Goal: Book appointment/travel/reservation: Book appointment/travel/reservation

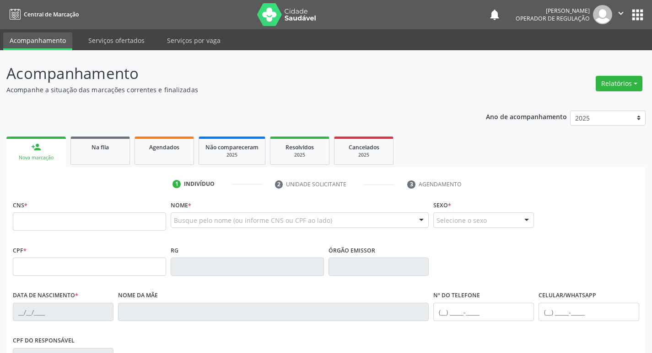
click at [109, 137] on link "Na fila" at bounding box center [99, 151] width 59 height 28
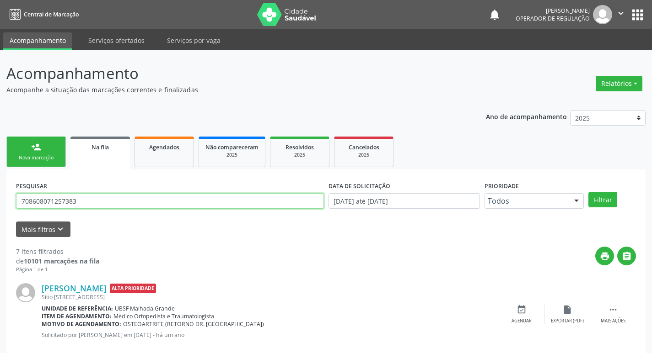
drag, startPoint x: 103, startPoint y: 209, endPoint x: 0, endPoint y: 201, distance: 103.6
type input "704109773619180"
click at [588, 192] on button "Filtrar" at bounding box center [602, 200] width 29 height 16
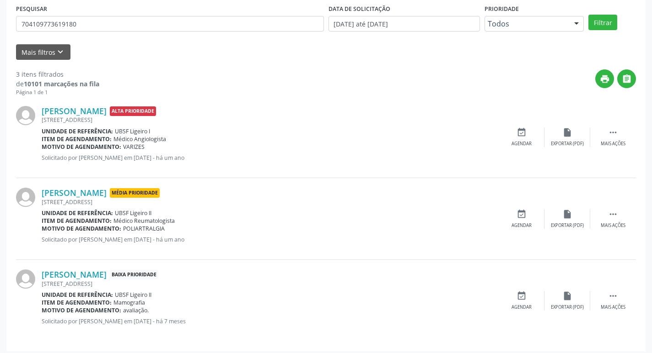
scroll to position [182, 0]
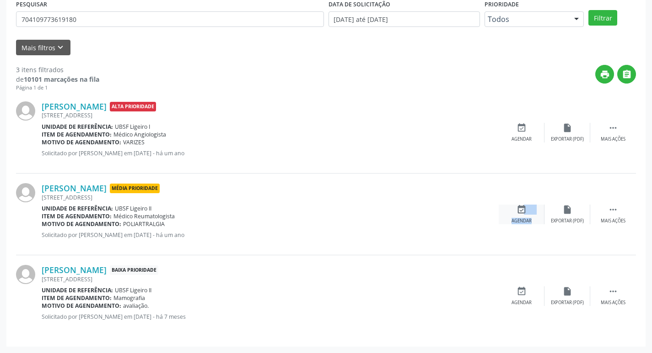
click at [522, 216] on div "event_available Agendar" at bounding box center [521, 215] width 46 height 20
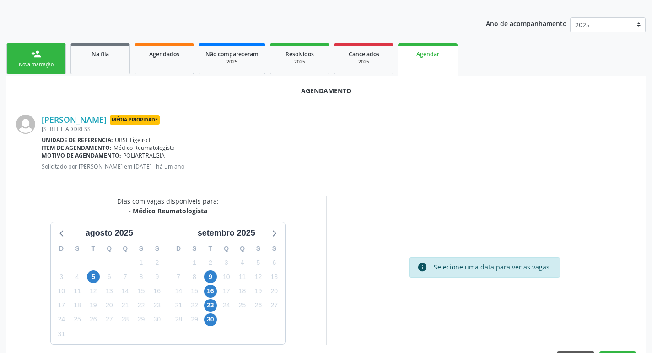
scroll to position [123, 0]
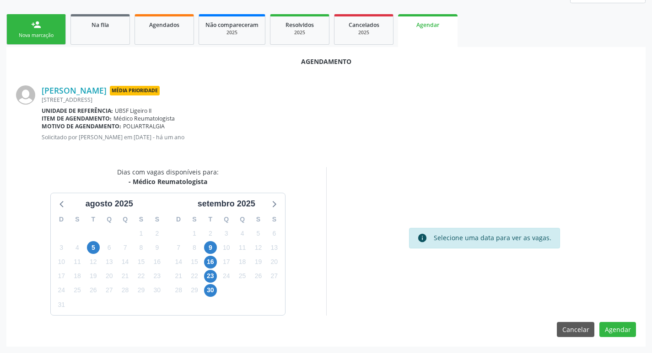
click at [219, 247] on div "10" at bounding box center [226, 248] width 16 height 14
click at [214, 247] on span "9" at bounding box center [210, 247] width 13 height 13
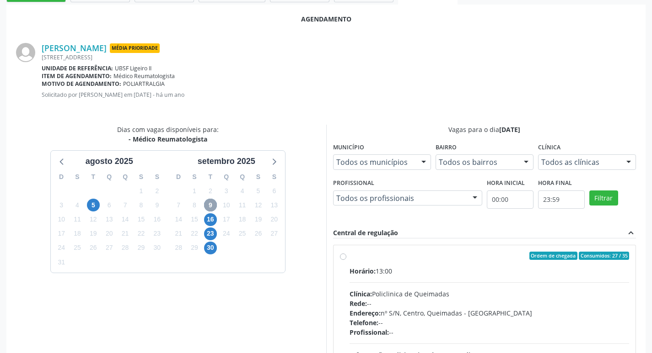
scroll to position [255, 0]
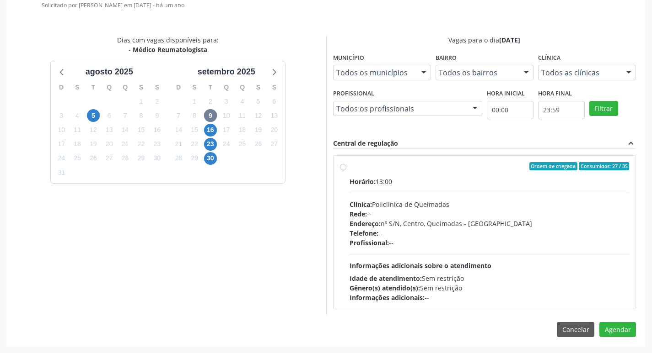
click at [430, 171] on label "Ordem de chegada Consumidos: 27 / 35 Horário: 13:00 Clínica: Policlinica de Que…" at bounding box center [489, 232] width 280 height 140
click at [346, 171] on input "Ordem de chegada Consumidos: 27 / 35 Horário: 13:00 Clínica: Policlinica de Que…" at bounding box center [343, 166] width 6 height 8
radio input "true"
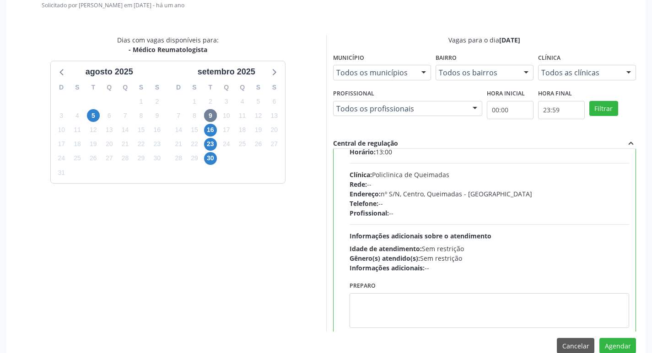
scroll to position [45, 0]
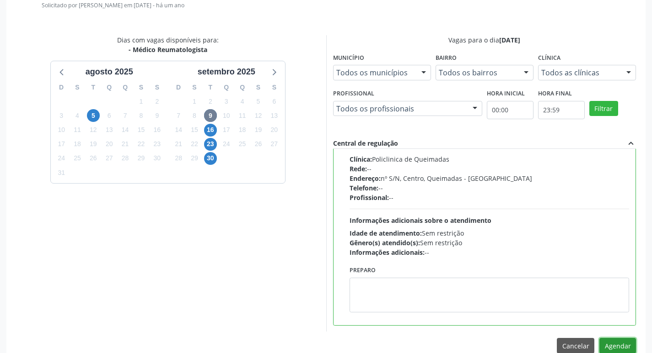
click at [612, 346] on button "Agendar" at bounding box center [617, 346] width 37 height 16
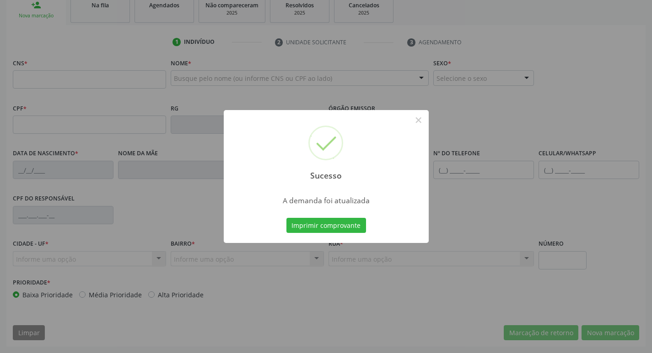
scroll to position [142, 0]
click at [335, 221] on button "Imprimir comprovante" at bounding box center [326, 226] width 80 height 16
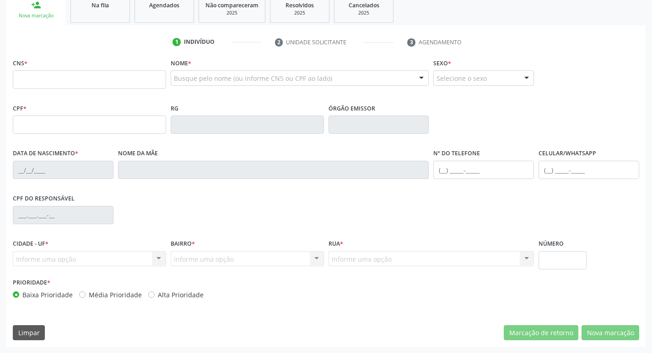
click at [348, 46] on div "Sucesso × A demanda foi atualizada Imprimir comprovante Cancel" at bounding box center [326, 176] width 652 height 353
click at [109, 11] on link "Na fila" at bounding box center [99, 9] width 59 height 28
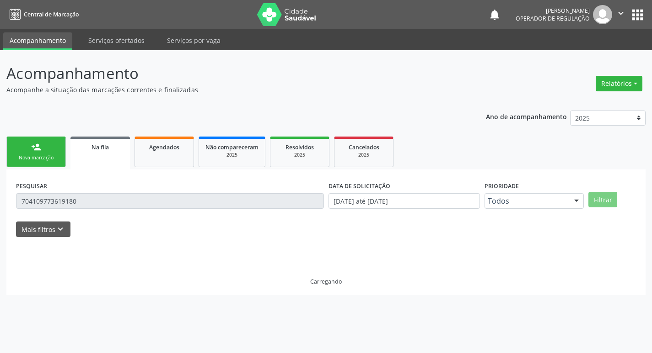
scroll to position [0, 0]
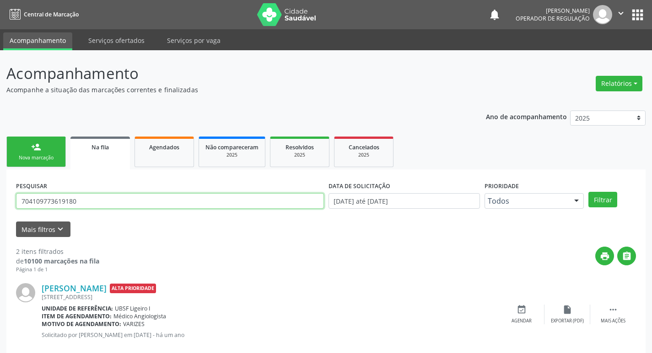
drag, startPoint x: 102, startPoint y: 203, endPoint x: 11, endPoint y: 203, distance: 90.5
click at [11, 203] on div "PESQUISAR 704109773619180 DATA DE SOLICITAÇÃO 01/01/2021 até 27/08/2025 Priorid…" at bounding box center [325, 308] width 639 height 277
type input "704604129016425"
click at [588, 192] on button "Filtrar" at bounding box center [602, 200] width 29 height 16
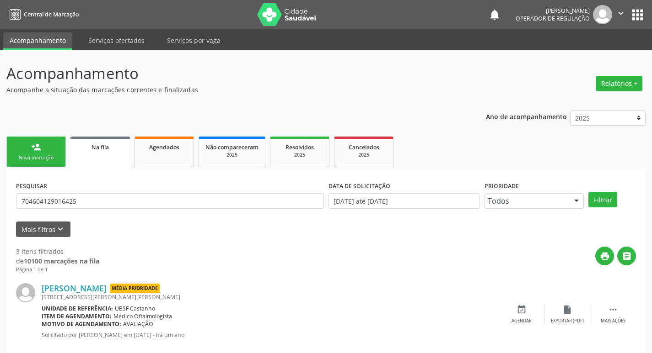
scroll to position [182, 0]
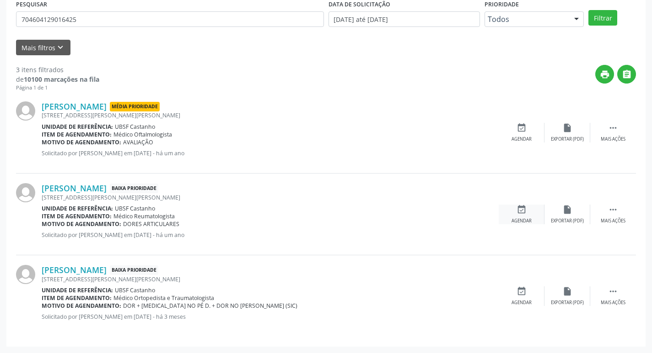
click at [524, 206] on icon "event_available" at bounding box center [521, 210] width 10 height 10
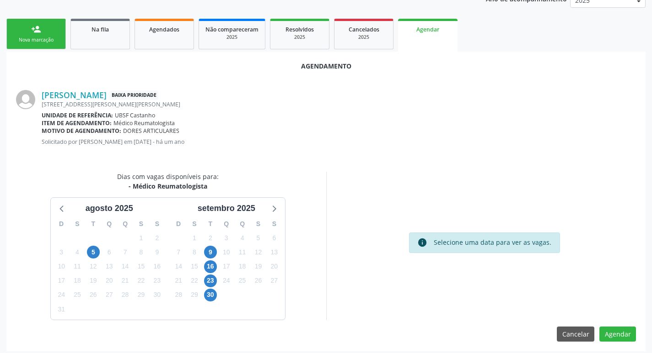
scroll to position [123, 0]
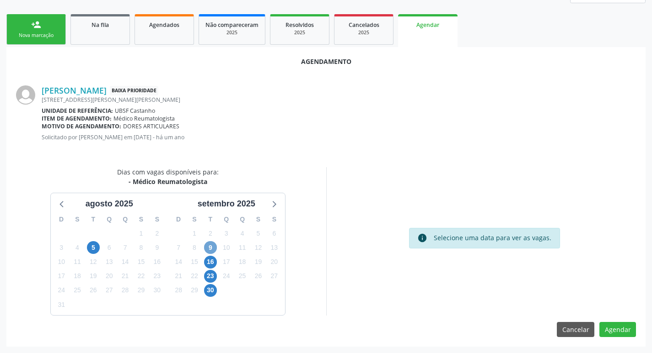
click at [216, 248] on span "9" at bounding box center [210, 247] width 13 height 13
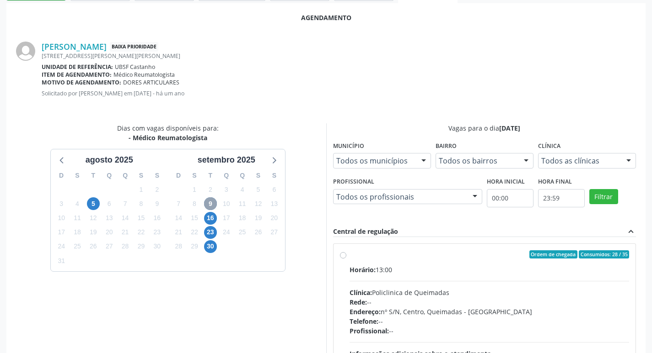
scroll to position [255, 0]
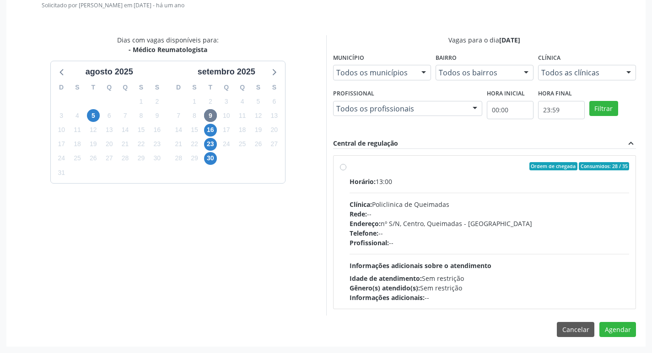
click at [371, 175] on label "Ordem de chegada Consumidos: 28 / 35 Horário: 13:00 Clínica: Policlinica de Que…" at bounding box center [489, 232] width 280 height 140
click at [346, 171] on input "Ordem de chegada Consumidos: 28 / 35 Horário: 13:00 Clínica: Policlinica de Que…" at bounding box center [343, 166] width 6 height 8
radio input "true"
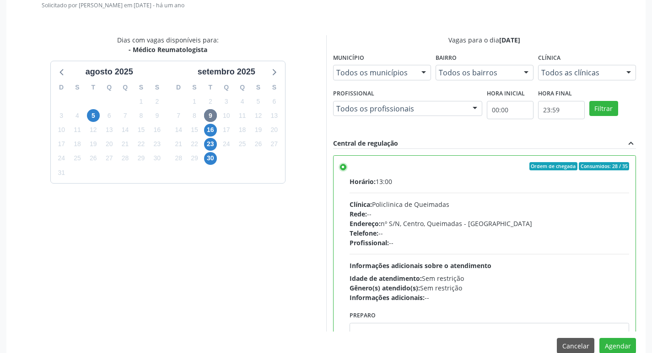
scroll to position [45, 0]
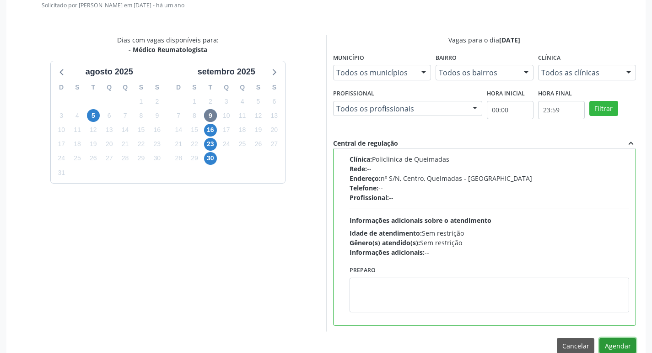
click at [610, 346] on button "Agendar" at bounding box center [617, 346] width 37 height 16
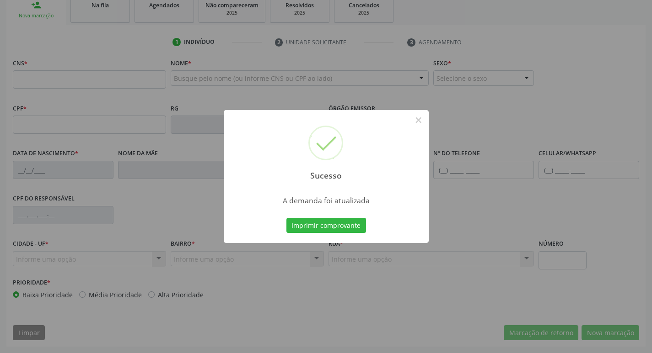
scroll to position [142, 0]
click at [347, 226] on button "Imprimir comprovante" at bounding box center [326, 226] width 80 height 16
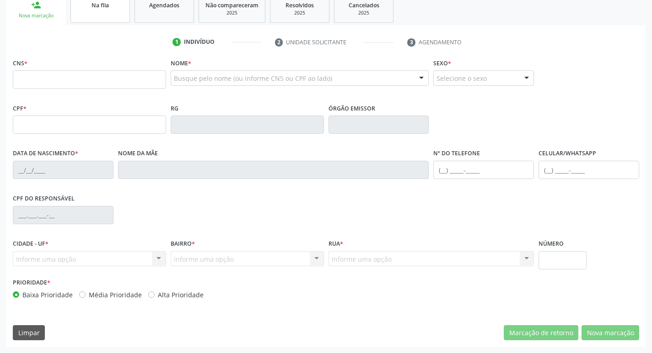
click at [83, 15] on link "Na fila" at bounding box center [99, 9] width 59 height 28
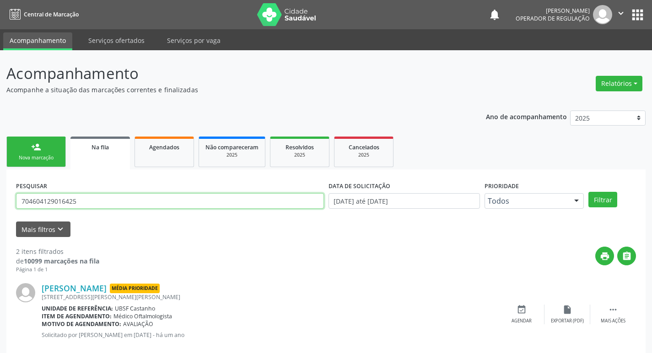
drag, startPoint x: 97, startPoint y: 202, endPoint x: 0, endPoint y: 202, distance: 97.4
click at [0, 202] on div "Acompanhamento Acompanhe a situação das marcações correntes e finalizadas Relat…" at bounding box center [326, 251] width 652 height 403
type input "705001086123757"
click at [588, 192] on button "Filtrar" at bounding box center [602, 200] width 29 height 16
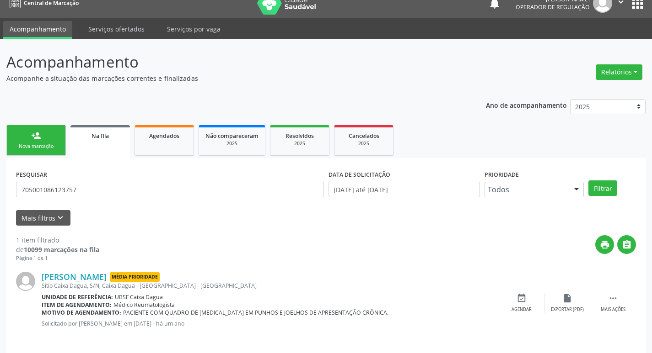
scroll to position [18, 0]
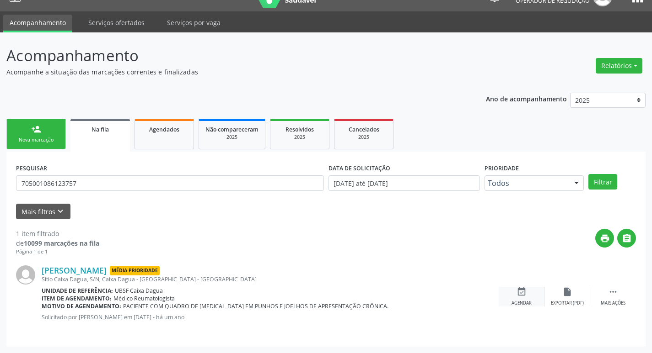
click at [523, 297] on div "event_available Agendar" at bounding box center [521, 297] width 46 height 20
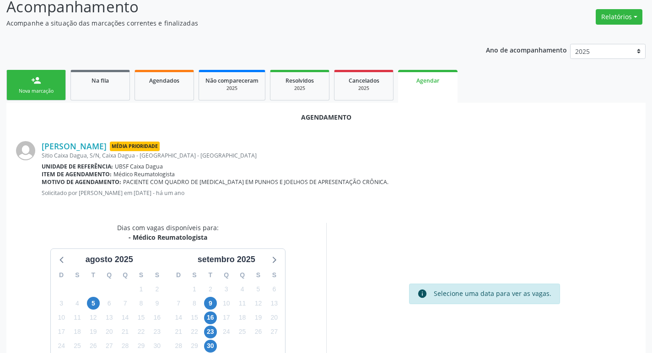
scroll to position [123, 0]
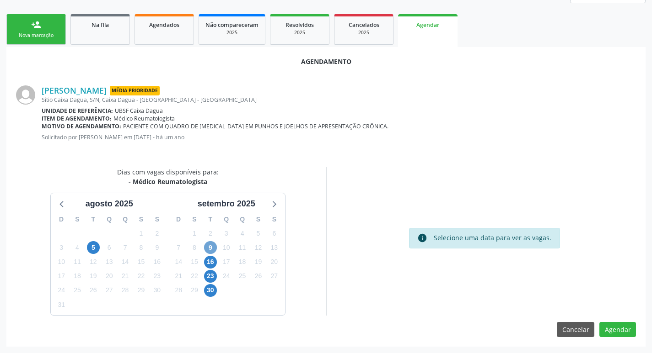
click at [209, 244] on span "9" at bounding box center [210, 247] width 13 height 13
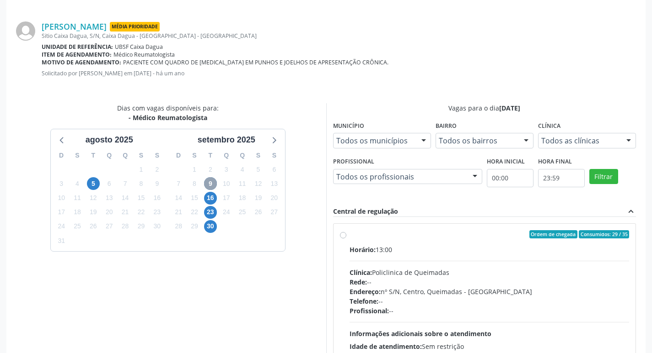
scroll to position [255, 0]
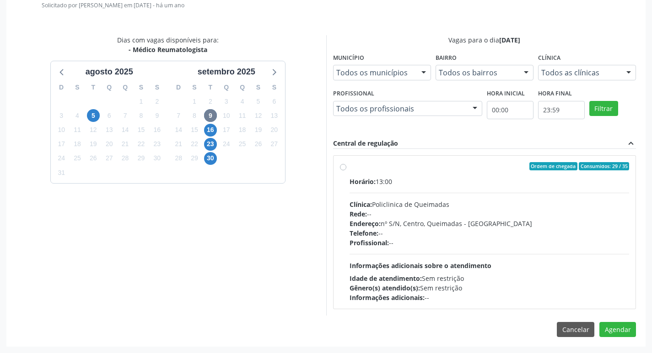
click at [439, 155] on div "Ordem de chegada Consumidos: 29 / 35 Horário: 13:00 Clínica: Policlinica de Que…" at bounding box center [484, 232] width 303 height 167
click at [439, 157] on div "Ordem de chegada Consumidos: 29 / 35 Horário: 13:00 Clínica: Policlinica de Que…" at bounding box center [484, 232] width 302 height 153
radio input "true"
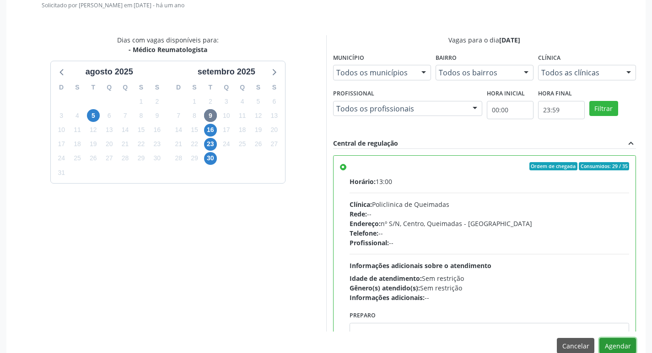
click at [626, 344] on button "Agendar" at bounding box center [617, 346] width 37 height 16
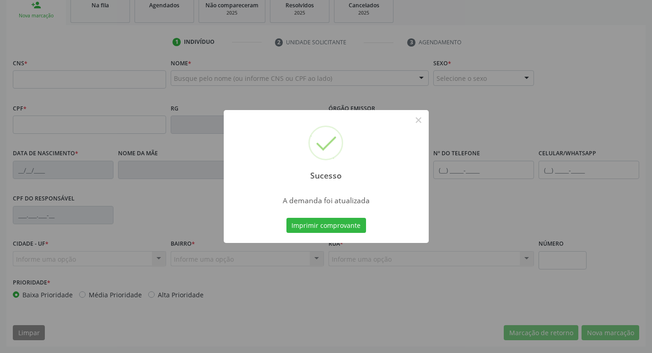
scroll to position [142, 0]
click at [327, 227] on button "Imprimir comprovante" at bounding box center [326, 226] width 80 height 16
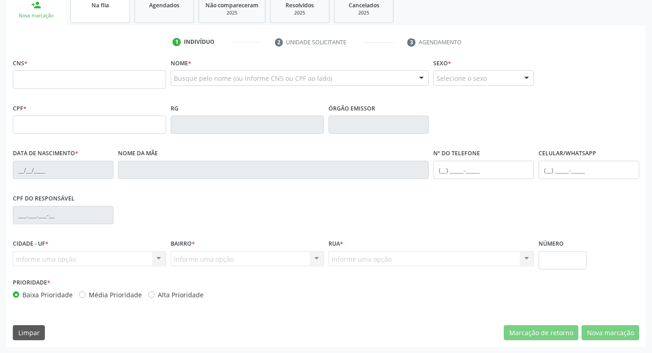
click at [119, 15] on link "Na fila" at bounding box center [99, 9] width 59 height 28
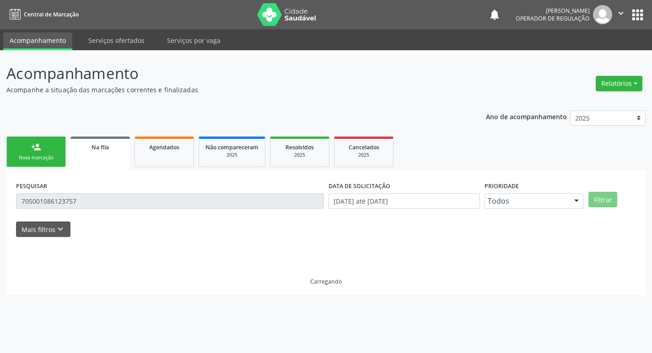
scroll to position [0, 0]
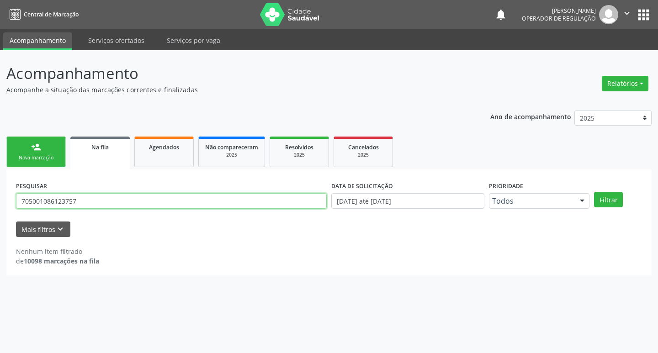
drag, startPoint x: 81, startPoint y: 209, endPoint x: 0, endPoint y: 209, distance: 80.9
click at [0, 209] on div "Acompanhamento Acompanhe a situação das marcações correntes e finalizadas Relat…" at bounding box center [329, 201] width 658 height 303
type input "700507108937050"
click at [594, 192] on button "Filtrar" at bounding box center [608, 200] width 29 height 16
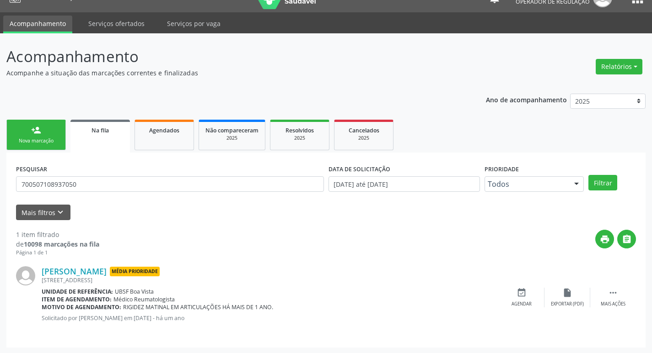
scroll to position [18, 0]
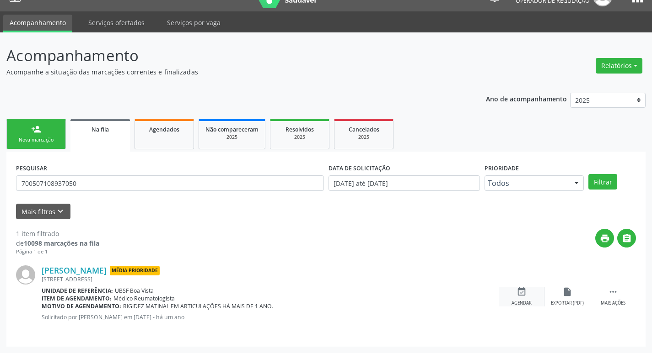
click at [526, 300] on div "event_available Agendar" at bounding box center [521, 297] width 46 height 20
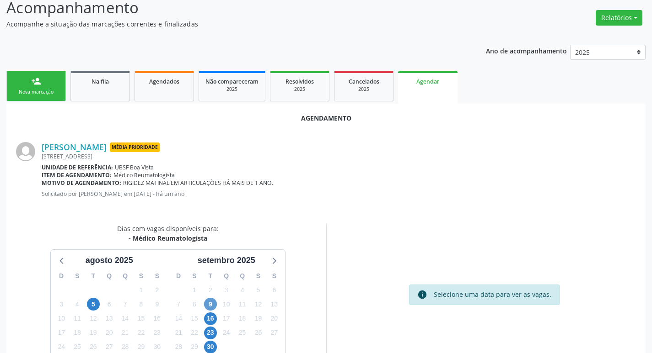
scroll to position [123, 0]
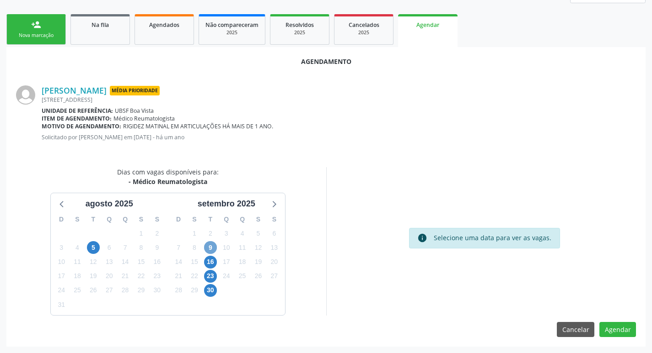
click at [208, 246] on span "9" at bounding box center [210, 247] width 13 height 13
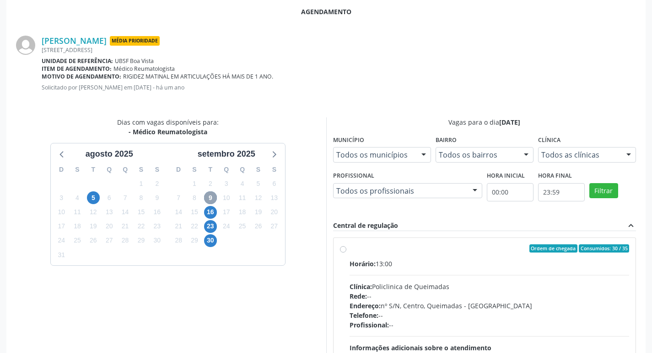
scroll to position [255, 0]
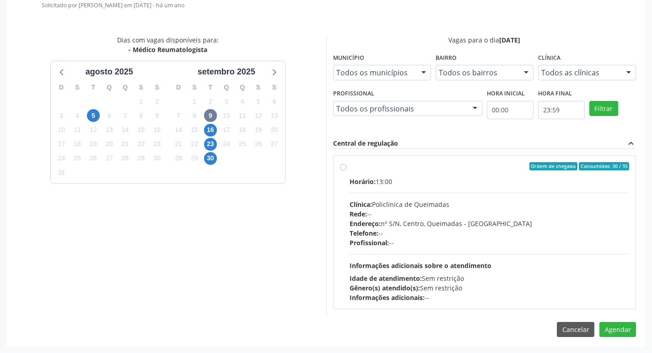
click at [476, 171] on label "Ordem de chegada Consumidos: 30 / 35 Horário: 13:00 Clínica: Policlinica de Que…" at bounding box center [489, 232] width 280 height 140
click at [346, 171] on input "Ordem de chegada Consumidos: 30 / 35 Horário: 13:00 Clínica: Policlinica de Que…" at bounding box center [343, 166] width 6 height 8
radio input "true"
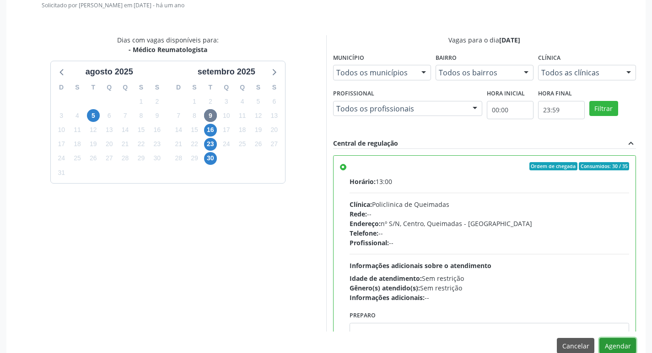
click at [618, 343] on button "Agendar" at bounding box center [617, 346] width 37 height 16
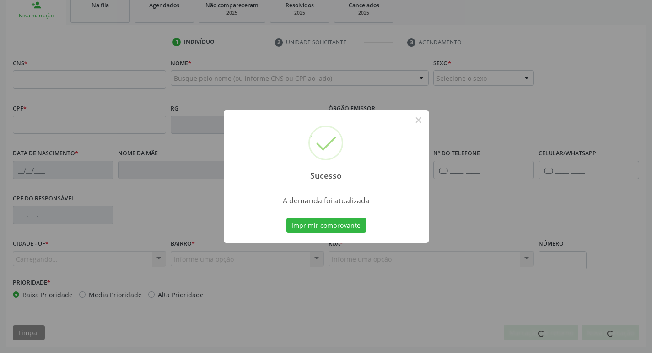
scroll to position [142, 0]
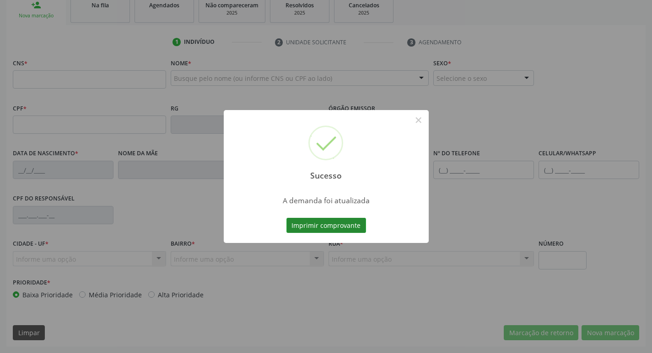
click at [327, 222] on button "Imprimir comprovante" at bounding box center [326, 226] width 80 height 16
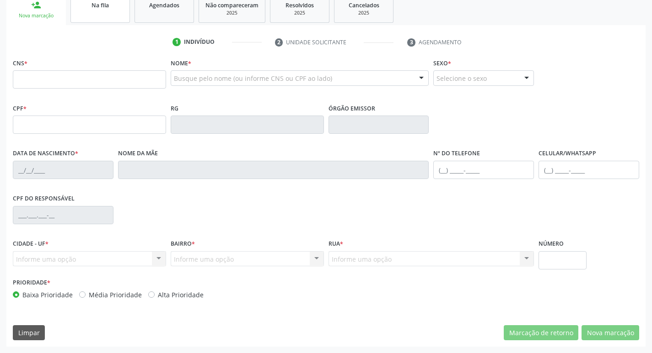
click at [109, 3] on span "Na fila" at bounding box center [99, 5] width 17 height 8
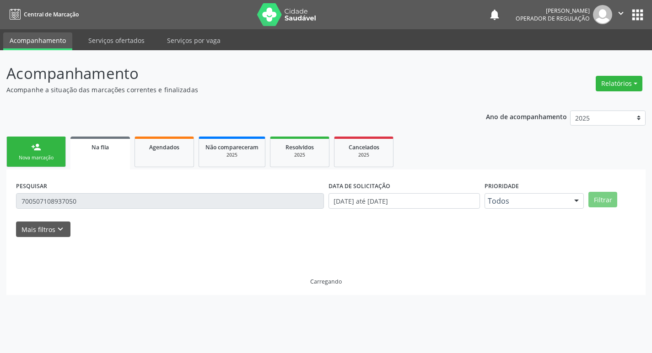
scroll to position [0, 0]
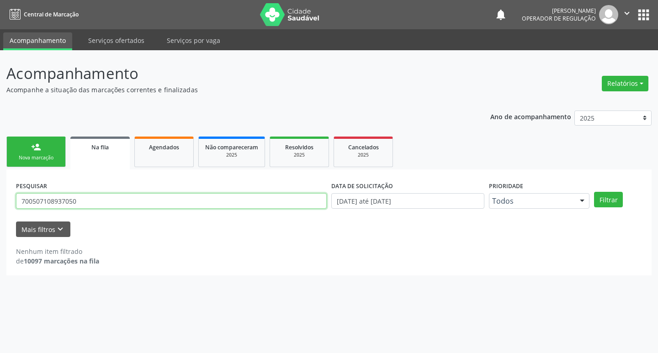
drag, startPoint x: 88, startPoint y: 205, endPoint x: 0, endPoint y: 167, distance: 95.9
click at [0, 196] on div "Acompanhamento Acompanhe a situação das marcações correntes e finalizadas Relat…" at bounding box center [329, 201] width 658 height 303
type input "702104701665797"
click at [594, 192] on button "Filtrar" at bounding box center [608, 200] width 29 height 16
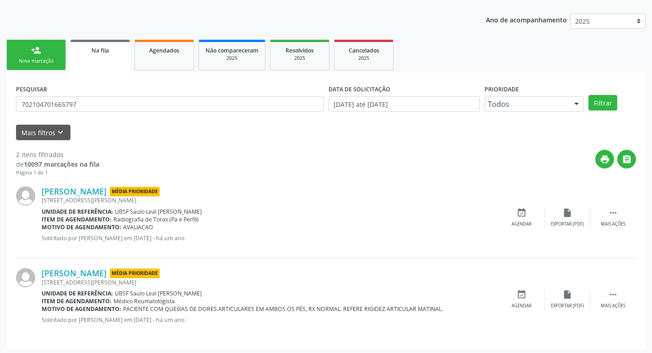
scroll to position [100, 0]
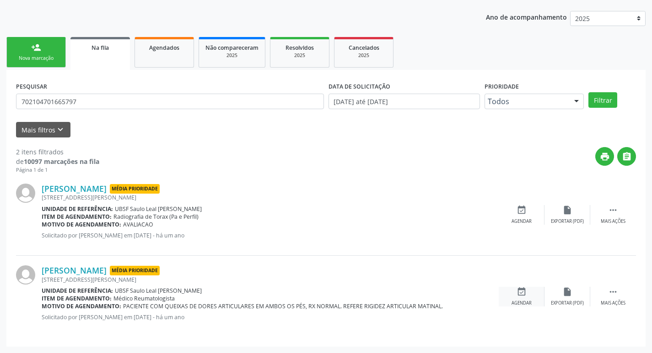
click at [516, 297] on div "event_available Agendar" at bounding box center [521, 297] width 46 height 20
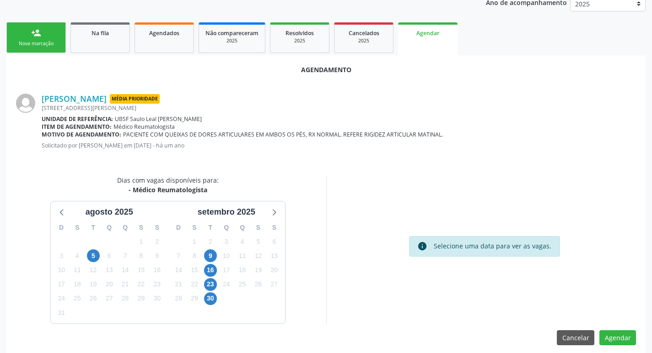
scroll to position [123, 0]
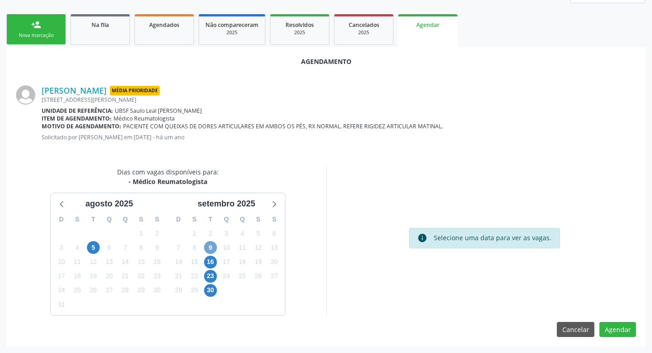
click at [213, 246] on span "9" at bounding box center [210, 247] width 13 height 13
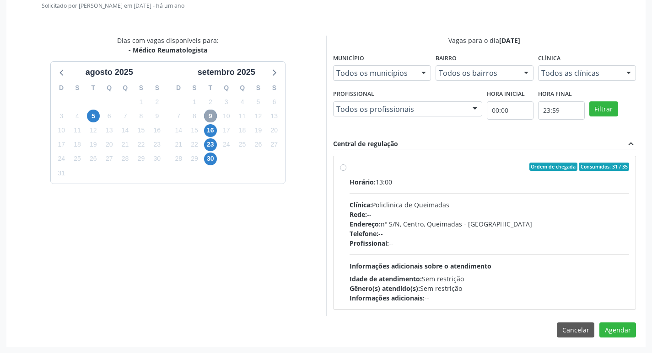
scroll to position [255, 0]
click at [466, 176] on label "Ordem de chegada Consumidos: 31 / 35 Horário: 13:00 Clínica: Policlinica de Que…" at bounding box center [489, 232] width 280 height 140
click at [346, 171] on input "Ordem de chegada Consumidos: 31 / 35 Horário: 13:00 Clínica: Policlinica de Que…" at bounding box center [343, 166] width 6 height 8
radio input "true"
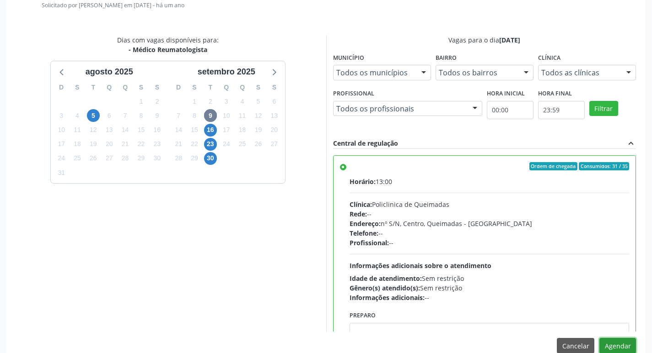
click at [613, 340] on button "Agendar" at bounding box center [617, 346] width 37 height 16
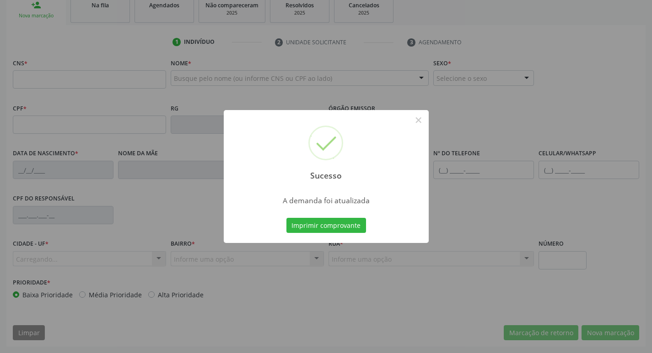
scroll to position [142, 0]
drag, startPoint x: 301, startPoint y: 217, endPoint x: 302, endPoint y: 224, distance: 6.9
click at [302, 222] on div "Imprimir comprovante Cancel" at bounding box center [326, 225] width 84 height 19
click at [303, 225] on button "Imprimir comprovante" at bounding box center [326, 226] width 80 height 16
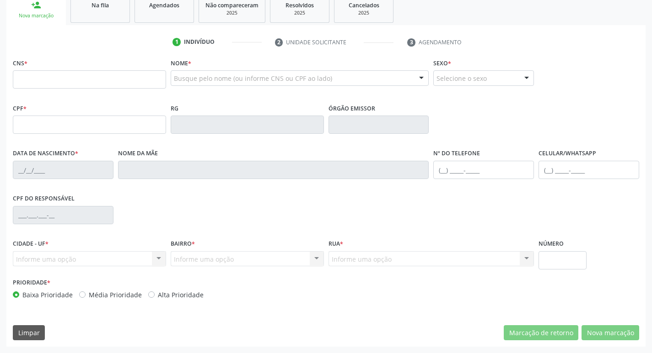
click at [60, 98] on div "CNS *" at bounding box center [90, 78] width 158 height 45
click at [59, 86] on input "text" at bounding box center [89, 79] width 153 height 18
type input "708 2011 0537"
click at [85, 1] on div "Na fila" at bounding box center [100, 5] width 46 height 10
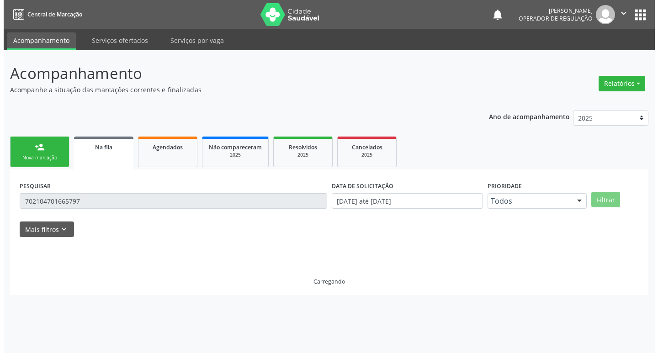
scroll to position [0, 0]
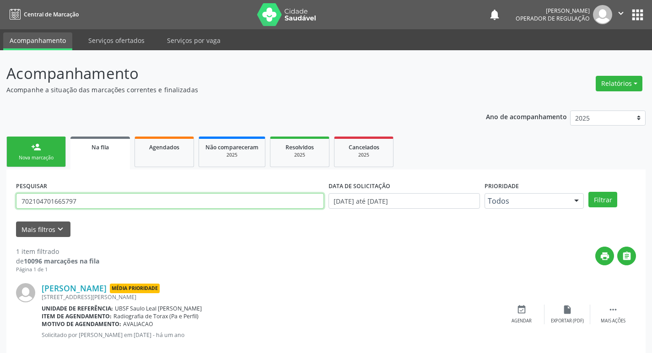
drag, startPoint x: 97, startPoint y: 198, endPoint x: 0, endPoint y: 197, distance: 96.9
click at [0, 197] on div "Acompanhamento Acompanhe a situação das marcações correntes e finalizadas Relat…" at bounding box center [326, 210] width 652 height 321
type input "708201105373442"
click at [588, 192] on button "Filtrar" at bounding box center [602, 200] width 29 height 16
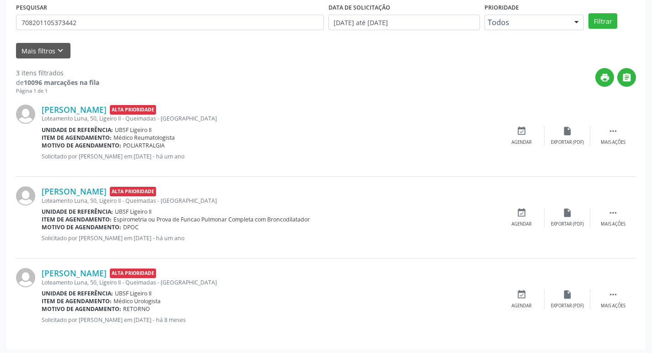
scroll to position [182, 0]
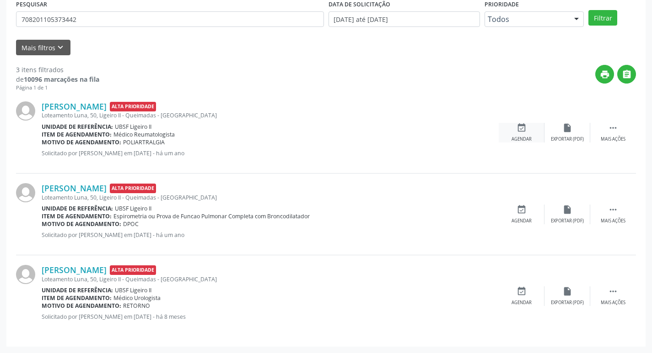
click at [523, 132] on icon "event_available" at bounding box center [521, 128] width 10 height 10
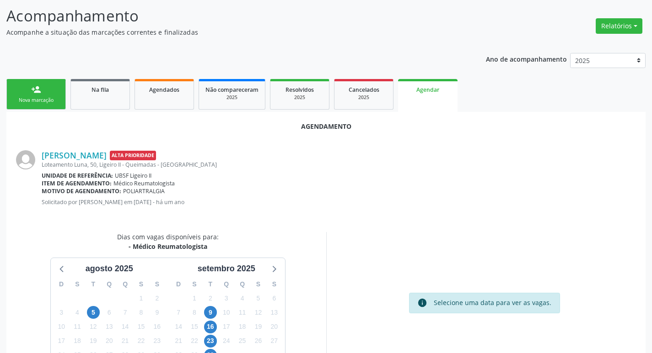
scroll to position [123, 0]
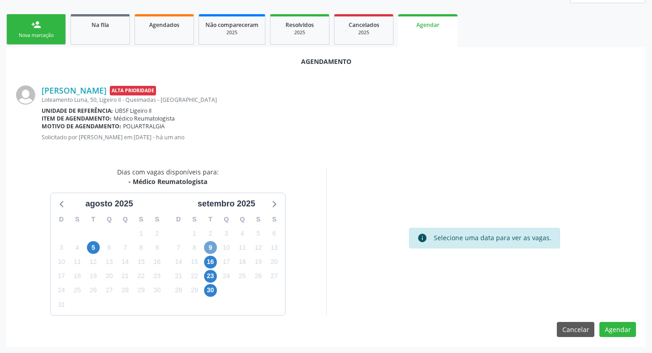
click at [212, 248] on span "9" at bounding box center [210, 247] width 13 height 13
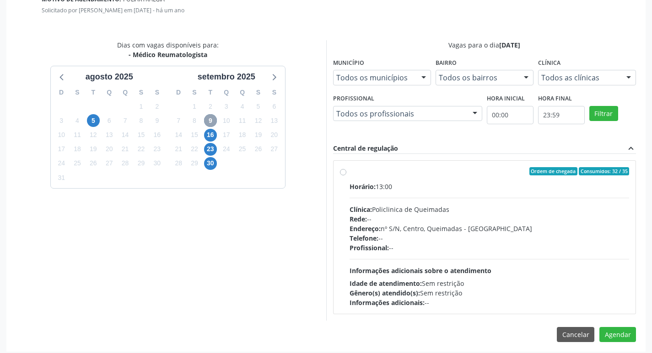
scroll to position [255, 0]
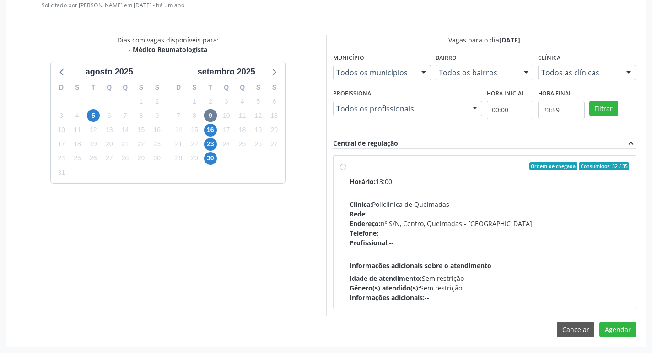
click at [471, 169] on div "Ordem de chegada Consumidos: 32 / 35" at bounding box center [489, 166] width 280 height 8
click at [346, 169] on input "Ordem de chegada Consumidos: 32 / 35 Horário: 13:00 Clínica: Policlinica de Que…" at bounding box center [343, 166] width 6 height 8
radio input "true"
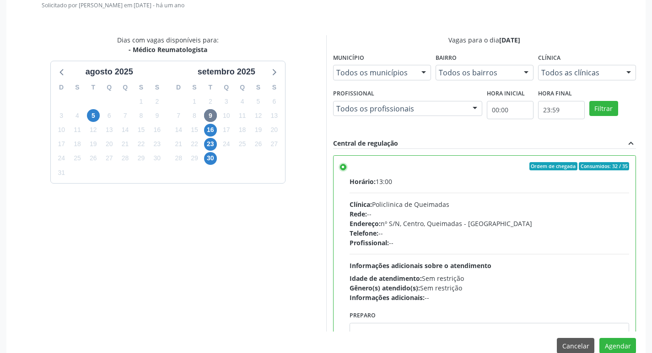
scroll to position [45, 0]
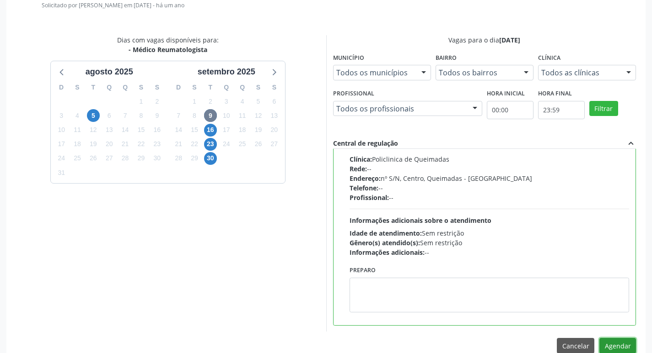
click at [622, 342] on button "Agendar" at bounding box center [617, 346] width 37 height 16
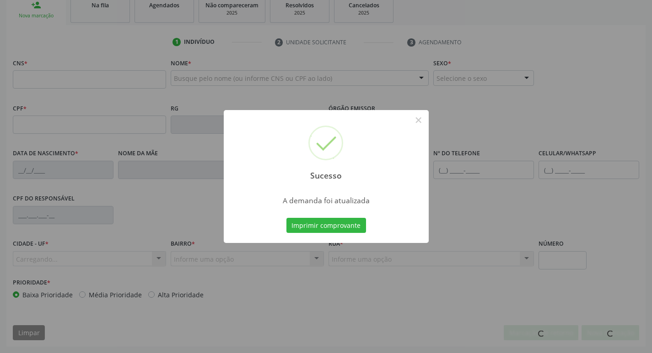
scroll to position [142, 0]
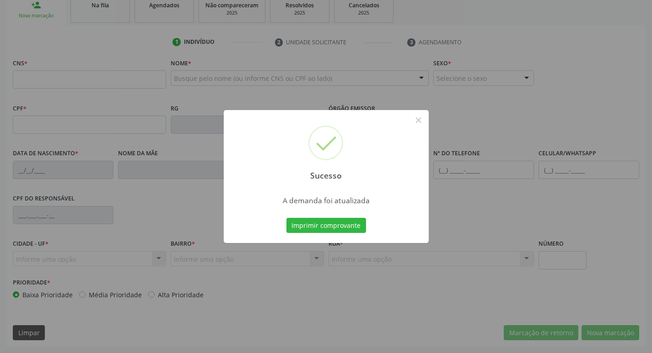
click at [324, 234] on div "Imprimir comprovante Cancel" at bounding box center [326, 225] width 84 height 19
click at [325, 227] on button "Imprimir comprovante" at bounding box center [326, 226] width 80 height 16
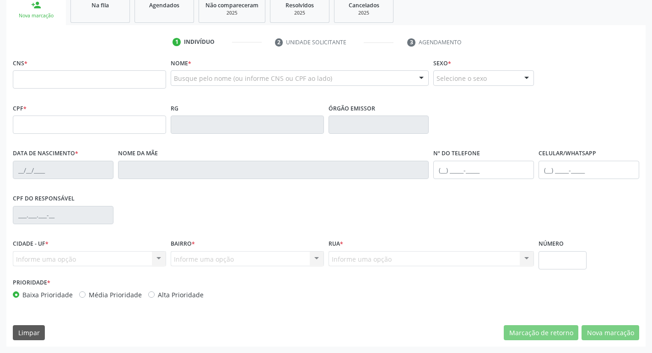
click at [114, 23] on ul "person_add Nova marcação Na fila Agendados Não compareceram 2025 Resolvidos 202…" at bounding box center [325, 8] width 639 height 33
click at [118, 14] on link "Na fila" at bounding box center [99, 9] width 59 height 28
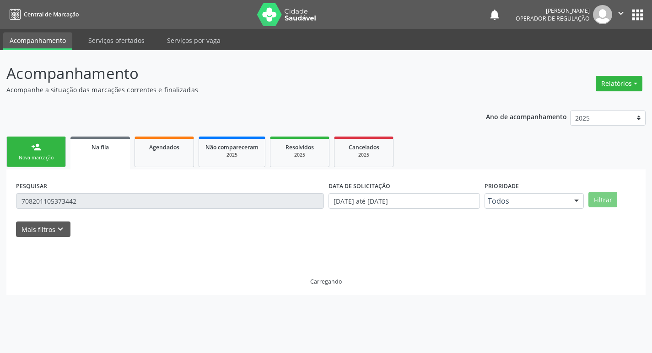
scroll to position [0, 0]
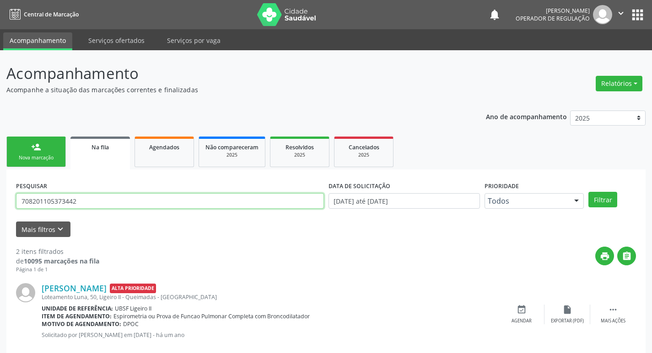
drag, startPoint x: 48, startPoint y: 198, endPoint x: 0, endPoint y: 196, distance: 48.5
click at [0, 196] on div "Acompanhamento Acompanhe a situação das marcações correntes e finalizadas Relat…" at bounding box center [326, 251] width 652 height 403
click at [100, 197] on input "708201105373442" at bounding box center [170, 201] width 308 height 16
drag, startPoint x: 100, startPoint y: 197, endPoint x: 0, endPoint y: 197, distance: 99.7
click at [0, 197] on div "Acompanhamento Acompanhe a situação das marcações correntes e finalizadas Relat…" at bounding box center [326, 251] width 652 height 403
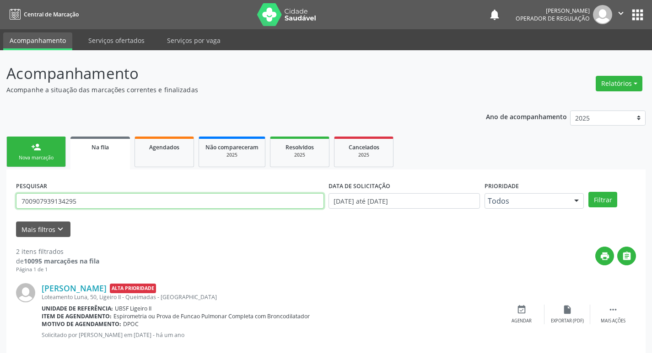
type input "700907939134295"
click at [588, 192] on button "Filtrar" at bounding box center [602, 200] width 29 height 16
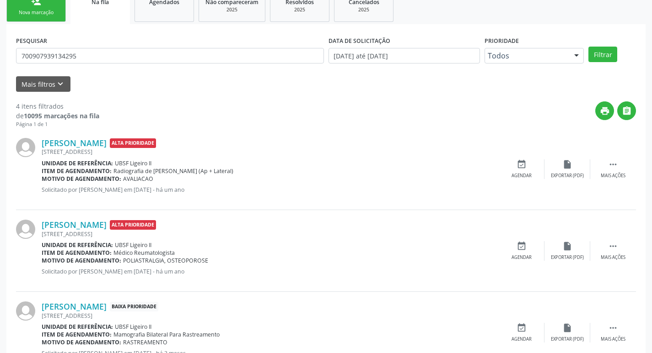
scroll to position [264, 0]
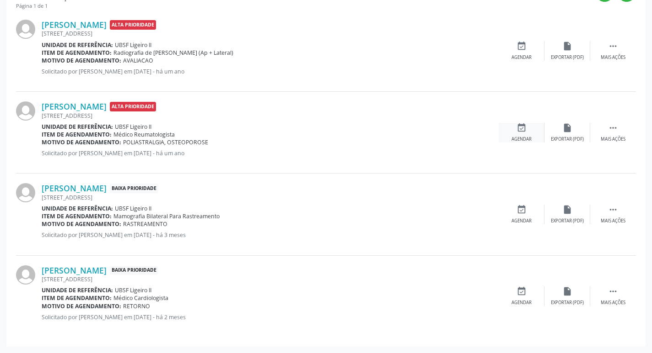
click at [521, 126] on icon "event_available" at bounding box center [521, 128] width 10 height 10
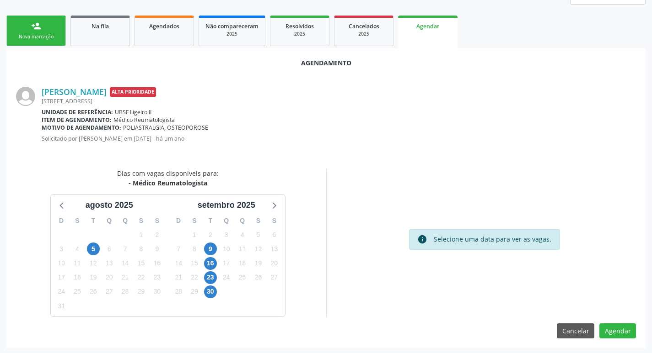
scroll to position [123, 0]
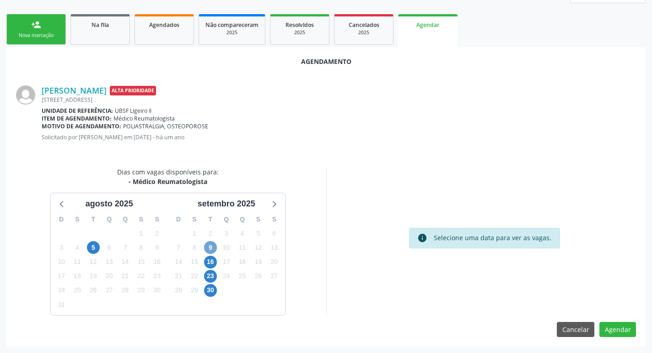
click at [214, 250] on span "9" at bounding box center [210, 247] width 13 height 13
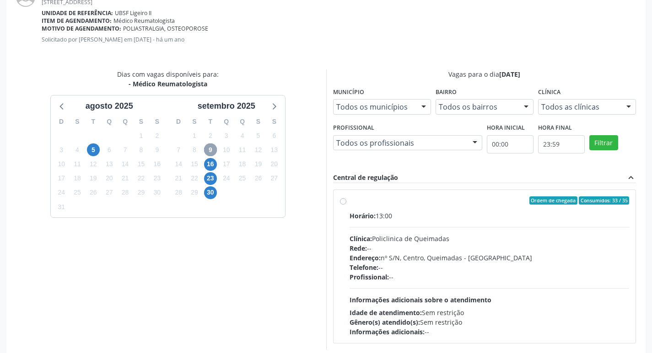
scroll to position [255, 0]
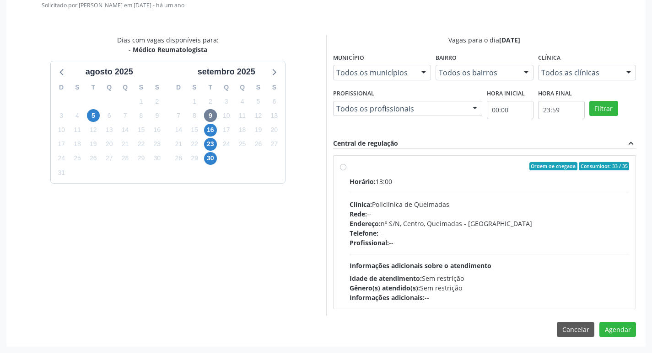
click at [384, 166] on div "Ordem de chegada Consumidos: 33 / 35" at bounding box center [489, 166] width 280 height 8
click at [346, 166] on input "Ordem de chegada Consumidos: 33 / 35 Horário: 13:00 Clínica: Policlinica de Que…" at bounding box center [343, 166] width 6 height 8
radio input "true"
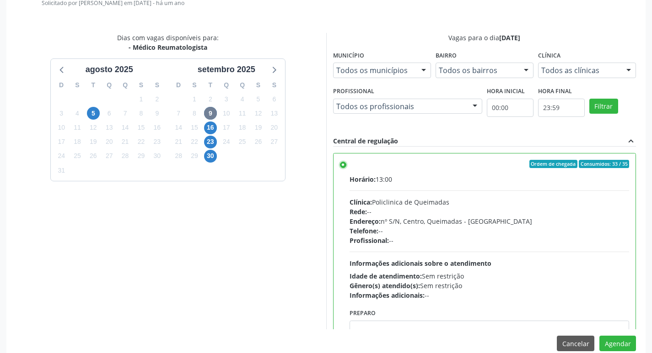
scroll to position [271, 0]
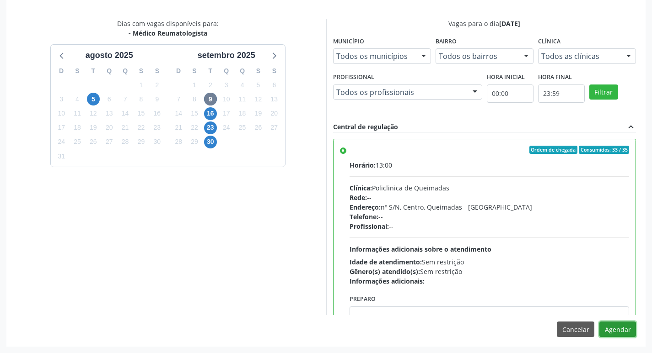
click at [620, 325] on button "Agendar" at bounding box center [617, 330] width 37 height 16
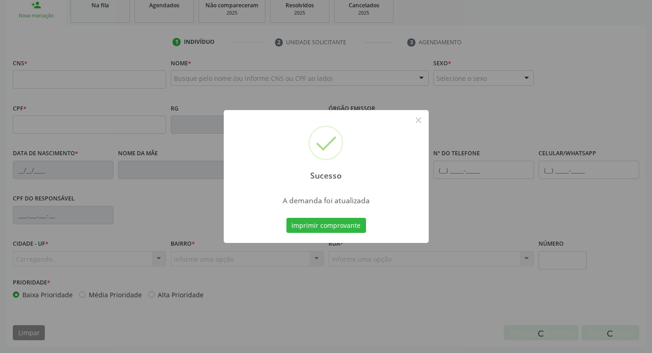
scroll to position [142, 0]
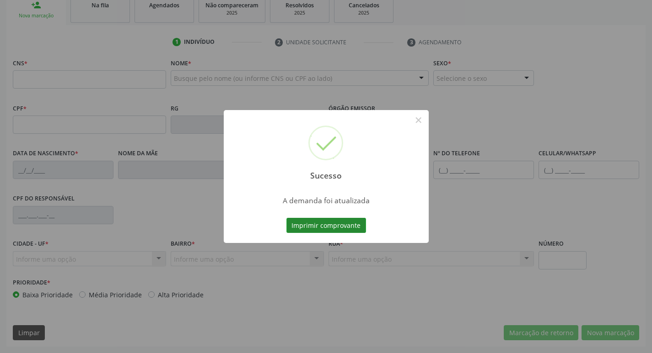
click at [291, 225] on button "Imprimir comprovante" at bounding box center [326, 226] width 80 height 16
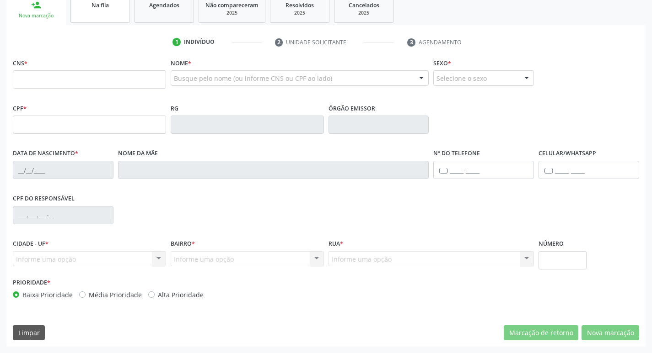
click at [112, 16] on link "Na fila" at bounding box center [99, 9] width 59 height 28
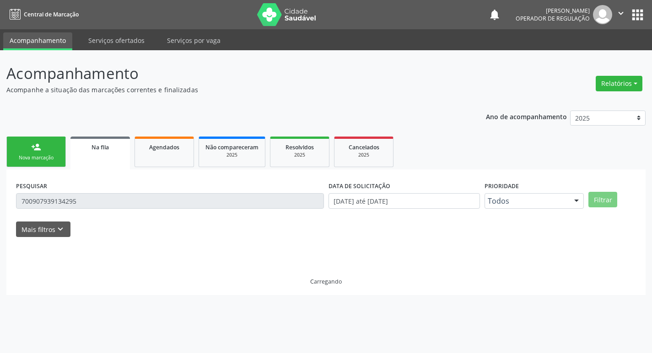
scroll to position [0, 0]
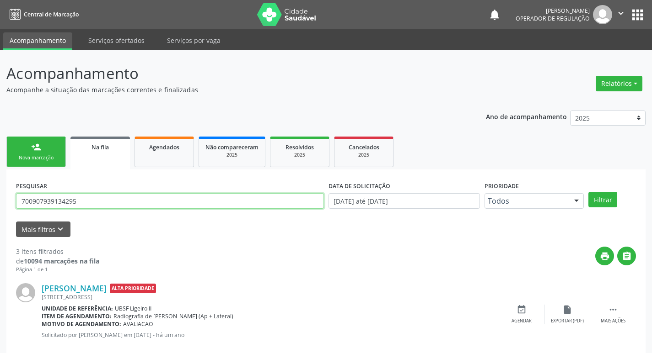
drag, startPoint x: 91, startPoint y: 206, endPoint x: 0, endPoint y: 206, distance: 90.5
click at [0, 206] on div "Acompanhamento Acompanhe a situação das marcações correntes e finalizadas Relat…" at bounding box center [326, 292] width 652 height 485
type input "700505125801151"
click at [588, 192] on button "Filtrar" at bounding box center [602, 200] width 29 height 16
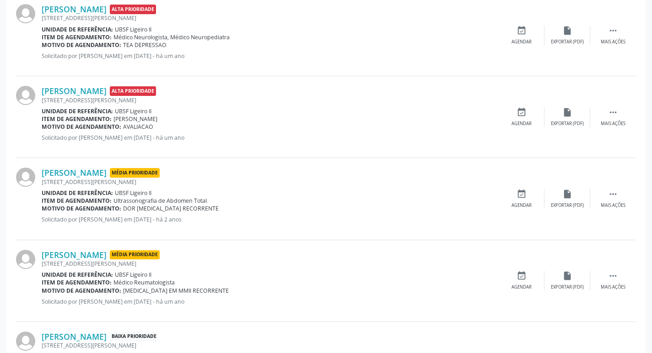
scroll to position [346, 0]
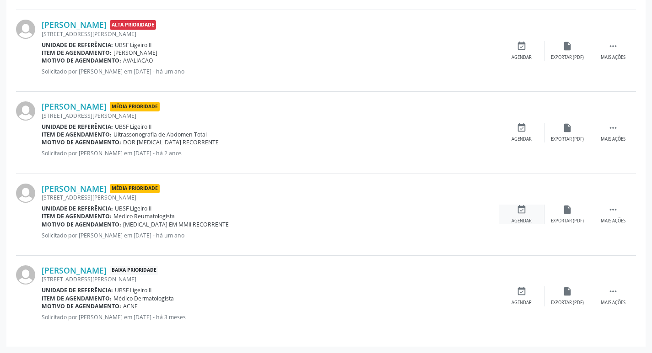
click at [519, 215] on icon "event_available" at bounding box center [521, 210] width 10 height 10
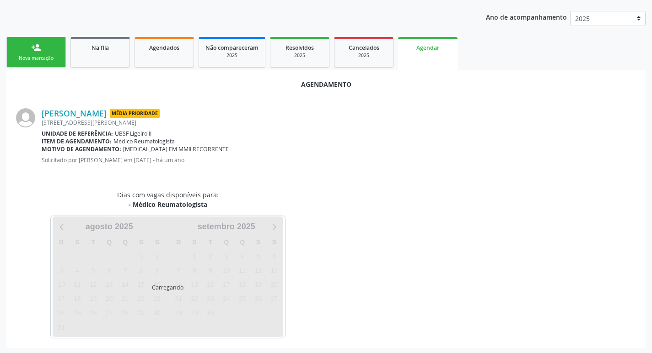
scroll to position [101, 0]
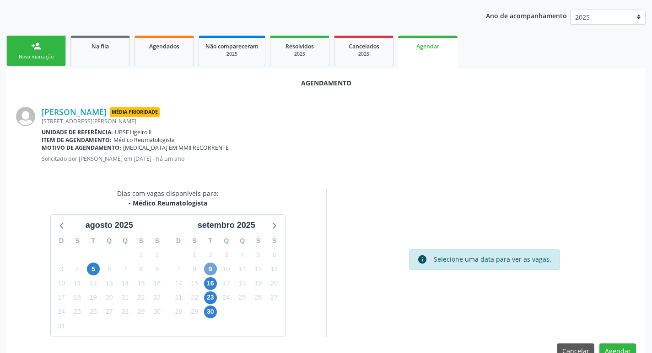
click at [210, 273] on span "9" at bounding box center [210, 269] width 13 height 13
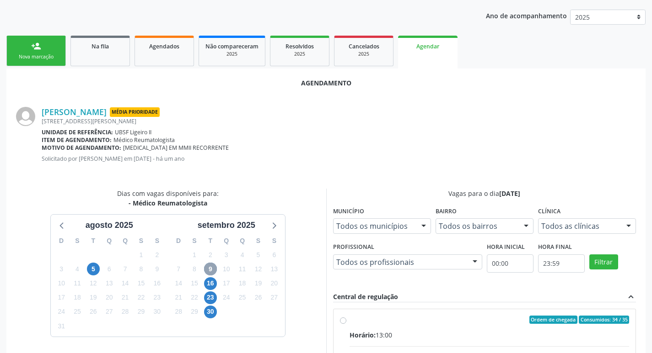
scroll to position [214, 0]
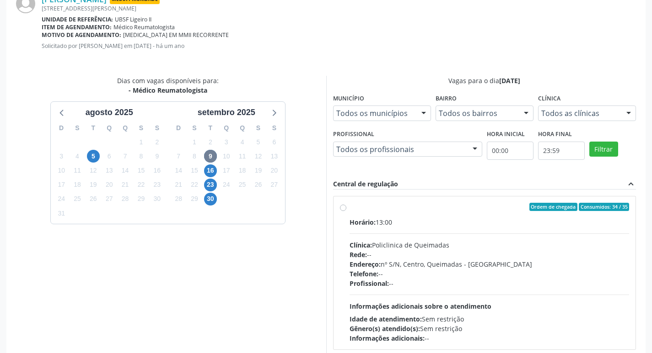
click at [409, 207] on div "Ordem de chegada Consumidos: 34 / 35" at bounding box center [489, 207] width 280 height 8
click at [346, 207] on input "Ordem de chegada Consumidos: 34 / 35 Horário: 13:00 Clínica: Policlinica de Que…" at bounding box center [343, 207] width 6 height 8
radio input "true"
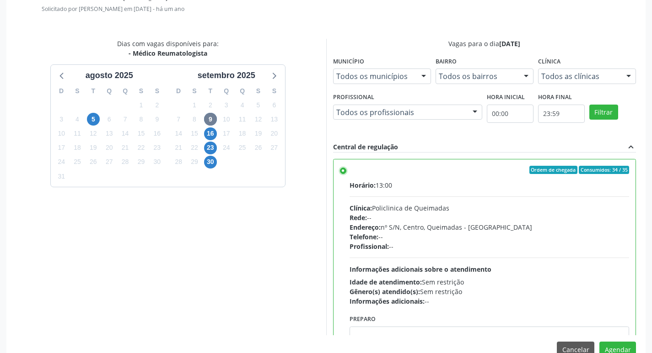
scroll to position [271, 0]
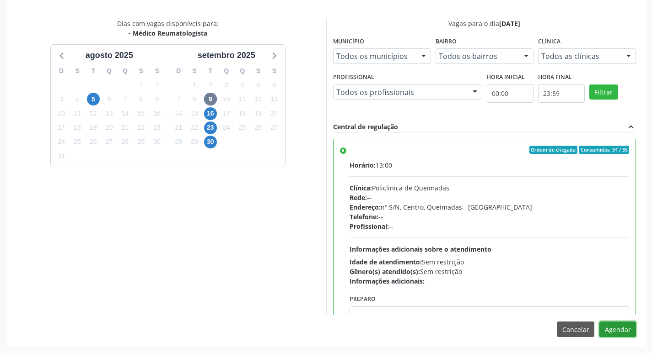
click at [617, 329] on button "Agendar" at bounding box center [617, 330] width 37 height 16
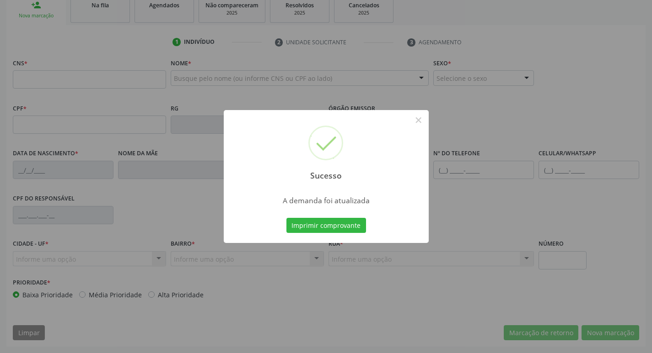
scroll to position [142, 0]
click at [327, 233] on button "Imprimir comprovante" at bounding box center [326, 226] width 80 height 16
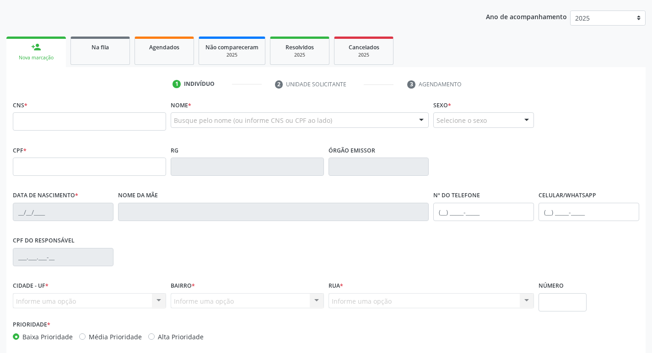
scroll to position [51, 0]
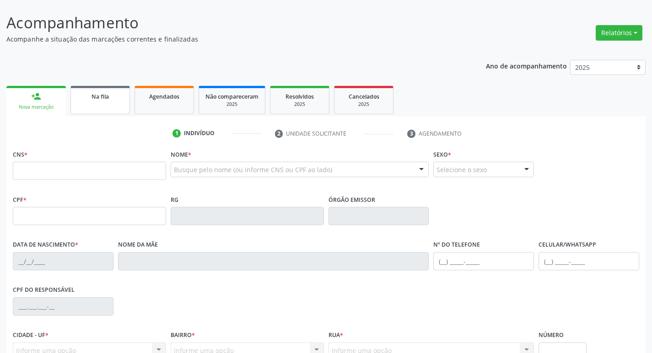
click at [97, 106] on link "Na fila" at bounding box center [99, 100] width 59 height 28
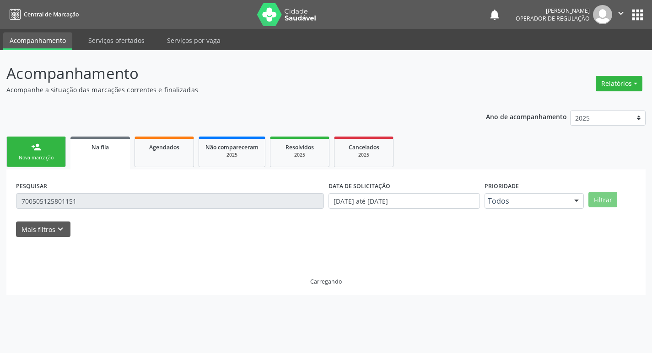
scroll to position [0, 0]
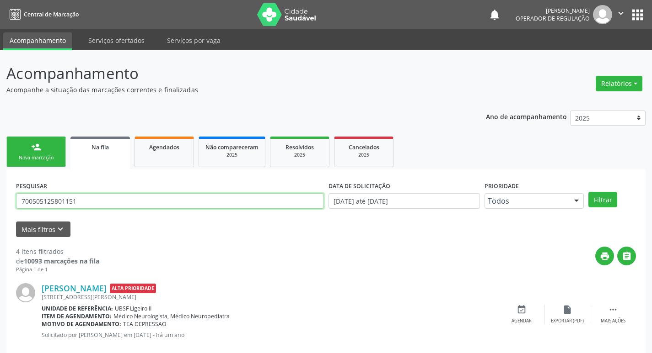
drag, startPoint x: 108, startPoint y: 198, endPoint x: 0, endPoint y: 201, distance: 108.0
click at [0, 201] on div "Acompanhamento Acompanhe a situação das marcações correntes e finalizadas Relat…" at bounding box center [326, 333] width 652 height 567
type input "704206200766385"
click at [588, 192] on button "Filtrar" at bounding box center [602, 200] width 29 height 16
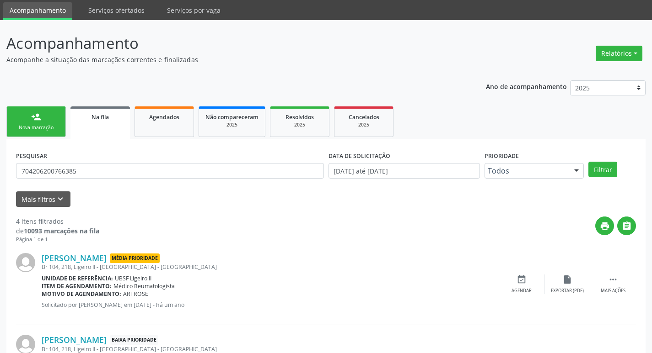
scroll to position [46, 0]
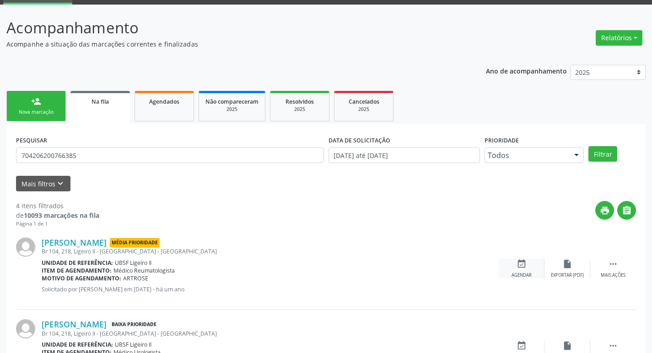
click at [525, 273] on div "Agendar" at bounding box center [521, 276] width 20 height 6
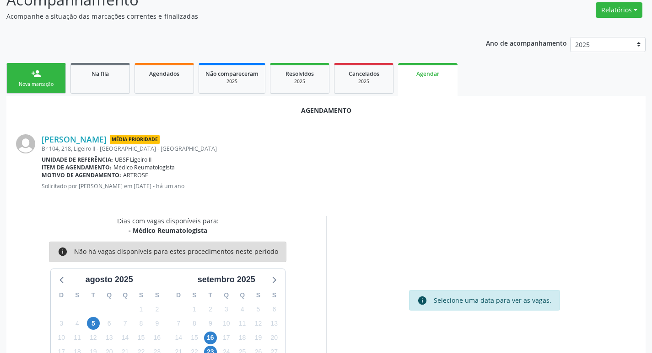
scroll to position [101, 0]
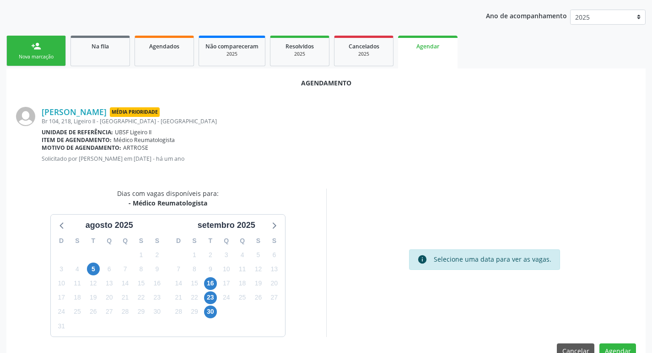
click at [46, 49] on link "person_add Nova marcação" at bounding box center [35, 51] width 59 height 31
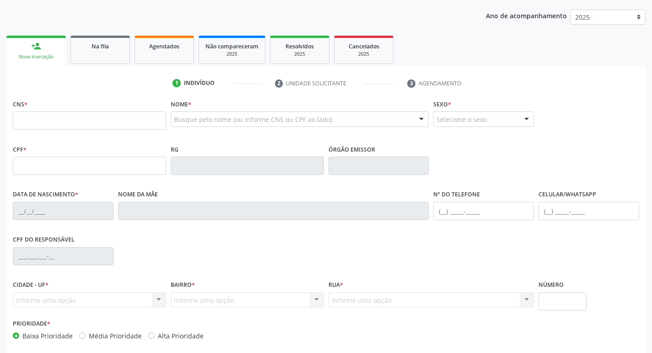
click at [6, 36] on link "person_add Nova marcação" at bounding box center [35, 51] width 59 height 31
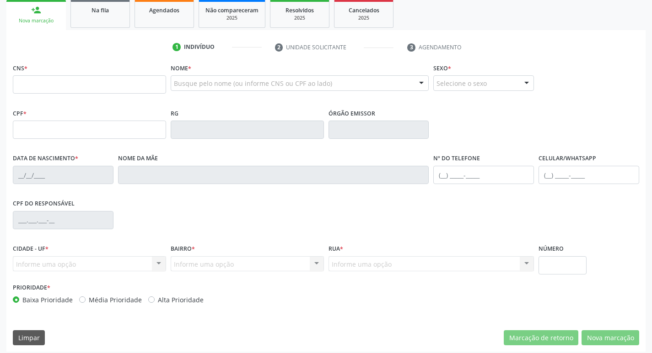
scroll to position [142, 0]
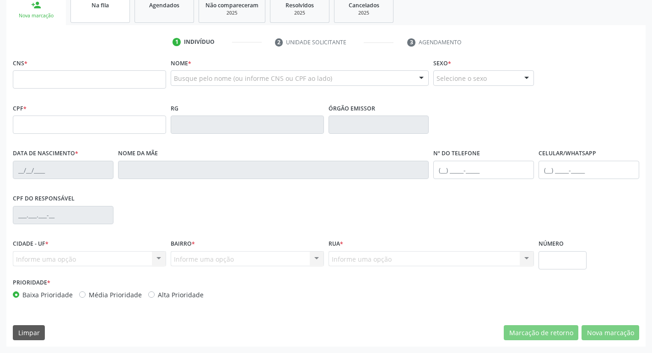
click at [106, 14] on link "Na fila" at bounding box center [99, 9] width 59 height 28
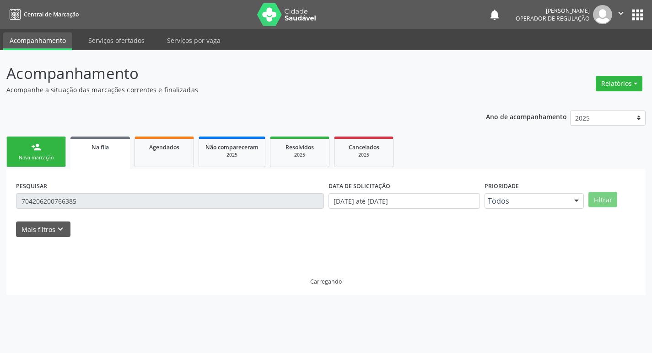
scroll to position [0, 0]
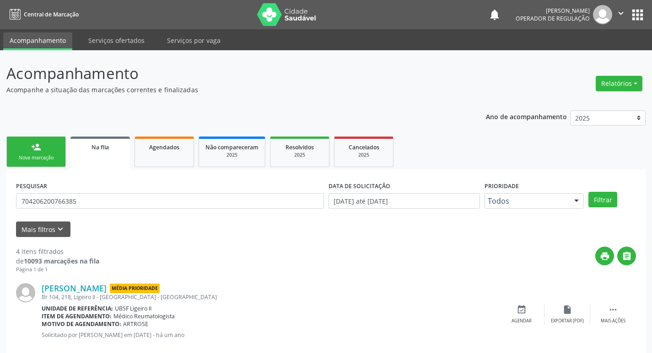
click at [49, 147] on link "person_add Nova marcação" at bounding box center [35, 152] width 59 height 31
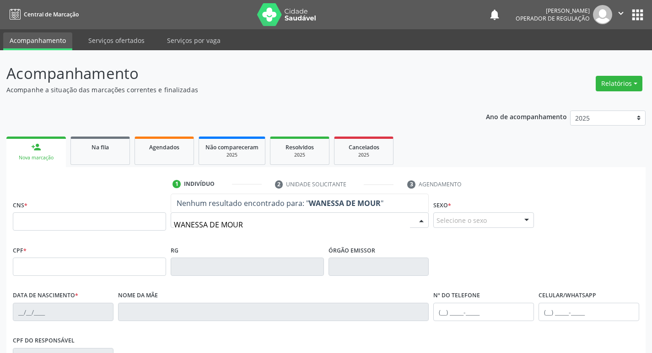
type input "WANESSA DE MOURA"
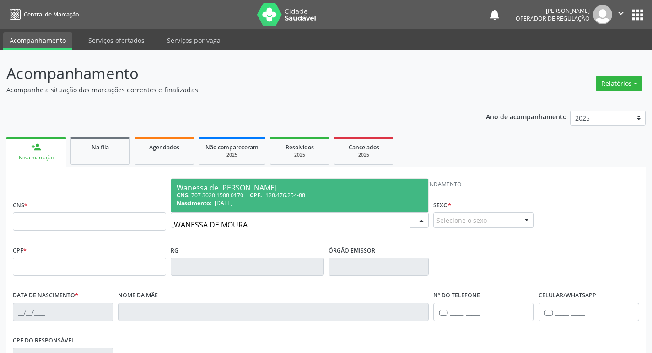
click at [244, 198] on div "CNS: 707 3020 1508 0170 CPF: 128.476.254-88" at bounding box center [300, 196] width 246 height 8
type input "707 3020 1508 0170"
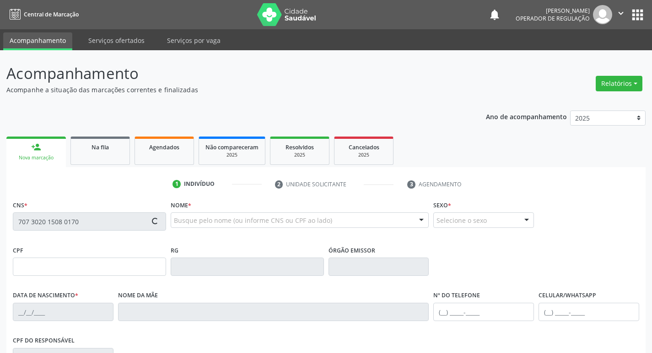
type input "128.476.254-88"
type input "21/10/2001"
type input "Mariluce Alves de Moura Aguiar"
type input "(83) 99303-7369"
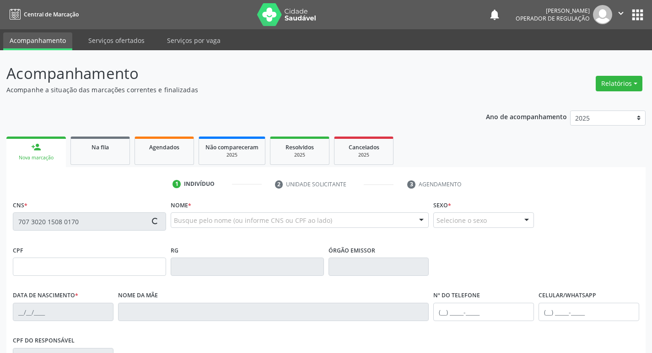
type input "036.384.734-06"
type input "345"
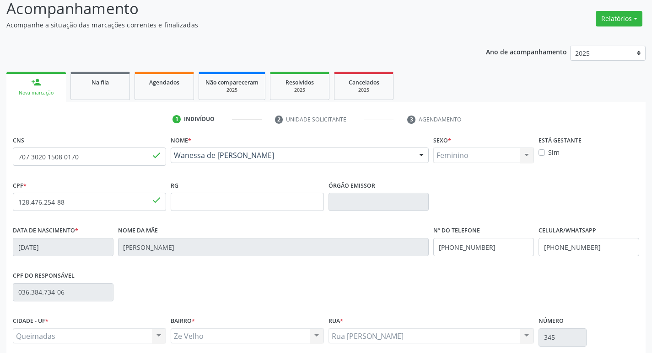
scroll to position [137, 0]
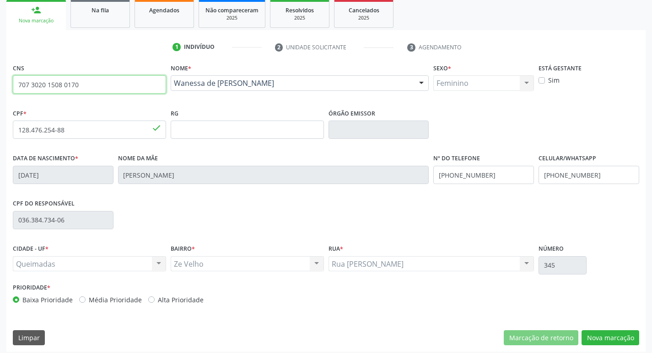
click at [83, 86] on input "707 3020 1508 0170" at bounding box center [89, 84] width 153 height 18
type input "7"
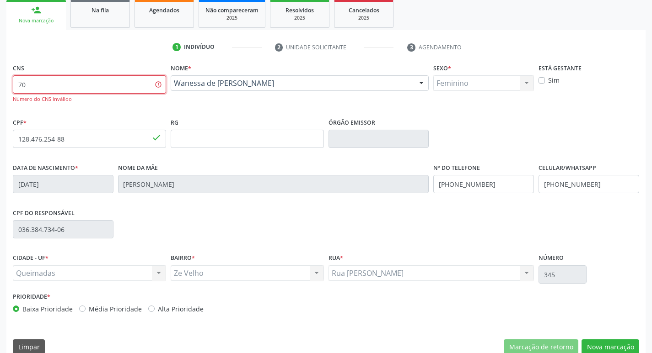
type input "7"
click at [86, 15] on link "Na fila" at bounding box center [99, 14] width 59 height 28
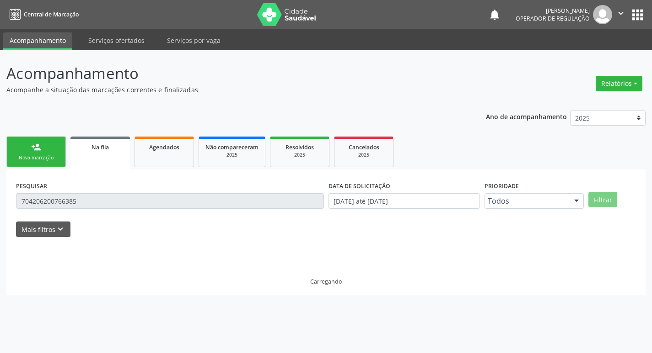
scroll to position [0, 0]
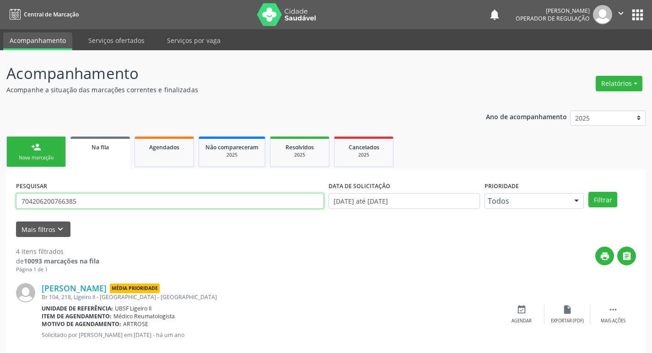
drag, startPoint x: 103, startPoint y: 203, endPoint x: 0, endPoint y: 222, distance: 105.0
click at [0, 222] on div "Acompanhamento Acompanhe a situação das marcações correntes e finalizadas Relat…" at bounding box center [326, 333] width 652 height 567
type input "702309168192817"
click at [588, 192] on button "Filtrar" at bounding box center [602, 200] width 29 height 16
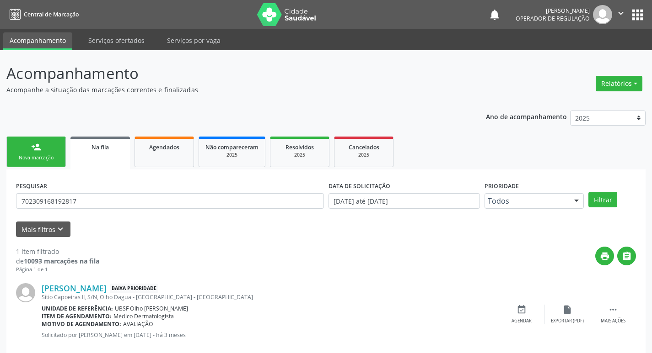
scroll to position [18, 0]
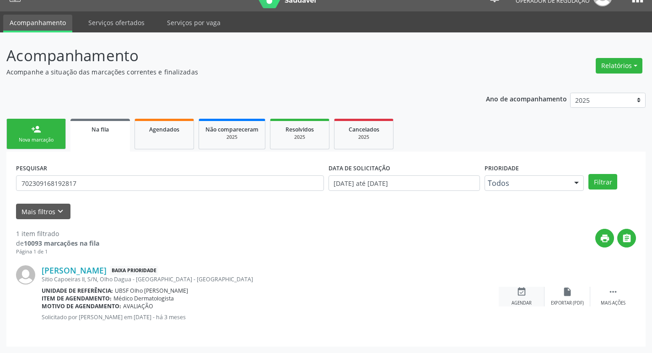
click at [525, 304] on div "Agendar" at bounding box center [521, 303] width 20 height 6
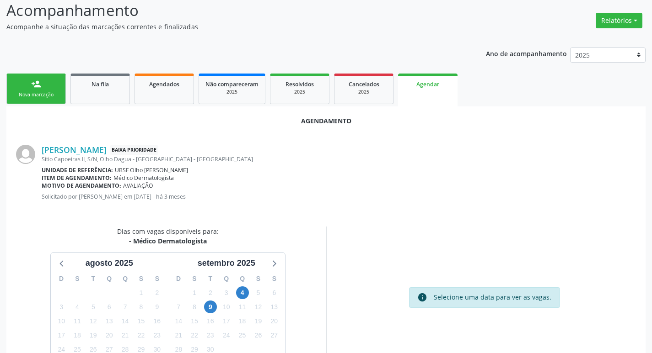
scroll to position [123, 0]
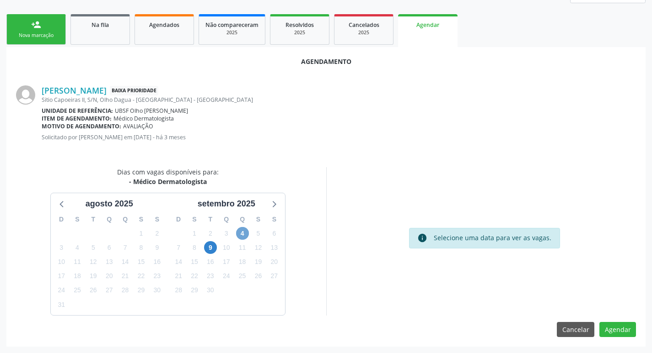
click at [244, 230] on span "4" at bounding box center [242, 233] width 13 height 13
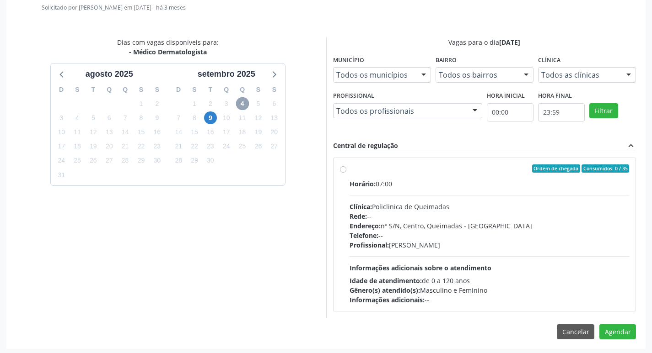
scroll to position [255, 0]
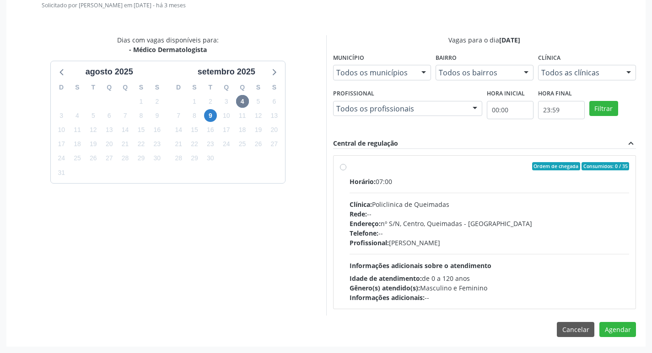
click at [419, 161] on div "Ordem de chegada Consumidos: 0 / 35 Horário: 07:00 Clínica: Policlinica de Quei…" at bounding box center [484, 232] width 302 height 153
radio input "true"
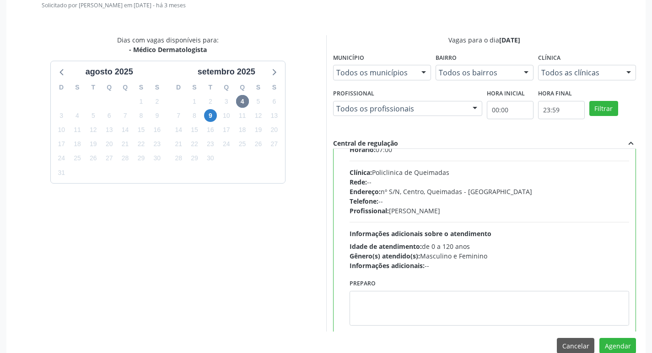
scroll to position [45, 0]
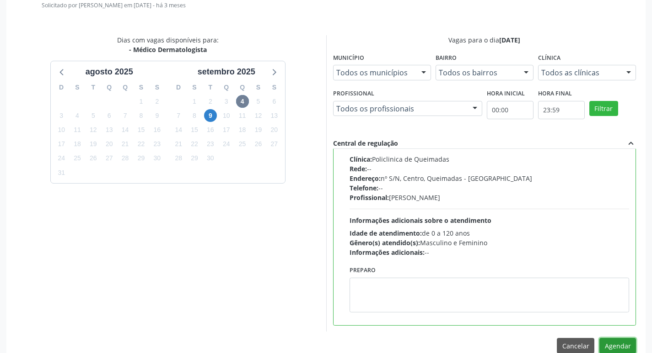
click at [607, 343] on button "Agendar" at bounding box center [617, 346] width 37 height 16
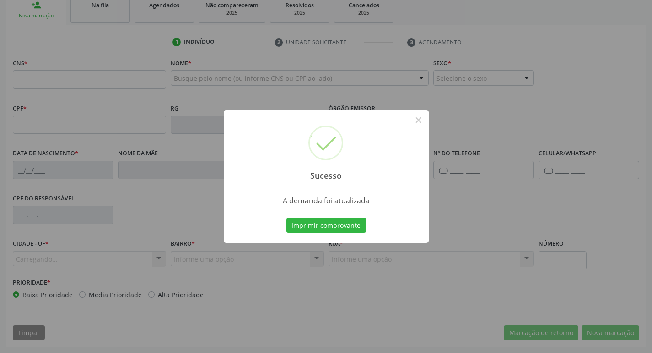
scroll to position [142, 0]
click at [352, 230] on button "Imprimir comprovante" at bounding box center [326, 226] width 80 height 16
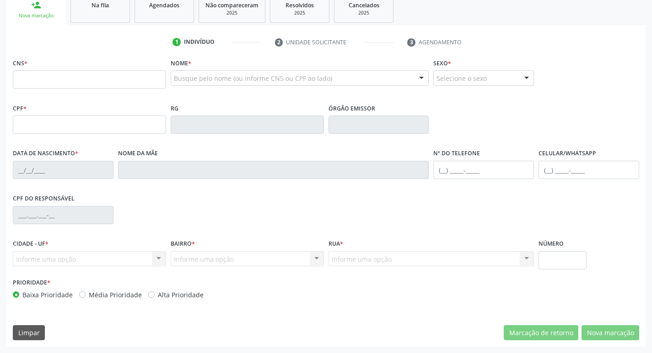
click at [97, 2] on span "Na fila" at bounding box center [99, 5] width 17 height 8
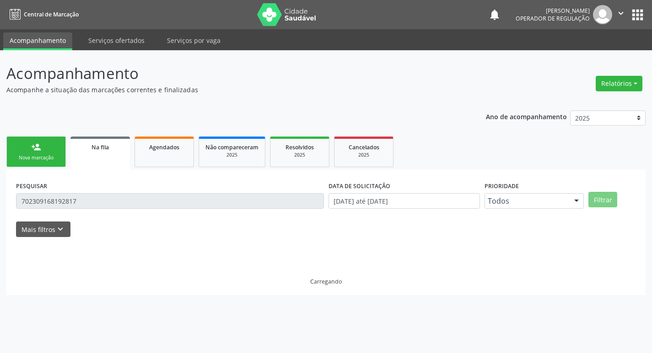
scroll to position [0, 0]
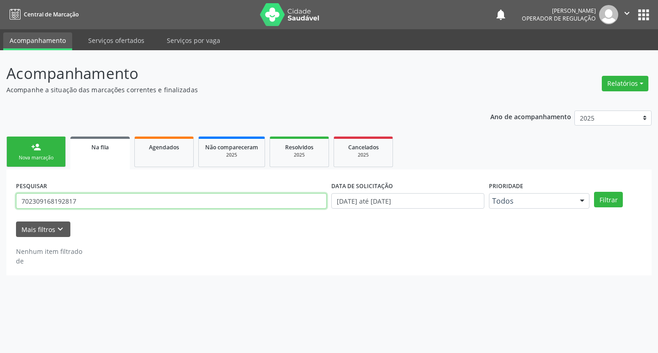
drag, startPoint x: 0, startPoint y: 202, endPoint x: 7, endPoint y: 172, distance: 30.2
click at [0, 189] on div "Acompanhamento Acompanhe a situação das marcações correntes e finalizadas Relat…" at bounding box center [329, 201] width 658 height 303
type input "700004977417407"
click at [594, 192] on button "Filtrar" at bounding box center [608, 200] width 29 height 16
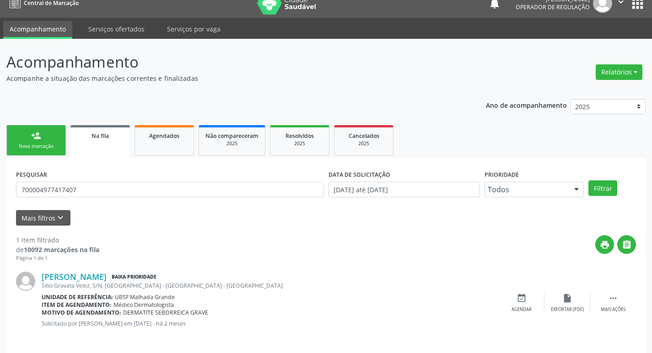
scroll to position [18, 0]
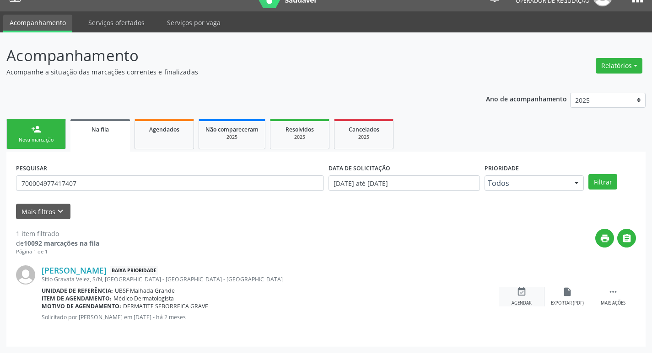
click at [529, 295] on div "event_available Agendar" at bounding box center [521, 297] width 46 height 20
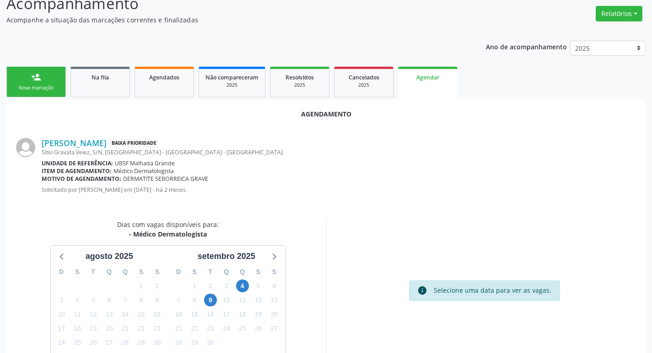
scroll to position [101, 0]
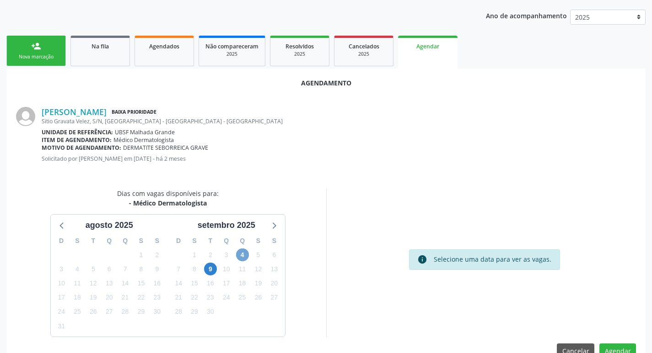
click at [247, 252] on span "4" at bounding box center [242, 255] width 13 height 13
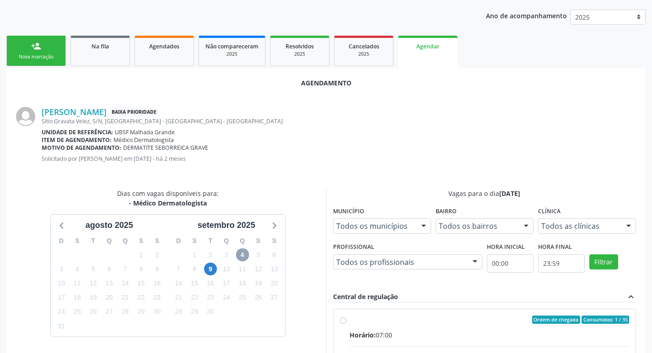
scroll to position [214, 0]
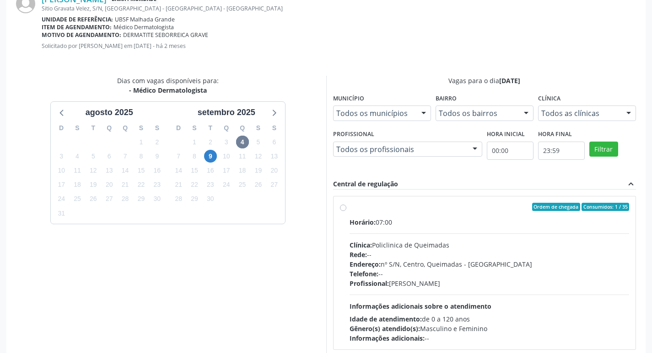
click at [429, 209] on div "Ordem de chegada Consumidos: 1 / 35" at bounding box center [489, 207] width 280 height 8
click at [346, 209] on input "Ordem de chegada Consumidos: 1 / 35 Horário: 07:00 Clínica: Policlinica de Quei…" at bounding box center [343, 207] width 6 height 8
radio input "true"
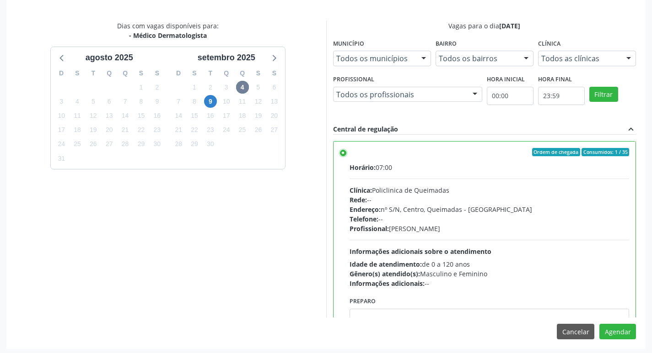
scroll to position [271, 0]
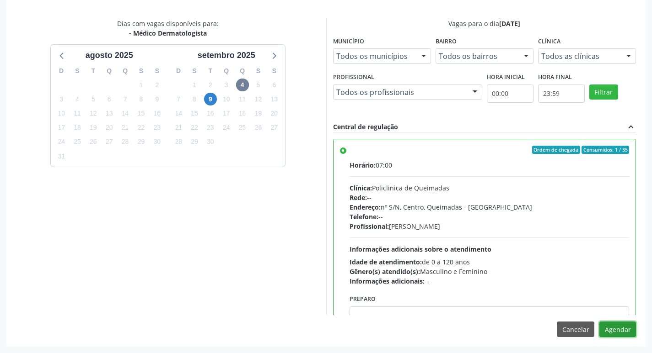
click at [615, 334] on button "Agendar" at bounding box center [617, 330] width 37 height 16
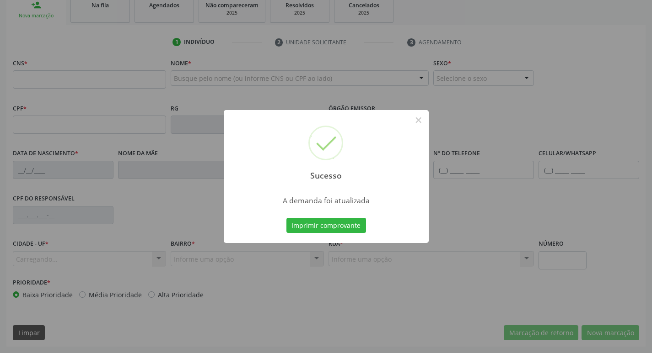
scroll to position [142, 0]
click at [327, 219] on button "Imprimir comprovante" at bounding box center [326, 226] width 80 height 16
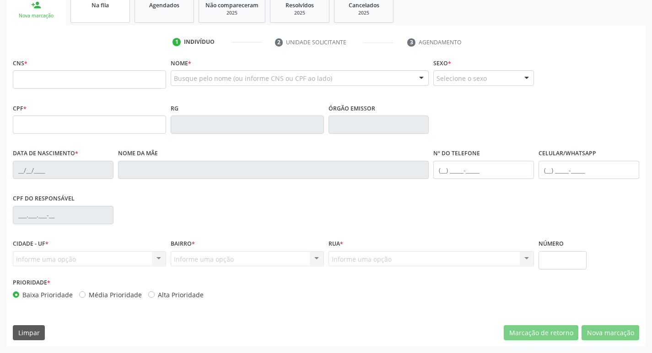
click at [104, 1] on div "Na fila" at bounding box center [100, 5] width 46 height 10
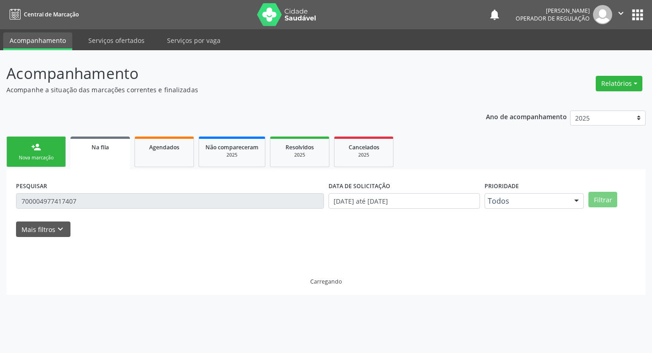
scroll to position [0, 0]
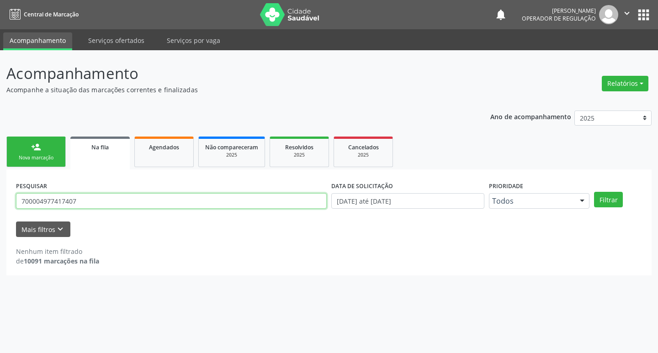
drag, startPoint x: 92, startPoint y: 198, endPoint x: 5, endPoint y: 201, distance: 87.4
click at [5, 205] on div "Acompanhamento Acompanhe a situação das marcações correntes e finalizadas Relat…" at bounding box center [329, 201] width 658 height 303
type input "708102527169731"
click at [594, 192] on button "Filtrar" at bounding box center [608, 200] width 29 height 16
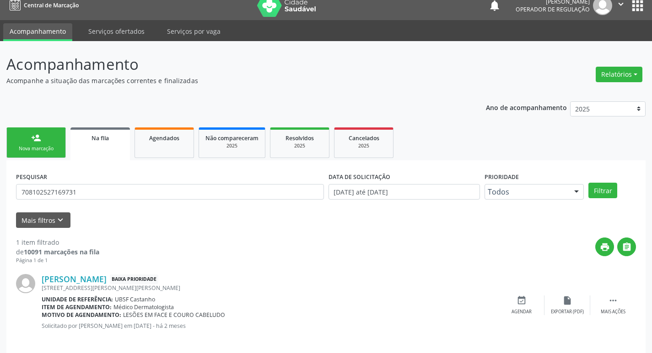
scroll to position [18, 0]
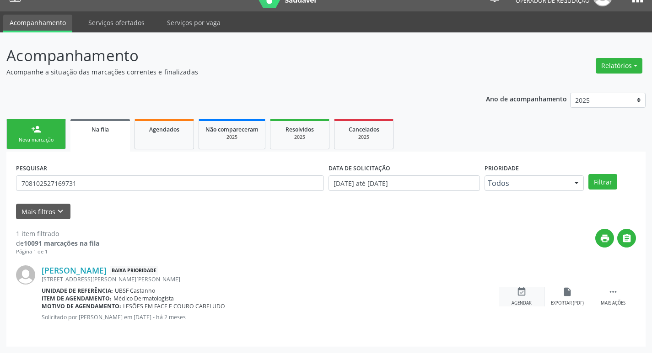
click at [529, 294] on div "event_available Agendar" at bounding box center [521, 297] width 46 height 20
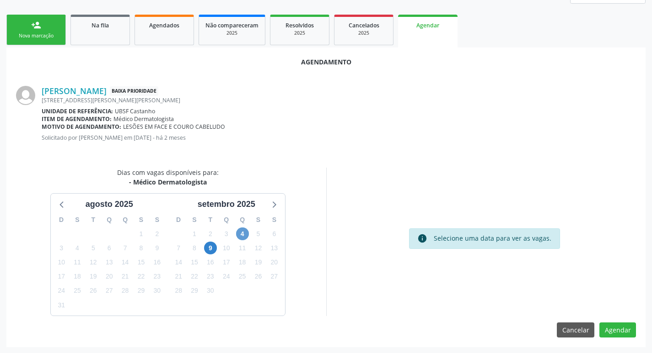
scroll to position [123, 0]
click at [241, 236] on span "4" at bounding box center [242, 233] width 13 height 13
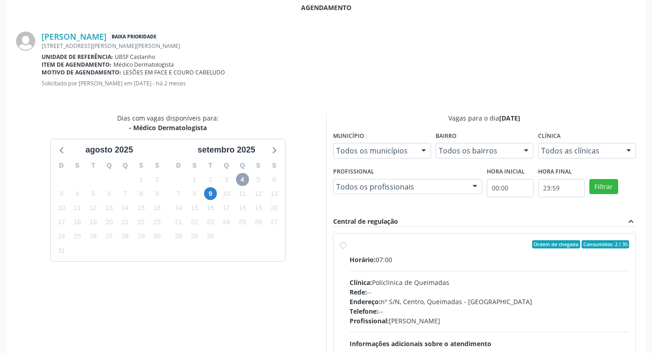
scroll to position [255, 0]
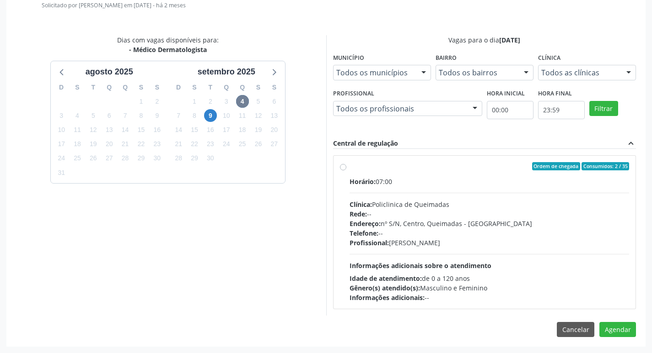
click at [497, 167] on div "Ordem de chegada Consumidos: 2 / 35" at bounding box center [489, 166] width 280 height 8
click at [346, 167] on input "Ordem de chegada Consumidos: 2 / 35 Horário: 07:00 Clínica: Policlinica de Quei…" at bounding box center [343, 166] width 6 height 8
radio input "true"
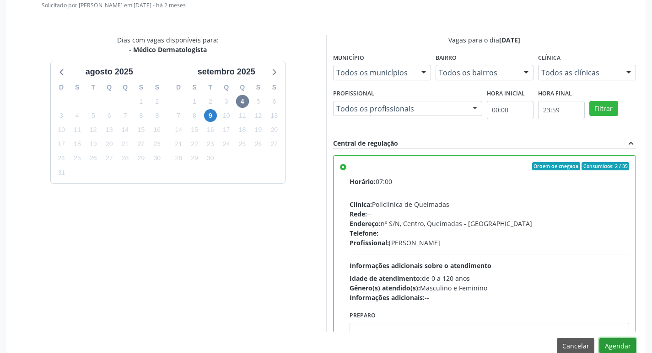
click at [610, 345] on button "Agendar" at bounding box center [617, 346] width 37 height 16
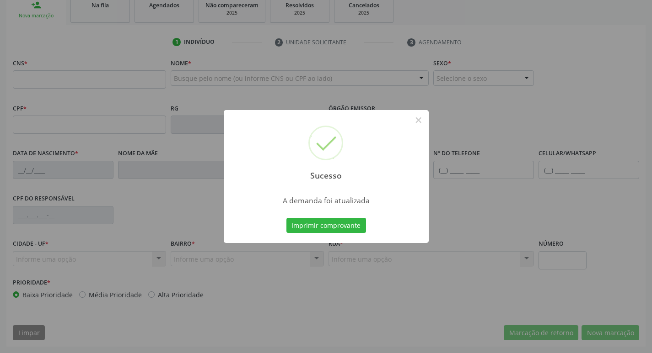
scroll to position [142, 0]
click at [312, 227] on button "Imprimir comprovante" at bounding box center [326, 226] width 80 height 16
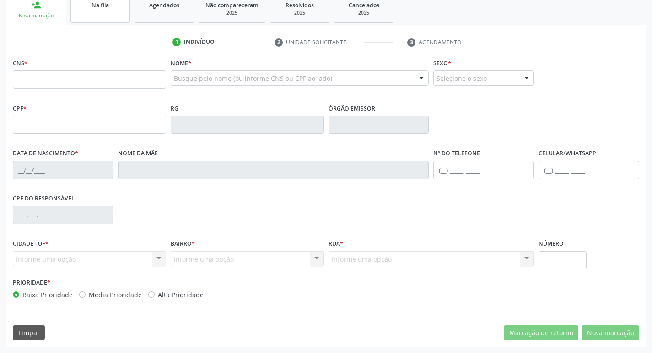
click at [105, 8] on span "Na fila" at bounding box center [99, 5] width 17 height 8
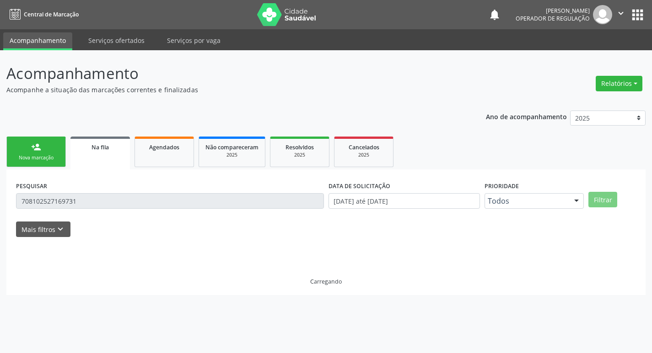
scroll to position [0, 0]
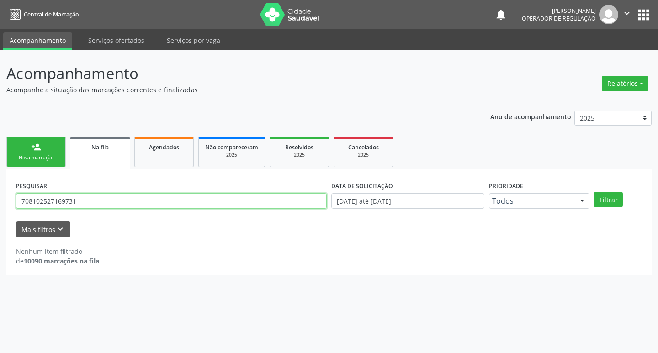
click at [0, 186] on div "Acompanhamento Acompanhe a situação das marcações correntes e finalizadas Relat…" at bounding box center [329, 201] width 658 height 303
type input "700003317799603"
click at [594, 192] on button "Filtrar" at bounding box center [608, 200] width 29 height 16
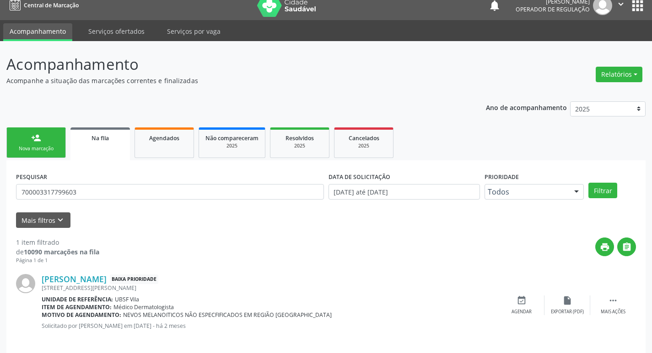
scroll to position [18, 0]
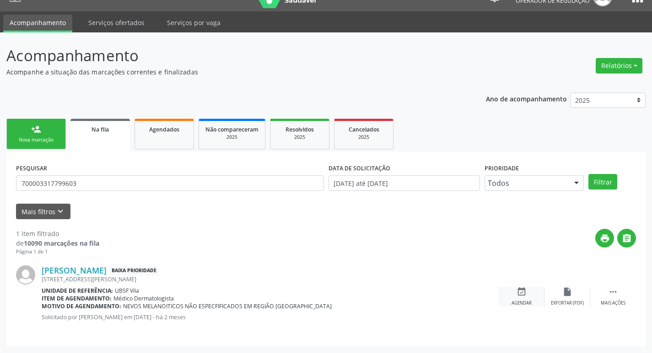
click at [524, 304] on div "Agendar" at bounding box center [521, 303] width 20 height 6
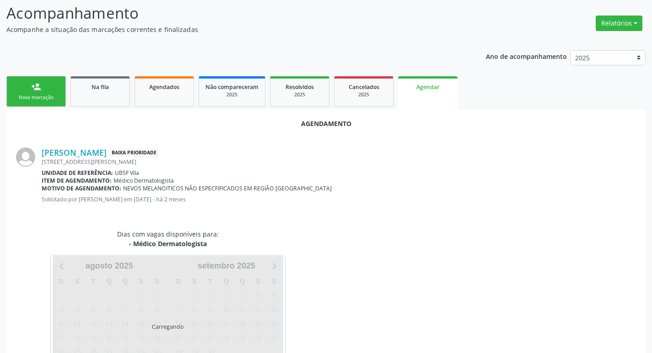
scroll to position [101, 0]
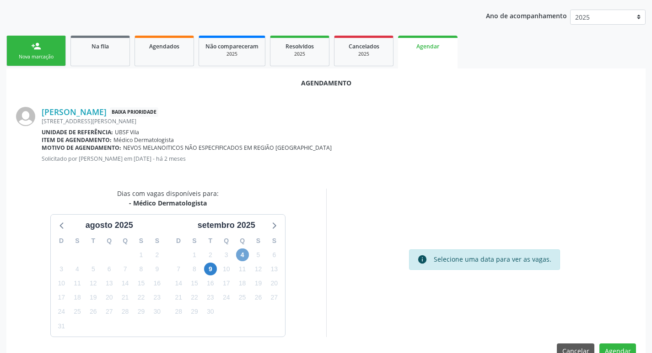
click at [246, 251] on span "4" at bounding box center [242, 255] width 13 height 13
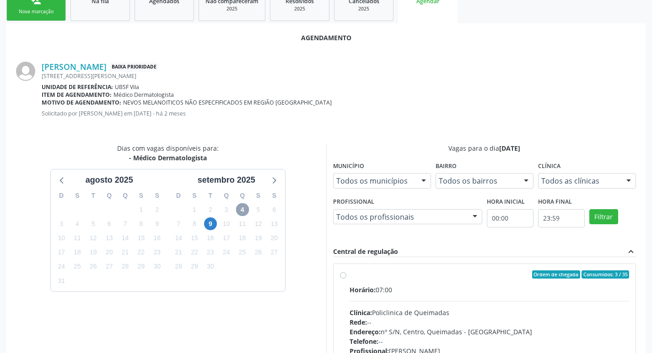
scroll to position [168, 0]
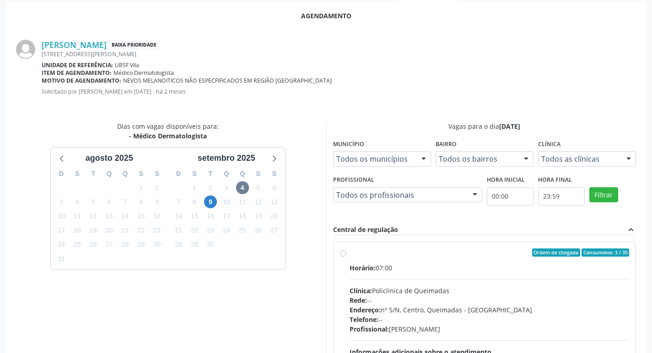
click at [423, 256] on div "Ordem de chegada Consumidos: 3 / 35" at bounding box center [489, 253] width 280 height 8
click at [346, 256] on input "Ordem de chegada Consumidos: 3 / 35 Horário: 07:00 Clínica: Policlinica de Quei…" at bounding box center [343, 253] width 6 height 8
radio input "true"
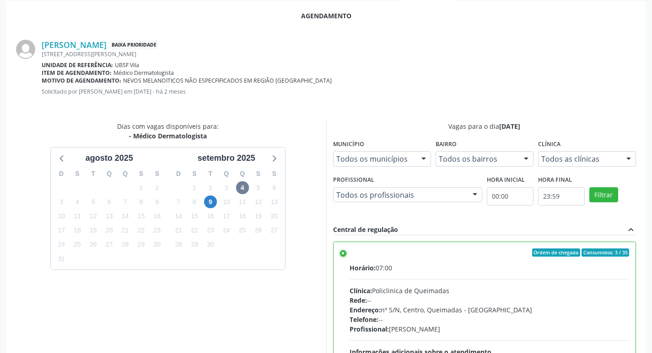
scroll to position [271, 0]
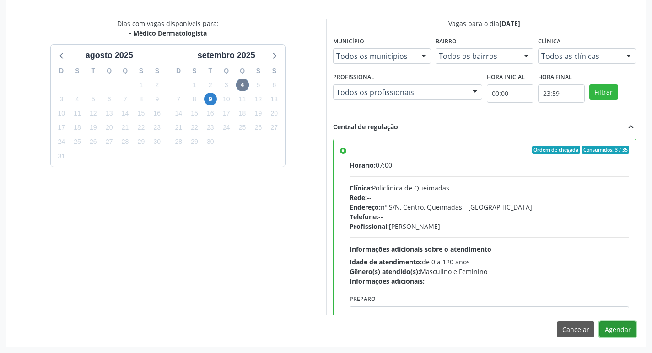
click at [621, 328] on button "Agendar" at bounding box center [617, 330] width 37 height 16
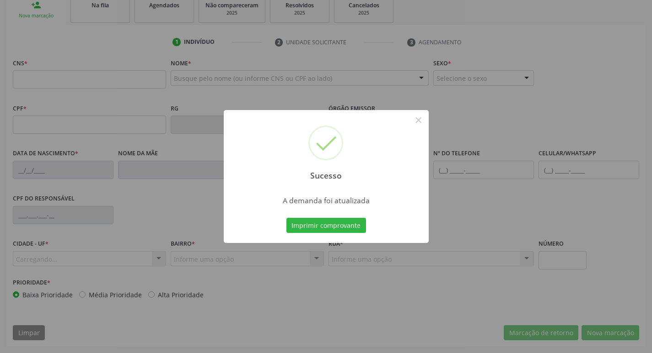
click at [331, 227] on div "Sucesso × A demanda foi atualizada Imprimir comprovante Cancel" at bounding box center [326, 176] width 652 height 353
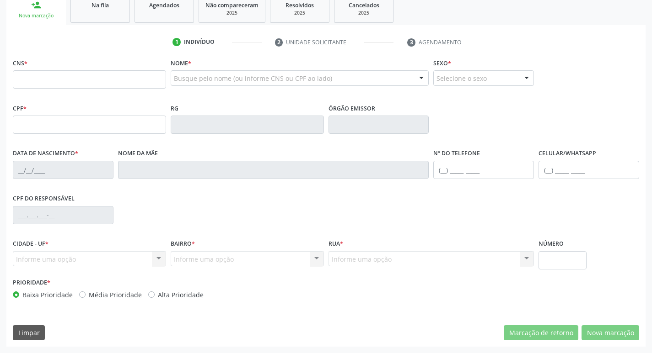
scroll to position [142, 0]
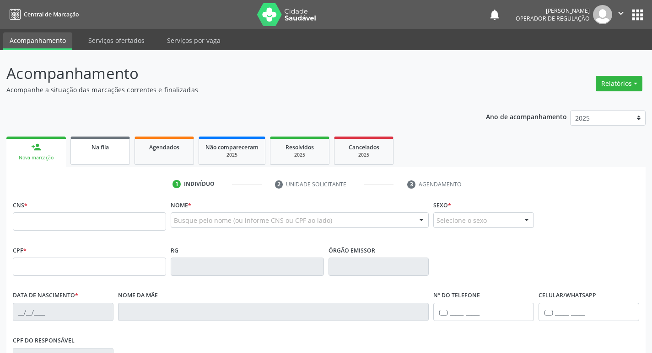
click at [112, 151] on div "Na fila" at bounding box center [100, 147] width 46 height 10
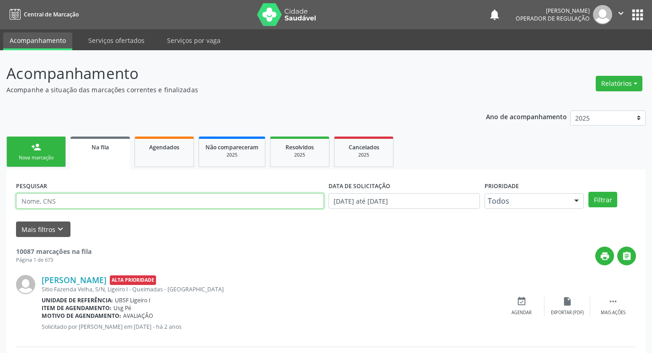
click at [89, 199] on input "text" at bounding box center [170, 201] width 308 height 16
type input "700003317799603"
click at [588, 192] on button "Filtrar" at bounding box center [602, 200] width 29 height 16
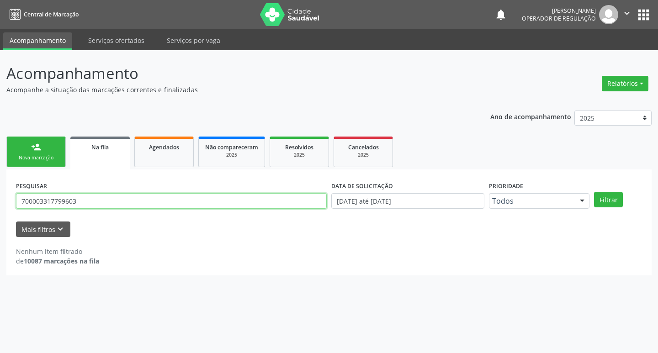
drag, startPoint x: 89, startPoint y: 207, endPoint x: 5, endPoint y: 201, distance: 84.4
click at [1, 200] on div "Acompanhamento Acompanhe a situação das marcações correntes e finalizadas Relat…" at bounding box center [329, 201] width 658 height 303
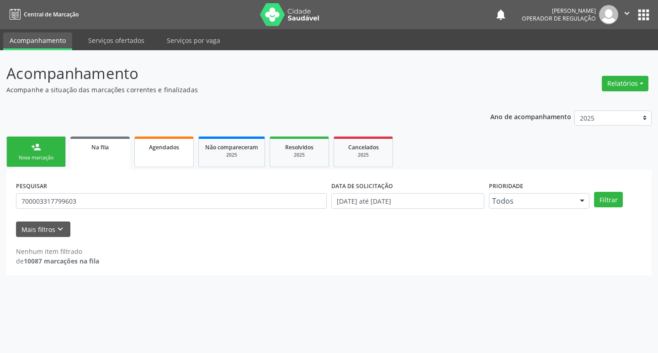
click at [145, 146] on div "Agendados" at bounding box center [164, 147] width 46 height 10
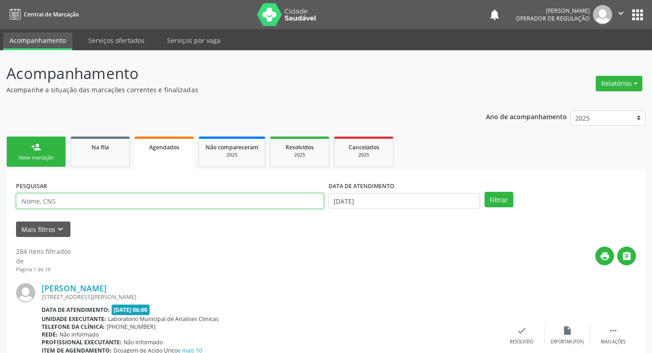
click at [123, 204] on input "text" at bounding box center [170, 201] width 308 height 16
paste input "700003317799603"
type input "700003317799603"
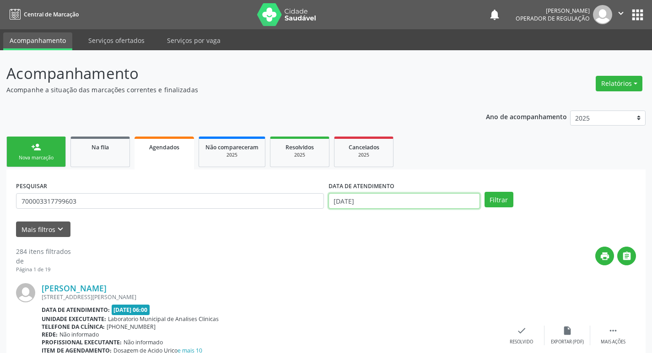
click at [404, 198] on input "[DATE]" at bounding box center [403, 201] width 151 height 16
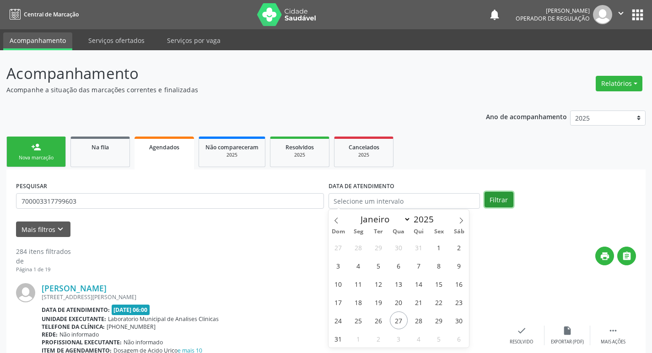
click at [501, 202] on button "Filtrar" at bounding box center [498, 200] width 29 height 16
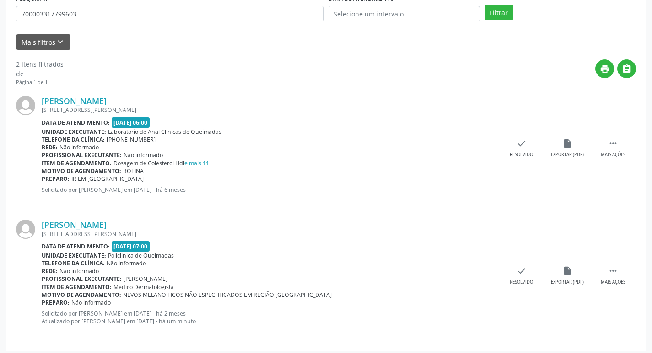
scroll to position [192, 0]
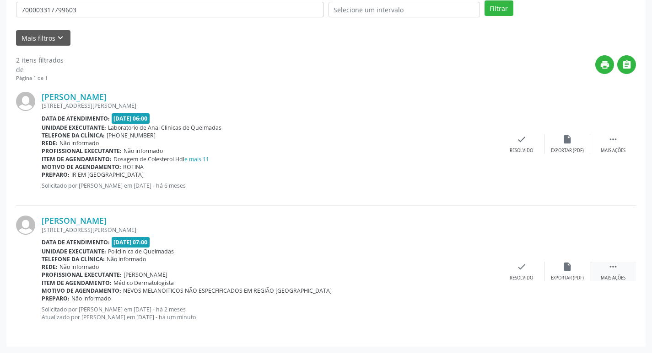
click at [610, 267] on icon "" at bounding box center [613, 267] width 10 height 10
click at [418, 271] on div "print Imprimir" at bounding box center [430, 272] width 46 height 20
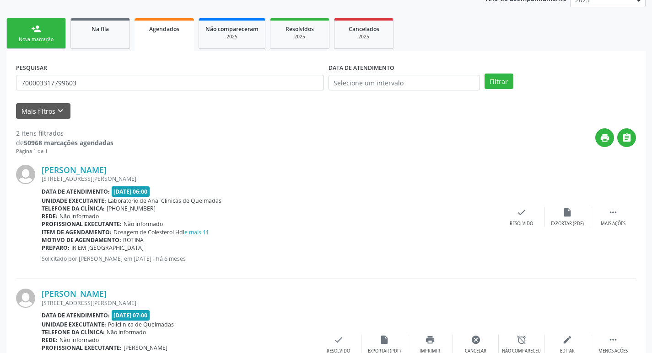
scroll to position [9, 0]
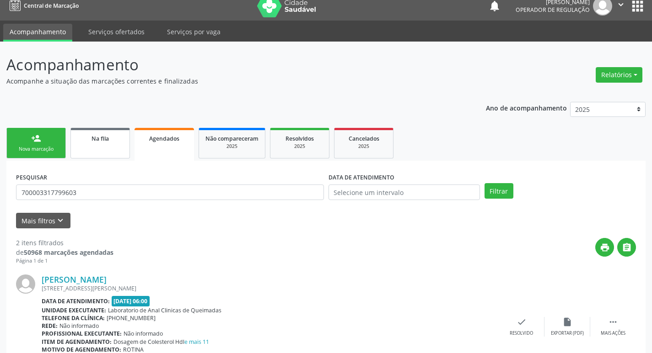
click at [107, 139] on span "Na fila" at bounding box center [99, 139] width 17 height 8
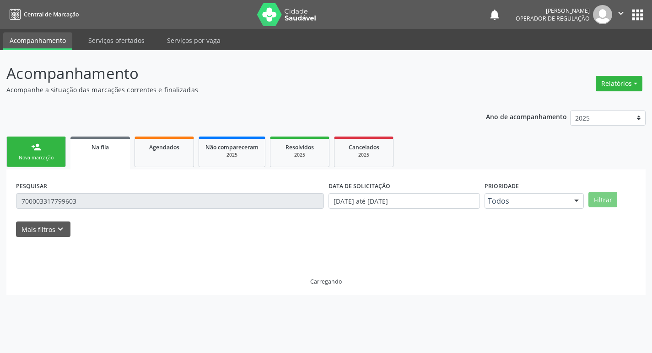
scroll to position [0, 0]
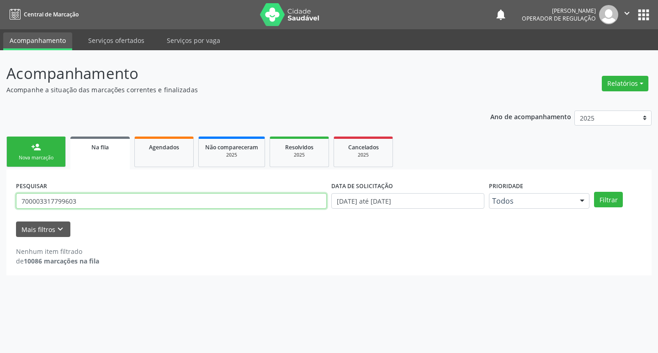
drag, startPoint x: 126, startPoint y: 203, endPoint x: 0, endPoint y: 200, distance: 125.8
click at [0, 200] on div "Acompanhamento Acompanhe a situação das marcações correntes e finalizadas Relat…" at bounding box center [329, 201] width 658 height 303
type input "700001098473900"
click at [594, 192] on button "Filtrar" at bounding box center [608, 200] width 29 height 16
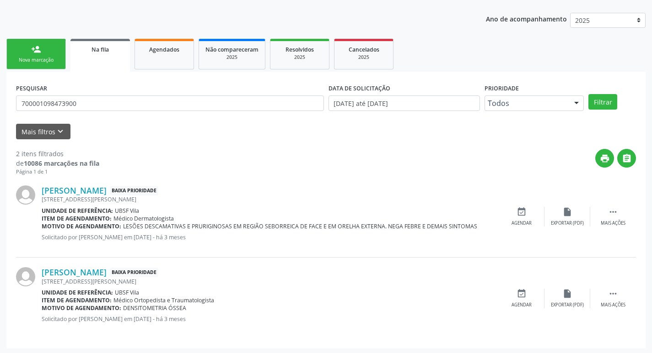
scroll to position [100, 0]
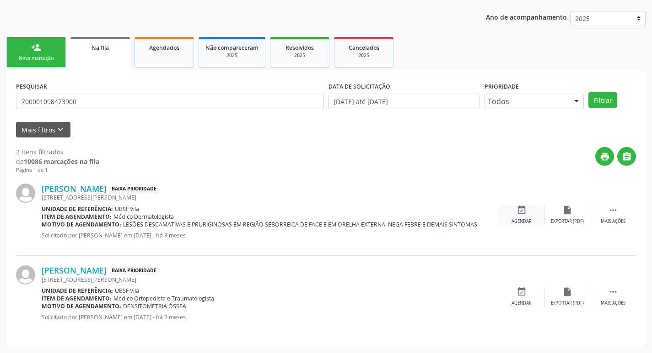
click at [525, 217] on div "event_available Agendar" at bounding box center [521, 215] width 46 height 20
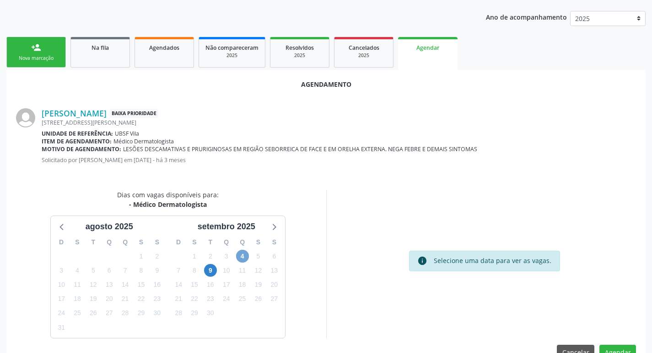
click at [245, 254] on span "4" at bounding box center [242, 256] width 13 height 13
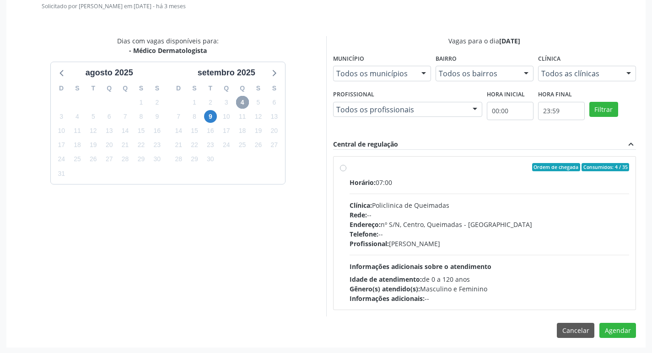
scroll to position [255, 0]
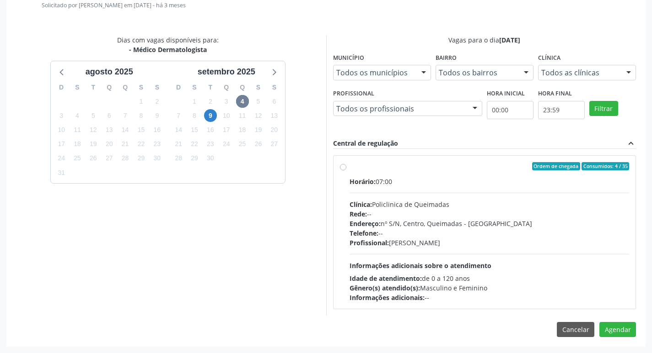
click at [477, 177] on div "Horário: 07:00" at bounding box center [489, 182] width 280 height 10
click at [346, 171] on input "Ordem de chegada Consumidos: 4 / 35 Horário: 07:00 Clínica: Policlinica de Quei…" at bounding box center [343, 166] width 6 height 8
radio input "true"
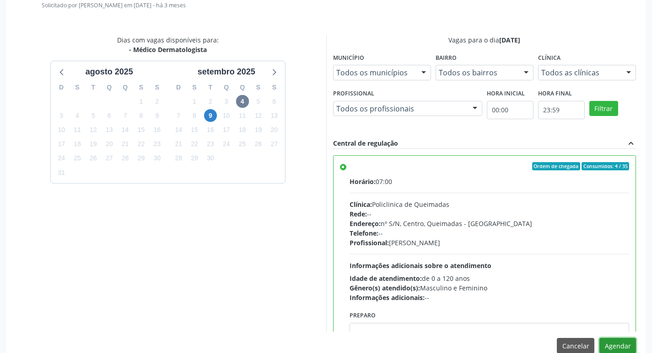
click at [612, 344] on button "Agendar" at bounding box center [617, 346] width 37 height 16
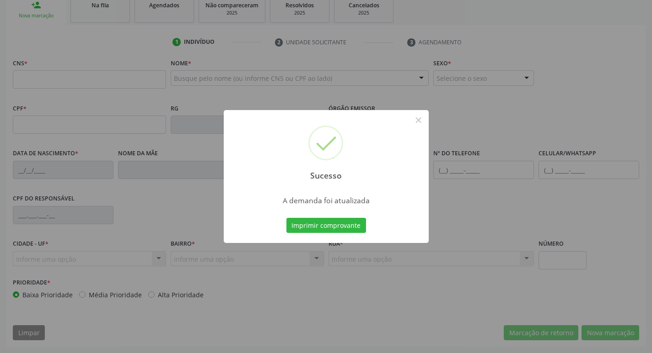
scroll to position [142, 0]
click at [340, 221] on button "Imprimir comprovante" at bounding box center [326, 226] width 80 height 16
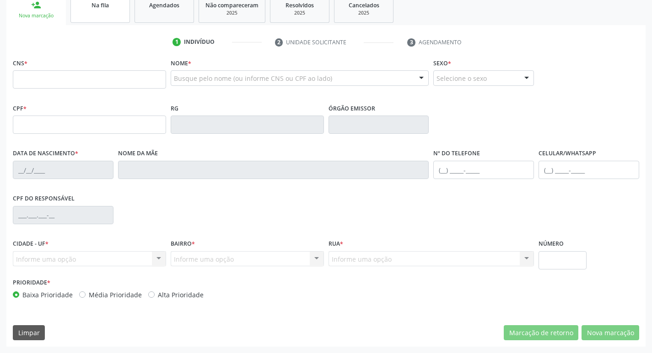
click at [102, 12] on link "Na fila" at bounding box center [99, 9] width 59 height 28
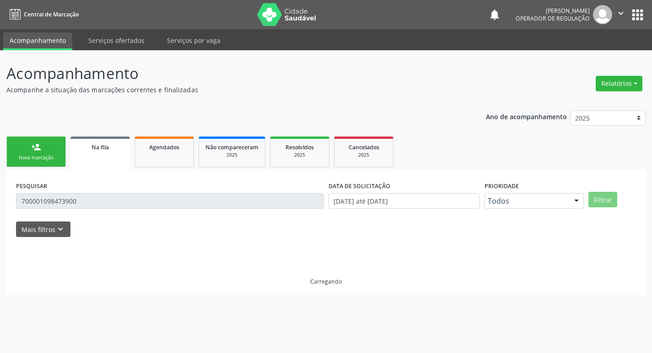
scroll to position [0, 0]
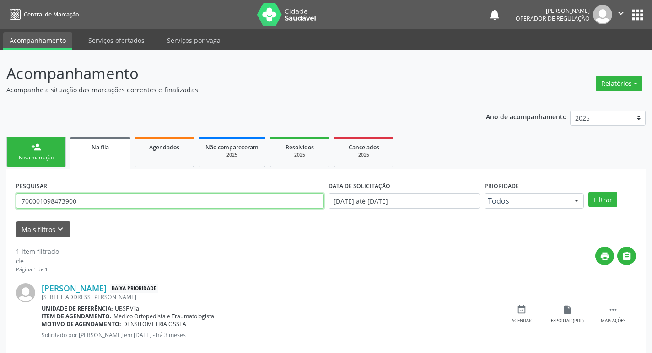
drag, startPoint x: 91, startPoint y: 198, endPoint x: 0, endPoint y: 199, distance: 90.5
click at [0, 199] on div "Acompanhamento Acompanhe a situação das marcações correntes e finalizadas Relat…" at bounding box center [326, 210] width 652 height 321
type input "702809146664665"
click at [588, 192] on button "Filtrar" at bounding box center [602, 200] width 29 height 16
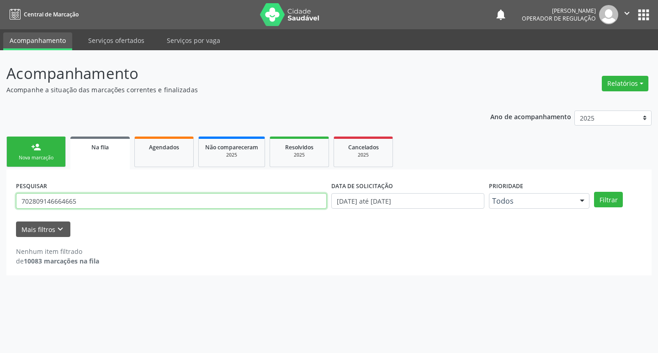
drag, startPoint x: 99, startPoint y: 202, endPoint x: 10, endPoint y: 203, distance: 88.7
click at [11, 203] on div "PESQUISAR 702809146664665 DATA DE SOLICITAÇÃO [DATE] até [DATE] Prioridade Todo…" at bounding box center [329, 223] width 646 height 106
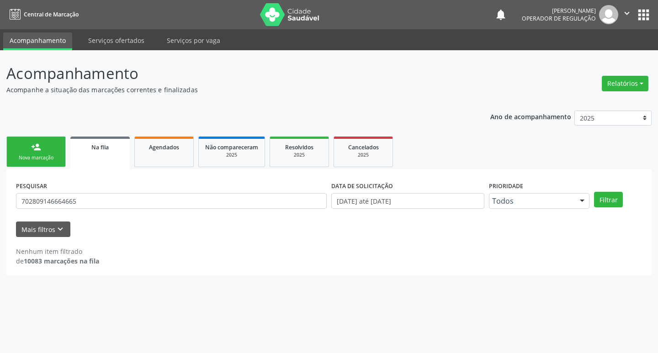
click at [51, 145] on link "person_add Nova marcação" at bounding box center [35, 152] width 59 height 31
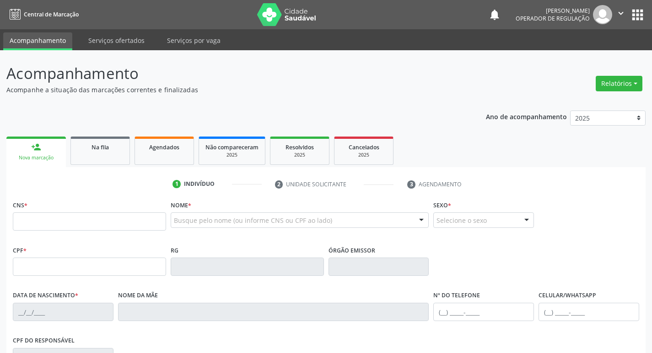
click at [123, 210] on div "CNS *" at bounding box center [89, 214] width 153 height 32
click at [133, 216] on input "text" at bounding box center [89, 222] width 153 height 18
paste input "702 8091 4666 4665"
type input "702 8091 4666 4665"
type input "133.310.004-34"
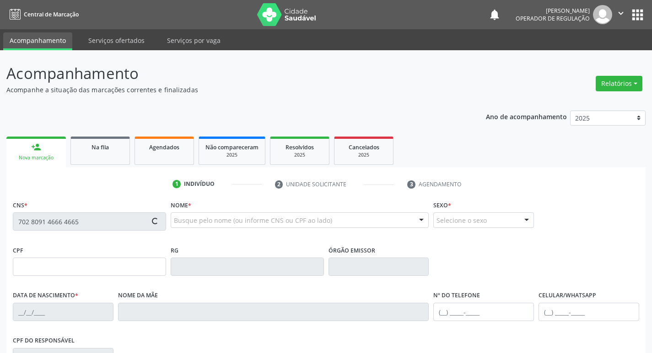
type input "[DATE]"
type input "[PERSON_NAME] da Conceição"
type input "[PHONE_NUMBER]"
type input "17"
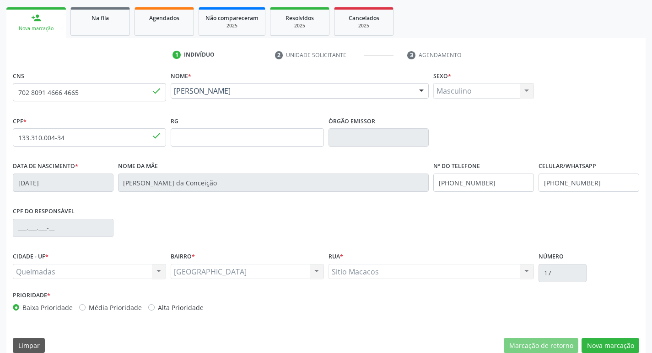
scroll to position [142, 0]
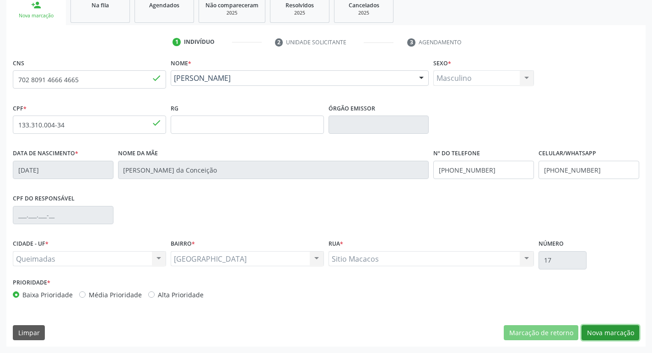
click at [606, 334] on button "Nova marcação" at bounding box center [610, 334] width 58 height 16
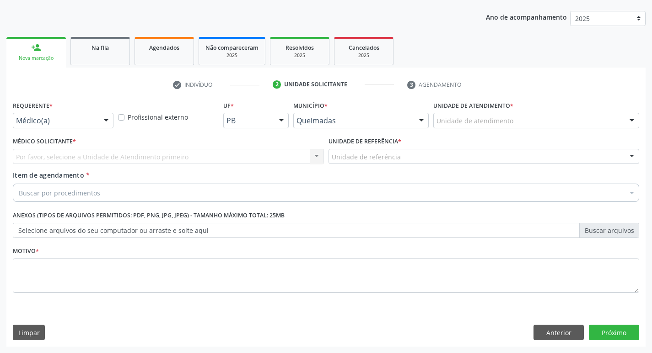
scroll to position [100, 0]
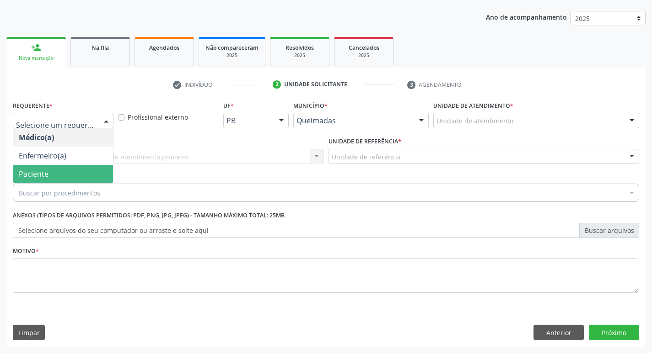
click at [47, 170] on span "Paciente" at bounding box center [34, 174] width 30 height 10
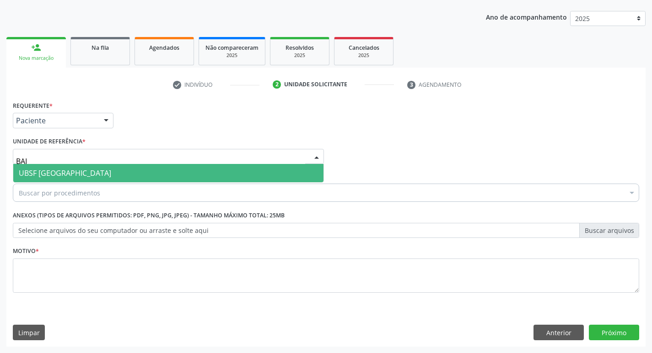
type input "BAIX"
click at [49, 169] on span "UBSF [GEOGRAPHIC_DATA]" at bounding box center [65, 173] width 92 height 10
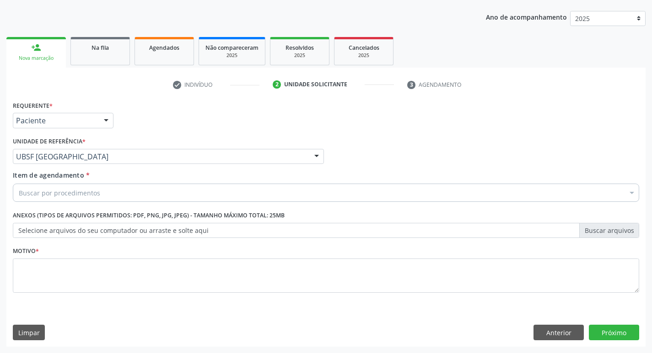
click at [50, 198] on div "Buscar por procedimentos" at bounding box center [326, 193] width 626 height 18
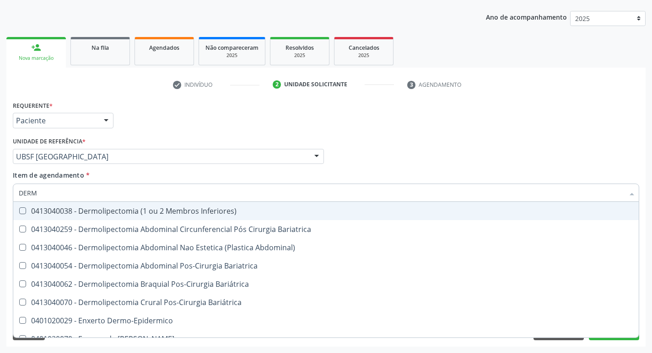
type input "DERMA"
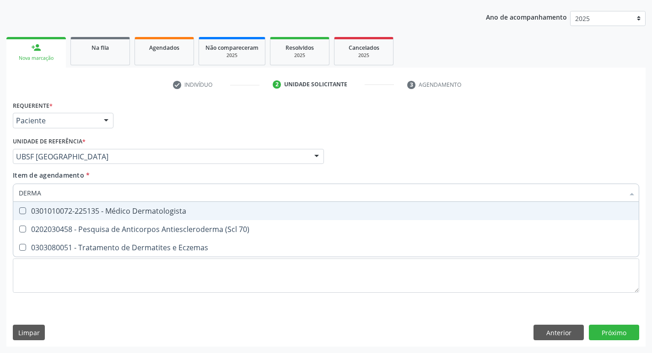
click at [63, 208] on div "0301010072-225135 - Médico Dermatologista" at bounding box center [326, 211] width 614 height 7
checkbox Dermatologista "true"
click at [112, 174] on div "Item de agendamento * DERMA Desfazer seleção 0301010072-225135 - Médico Dermato…" at bounding box center [326, 185] width 626 height 29
checkbox 70\) "true"
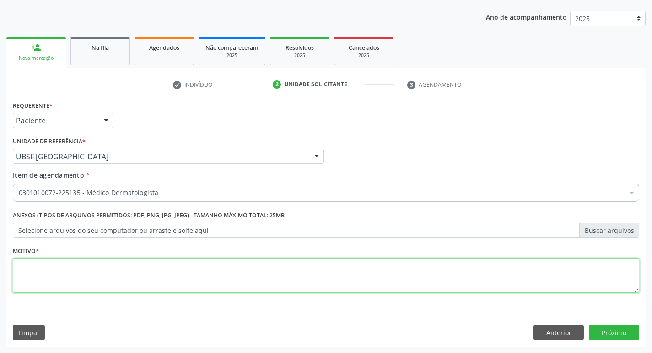
click at [56, 272] on textarea at bounding box center [326, 276] width 626 height 35
type textarea "RETORNO"
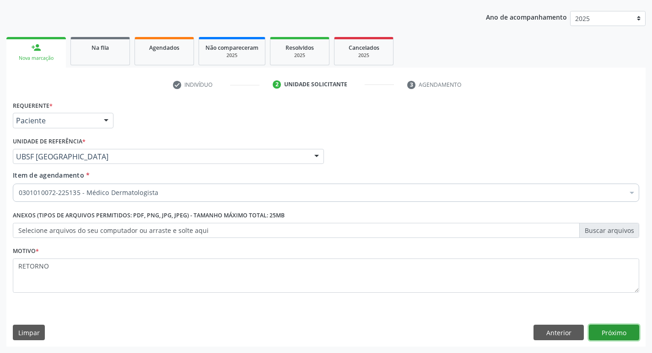
click at [609, 333] on button "Próximo" at bounding box center [614, 333] width 50 height 16
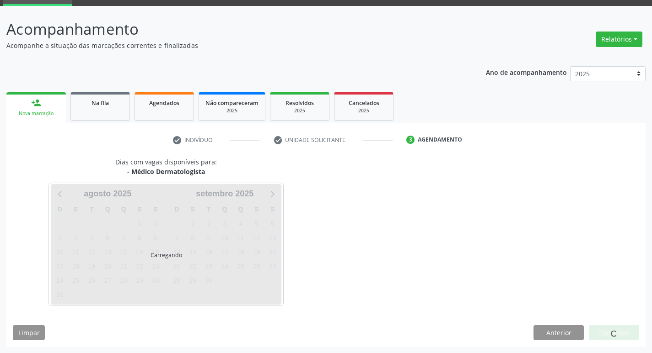
scroll to position [44, 0]
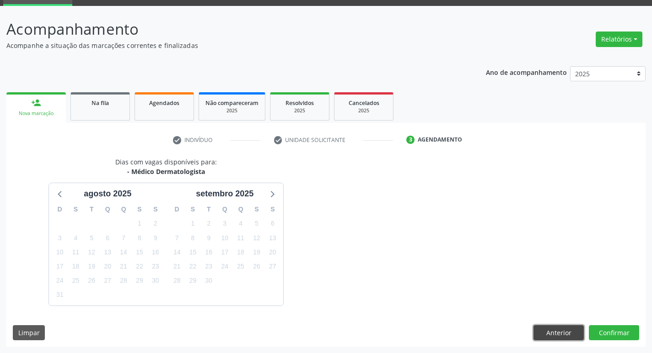
click at [554, 331] on button "Anterior" at bounding box center [558, 334] width 50 height 16
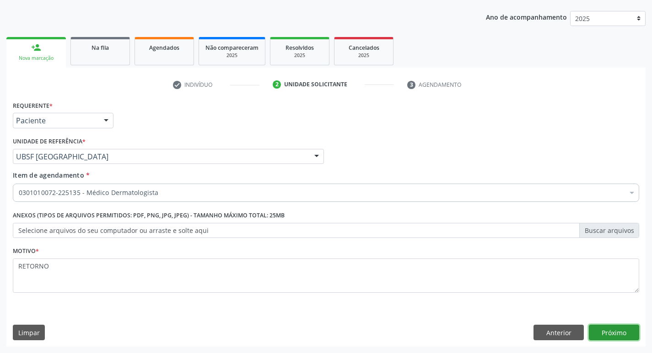
click at [609, 331] on button "Próximo" at bounding box center [614, 333] width 50 height 16
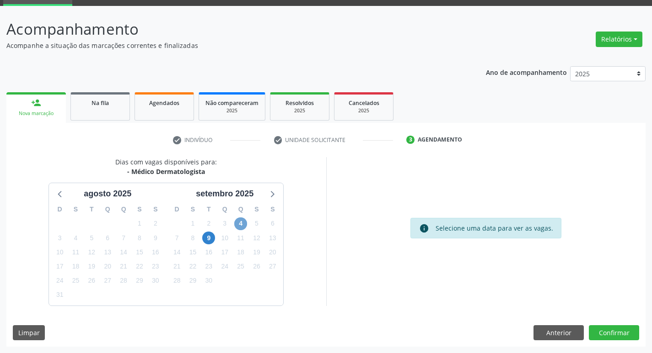
click at [245, 220] on span "4" at bounding box center [240, 224] width 13 height 13
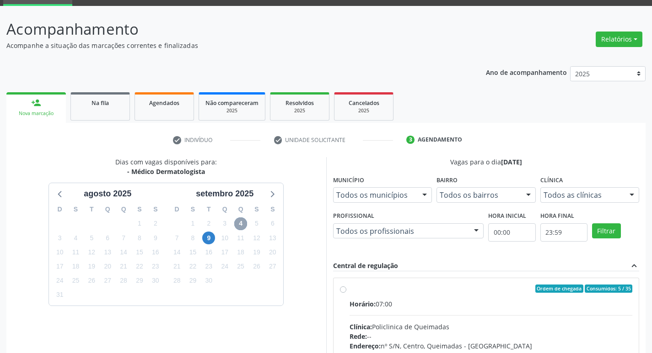
scroll to position [90, 0]
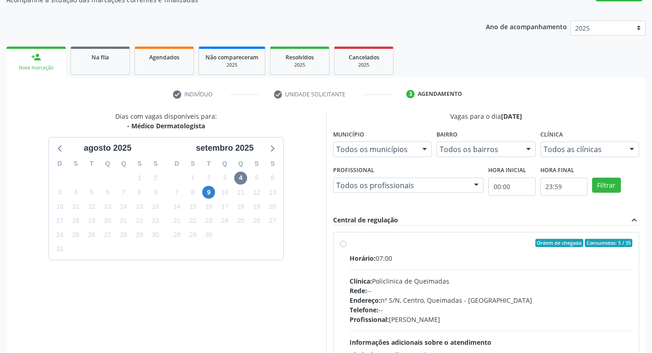
click at [464, 246] on div "Ordem de chegada Consumidos: 5 / 35" at bounding box center [490, 243] width 283 height 8
click at [346, 246] on input "Ordem de chegada Consumidos: 5 / 35 Horário: 07:00 Clínica: Policlinica de Quei…" at bounding box center [343, 243] width 6 height 8
radio input "true"
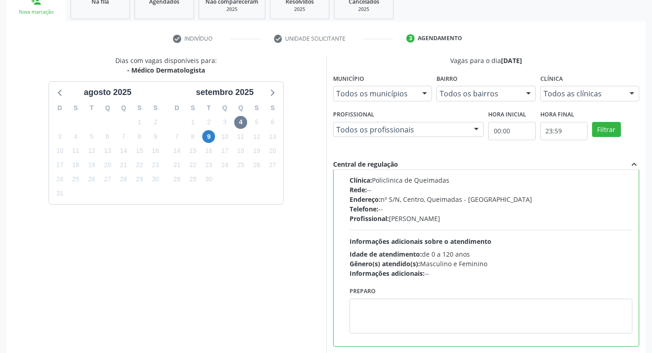
scroll to position [193, 0]
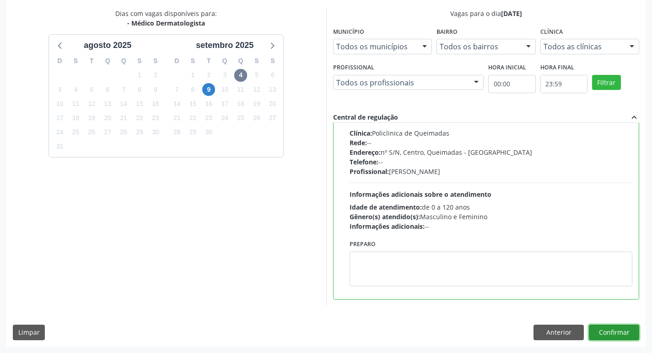
click at [613, 332] on button "Confirmar" at bounding box center [614, 333] width 50 height 16
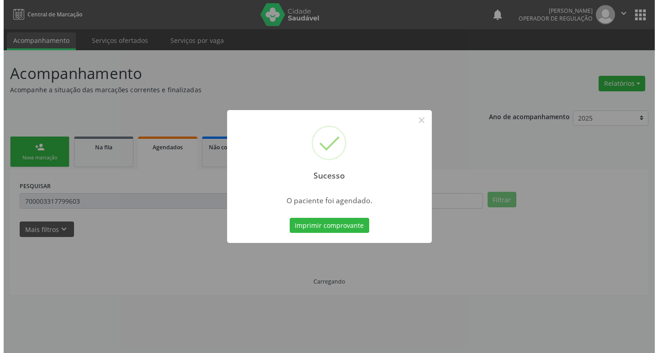
scroll to position [0, 0]
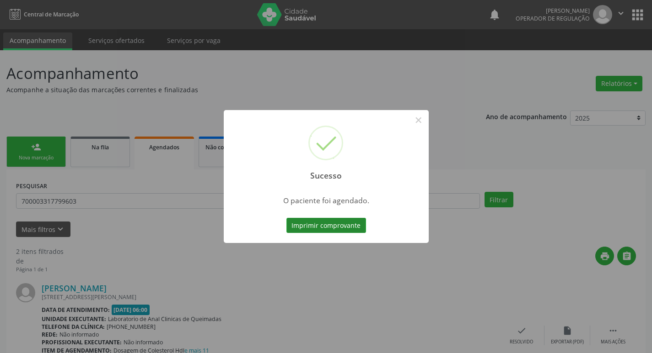
click at [302, 227] on button "Imprimir comprovante" at bounding box center [326, 226] width 80 height 16
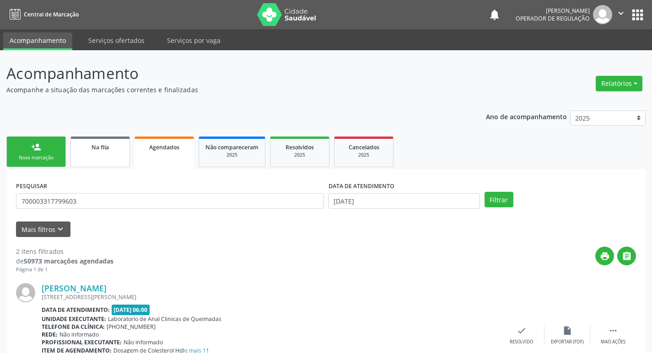
click at [117, 139] on link "Na fila" at bounding box center [99, 152] width 59 height 31
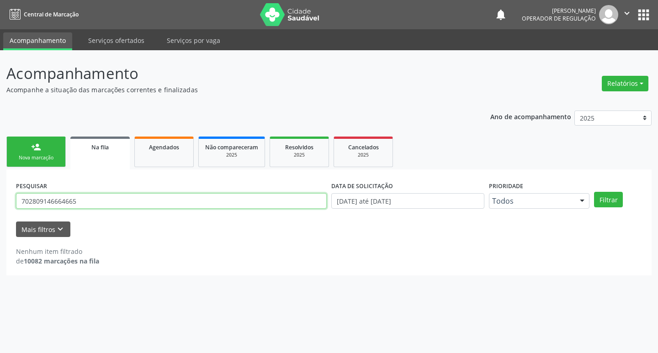
drag, startPoint x: 90, startPoint y: 199, endPoint x: 0, endPoint y: 200, distance: 89.6
click at [0, 200] on div "Acompanhamento Acompanhe a situação das marcações correntes e finalizadas Relat…" at bounding box center [329, 201] width 658 height 303
type input "700006504331906"
click at [594, 192] on button "Filtrar" at bounding box center [608, 200] width 29 height 16
drag, startPoint x: 91, startPoint y: 201, endPoint x: 0, endPoint y: 202, distance: 91.0
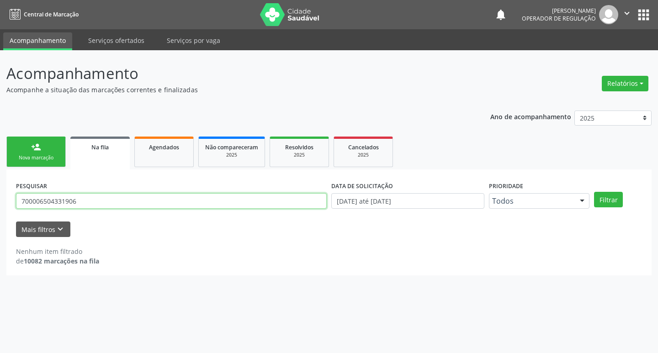
click at [0, 202] on div "Acompanhamento Acompanhe a situação das marcações correntes e finalizadas Relat…" at bounding box center [329, 201] width 658 height 303
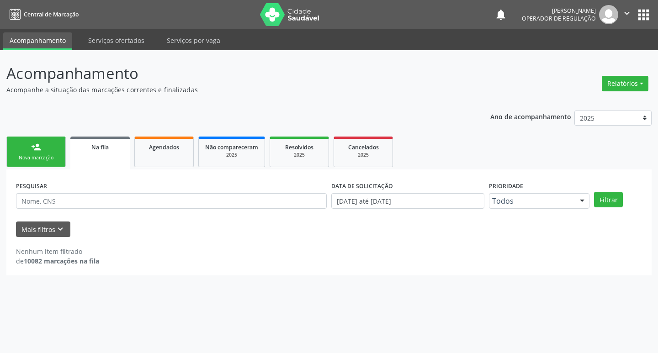
click at [43, 142] on link "person_add Nova marcação" at bounding box center [35, 152] width 59 height 31
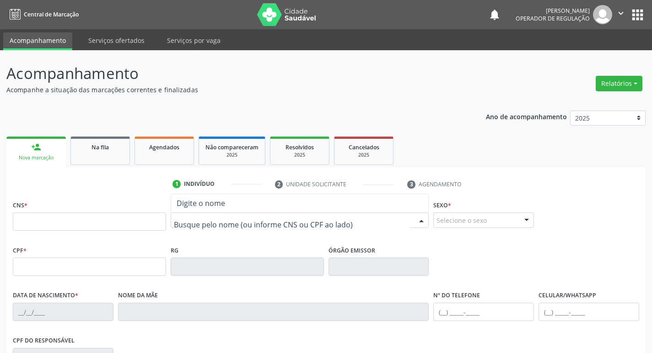
type input "R"
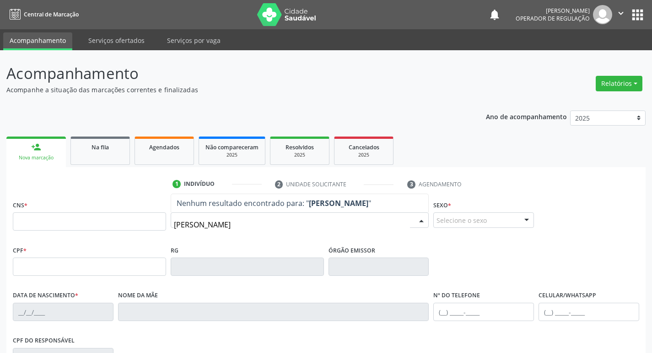
type input "[PERSON_NAME]"
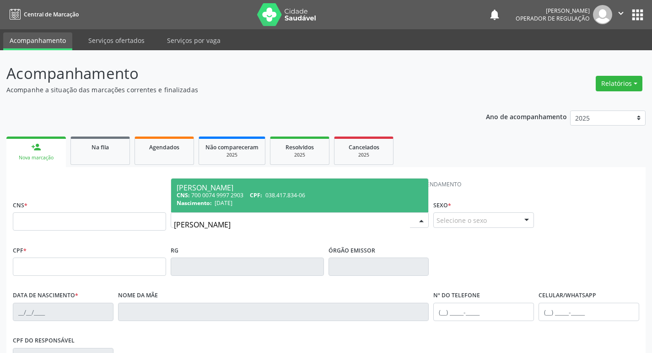
click at [257, 193] on span "CPF:" at bounding box center [256, 196] width 12 height 8
type input "700 0074 9997 2903"
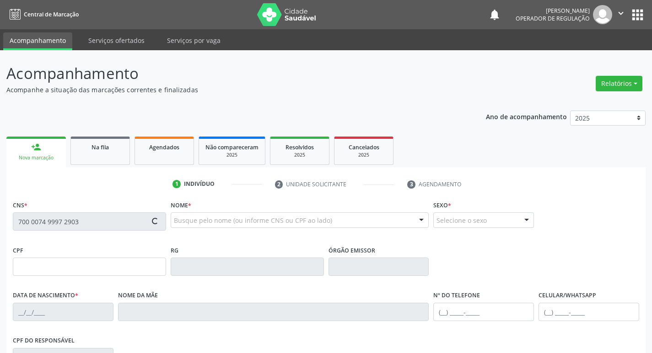
type input "038.417.834-06"
type input "[DATE]"
type input "[PERSON_NAME]"
type input "[PHONE_NUMBER]"
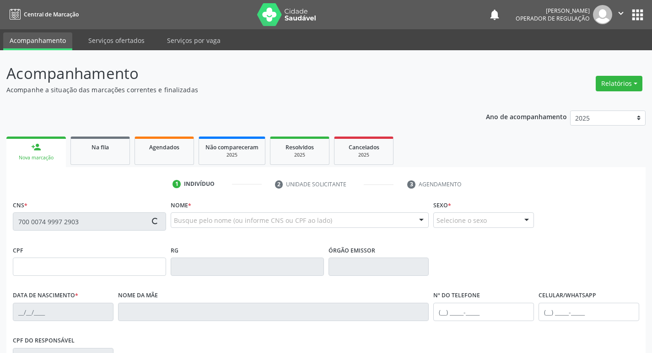
type input "177"
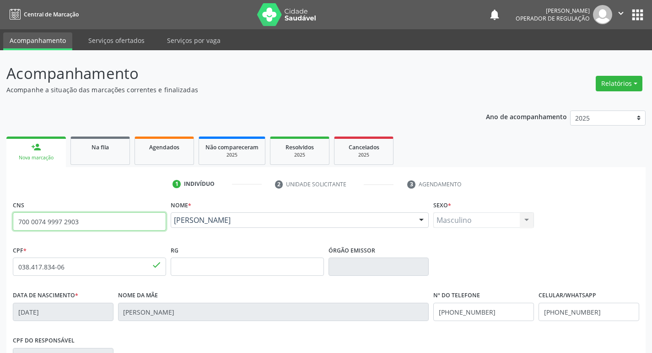
drag, startPoint x: 93, startPoint y: 223, endPoint x: 0, endPoint y: 223, distance: 93.3
click at [0, 223] on div "Acompanhamento Acompanhe a situação das marcações correntes e finalizadas Relat…" at bounding box center [326, 272] width 652 height 445
click at [88, 145] on div "Na fila" at bounding box center [100, 147] width 46 height 10
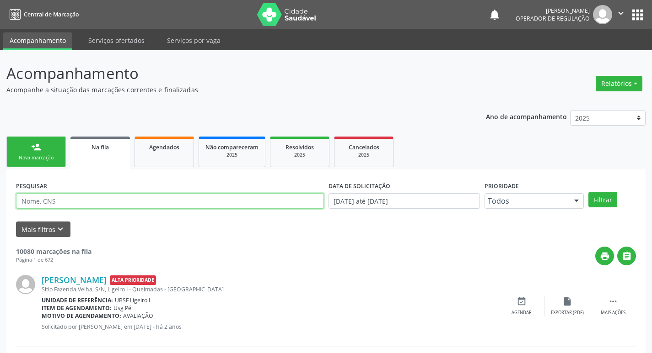
click at [99, 198] on input "text" at bounding box center [170, 201] width 308 height 16
paste input "700 0074 9997 2903"
type input "700 0074 9997 2903"
click at [588, 192] on button "Filtrar" at bounding box center [602, 200] width 29 height 16
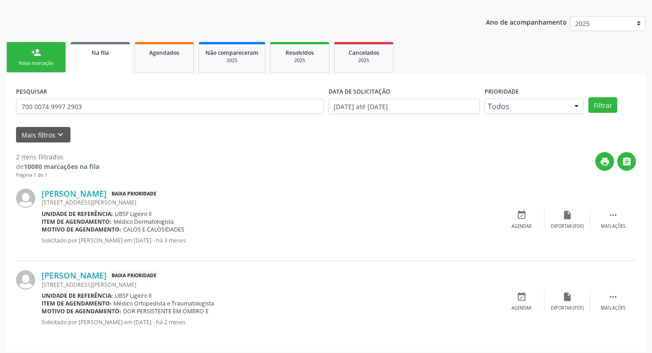
scroll to position [100, 0]
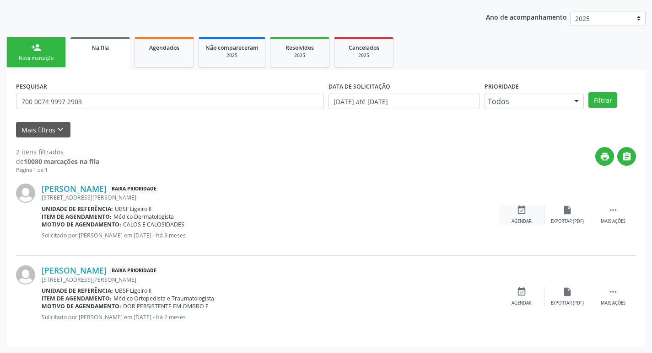
click at [519, 216] on div "event_available Agendar" at bounding box center [521, 215] width 46 height 20
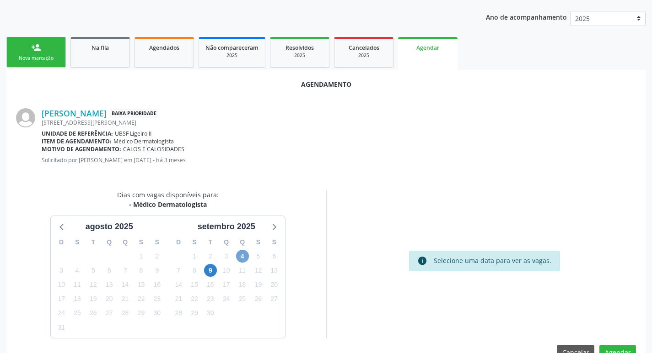
click at [240, 255] on span "4" at bounding box center [242, 256] width 13 height 13
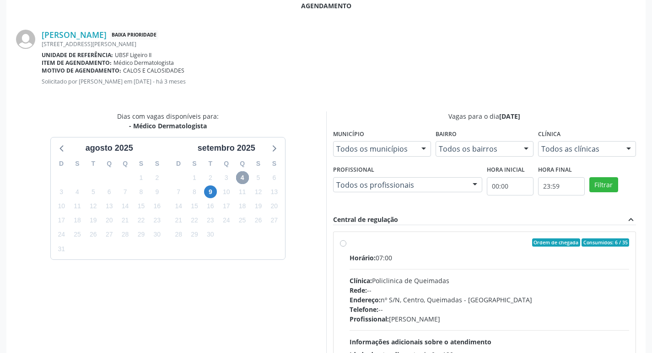
scroll to position [255, 0]
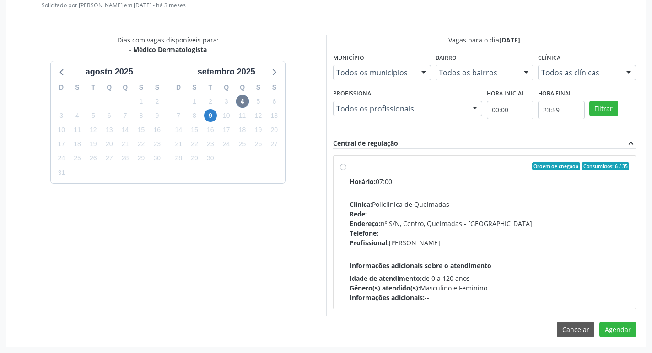
click at [387, 175] on label "Ordem de chegada Consumidos: 6 / 35 Horário: 07:00 Clínica: Policlinica de Quei…" at bounding box center [489, 232] width 280 height 140
click at [346, 171] on input "Ordem de chegada Consumidos: 6 / 35 Horário: 07:00 Clínica: Policlinica de Quei…" at bounding box center [343, 166] width 6 height 8
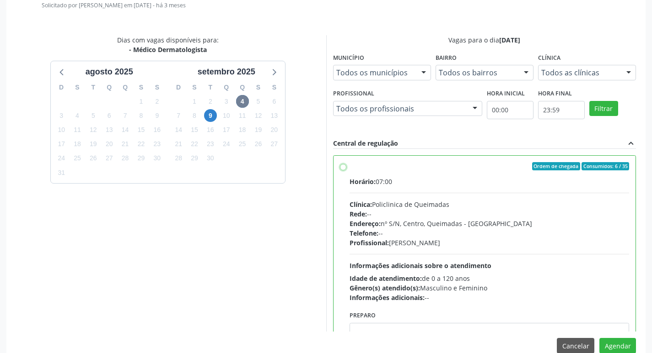
radio input "true"
click at [610, 345] on button "Agendar" at bounding box center [617, 346] width 37 height 16
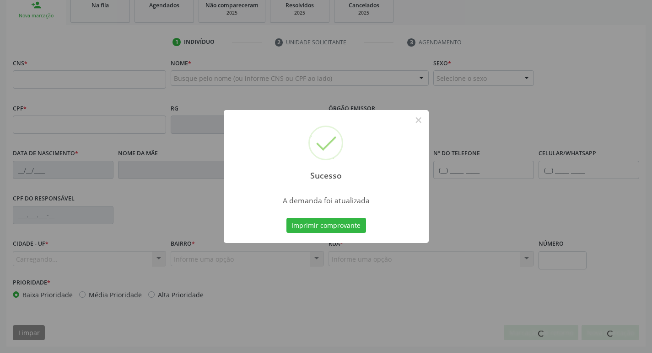
scroll to position [142, 0]
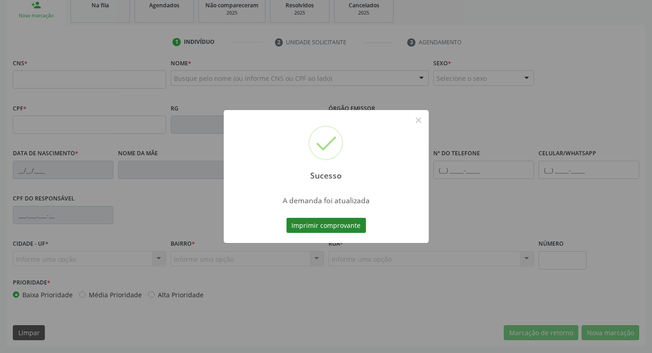
click at [347, 231] on button "Imprimir comprovante" at bounding box center [326, 226] width 80 height 16
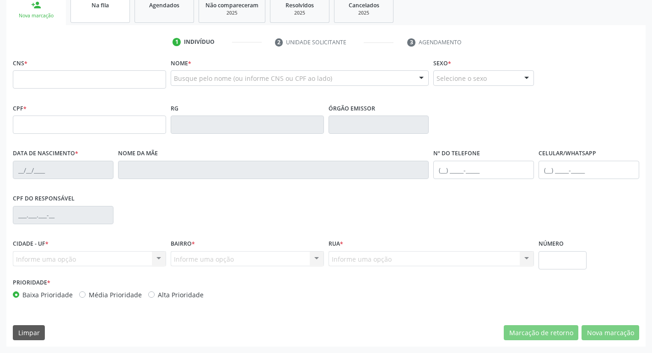
click at [97, 11] on link "Na fila" at bounding box center [99, 9] width 59 height 28
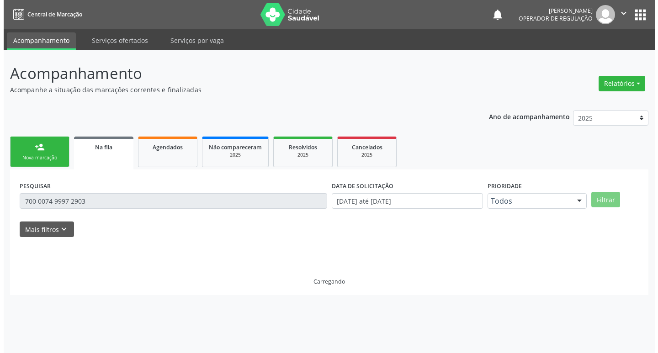
scroll to position [0, 0]
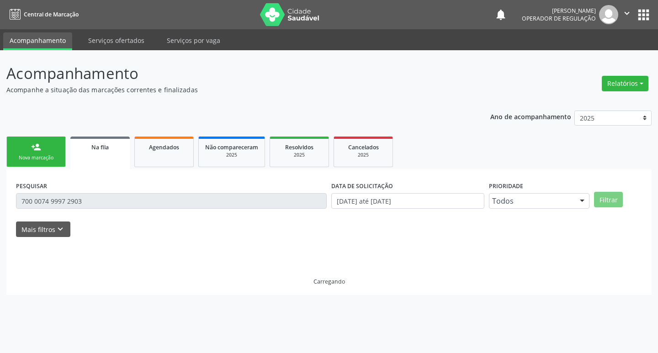
click at [0, 199] on div "Acompanhamento Acompanhe a situação das marcações correntes e finalizadas Relat…" at bounding box center [329, 201] width 658 height 303
click at [188, 81] on p "Acompanhamento" at bounding box center [232, 73] width 452 height 23
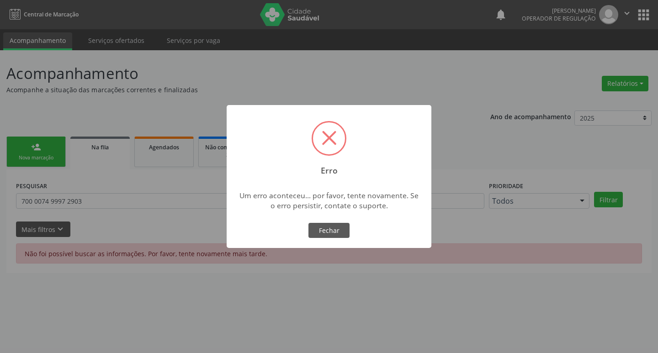
click at [334, 243] on div "× Erro Um erro aconteceu... por favor, tente novamente. Se o erro persistir, co…" at bounding box center [329, 177] width 205 height 144
click at [330, 235] on button "Fechar" at bounding box center [329, 231] width 41 height 16
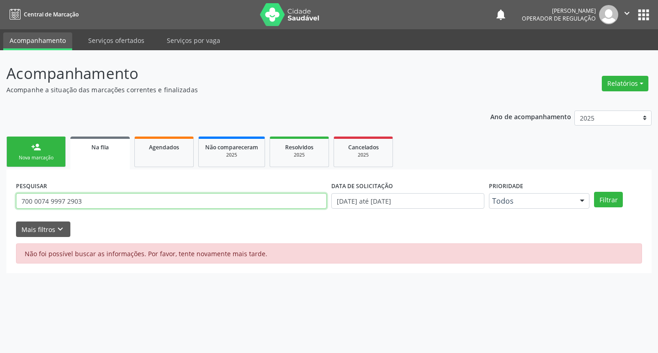
drag, startPoint x: 120, startPoint y: 200, endPoint x: 0, endPoint y: 200, distance: 120.3
click at [0, 200] on div "Acompanhamento Acompanhe a situação das marcações correntes e finalizadas Relat…" at bounding box center [329, 201] width 658 height 303
type input "704703737273732"
click at [594, 192] on button "Filtrar" at bounding box center [608, 200] width 29 height 16
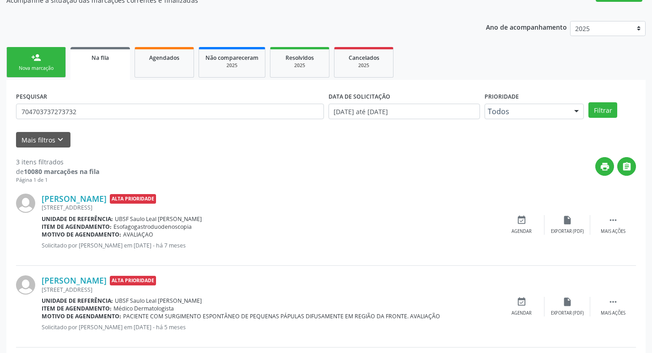
scroll to position [182, 0]
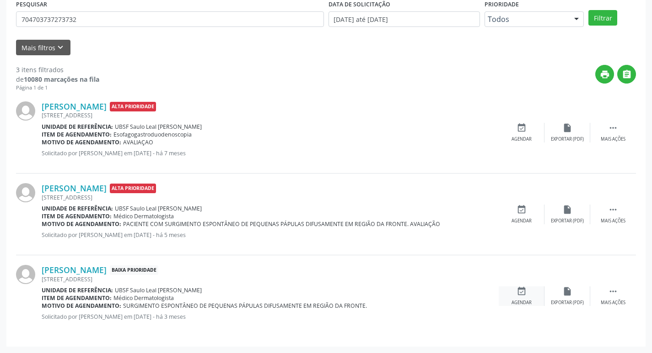
click at [524, 292] on icon "event_available" at bounding box center [521, 292] width 10 height 10
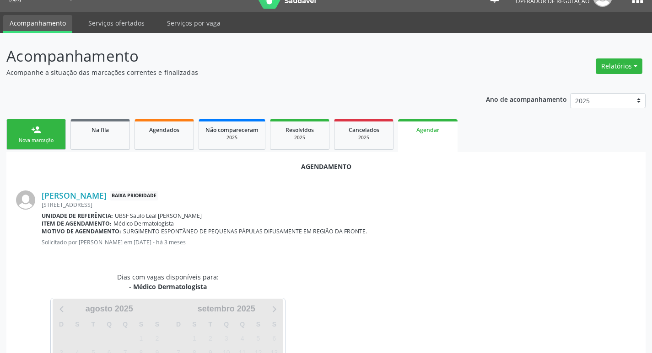
scroll to position [101, 0]
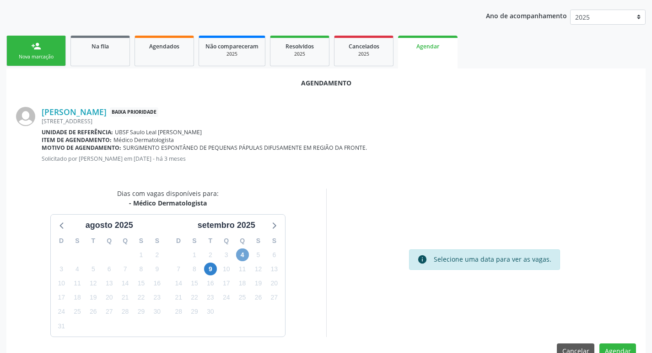
click at [241, 251] on span "4" at bounding box center [242, 255] width 13 height 13
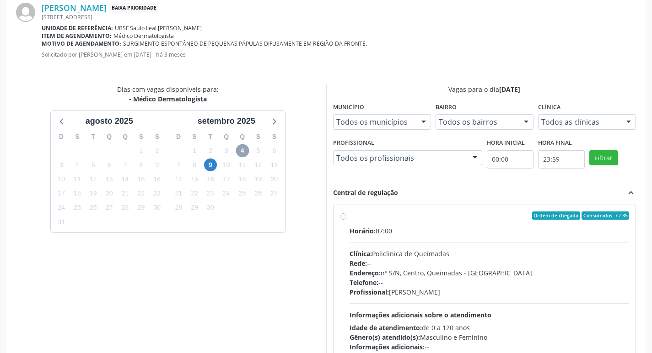
scroll to position [255, 0]
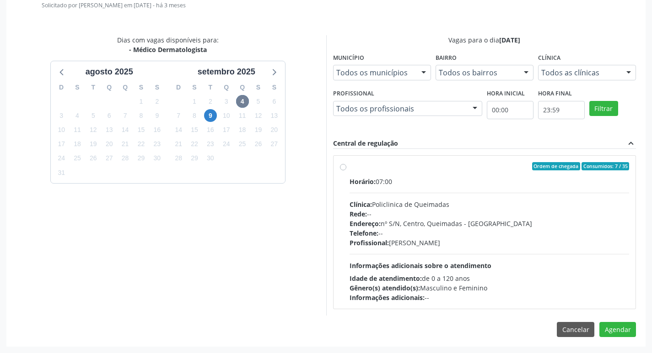
click at [504, 173] on label "Ordem de chegada Consumidos: 7 / 35 Horário: 07:00 Clínica: Policlinica de Quei…" at bounding box center [489, 232] width 280 height 140
click at [346, 171] on input "Ordem de chegada Consumidos: 7 / 35 Horário: 07:00 Clínica: Policlinica de Quei…" at bounding box center [343, 166] width 6 height 8
radio input "true"
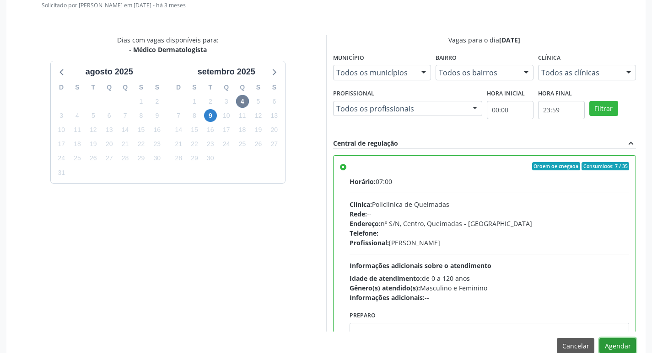
click at [624, 345] on button "Agendar" at bounding box center [617, 346] width 37 height 16
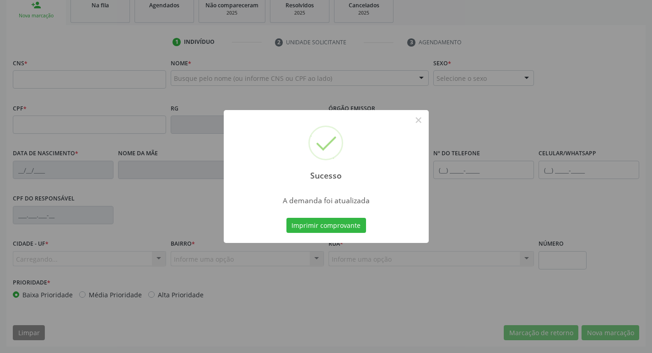
scroll to position [142, 0]
click at [300, 232] on button "Imprimir comprovante" at bounding box center [326, 226] width 80 height 16
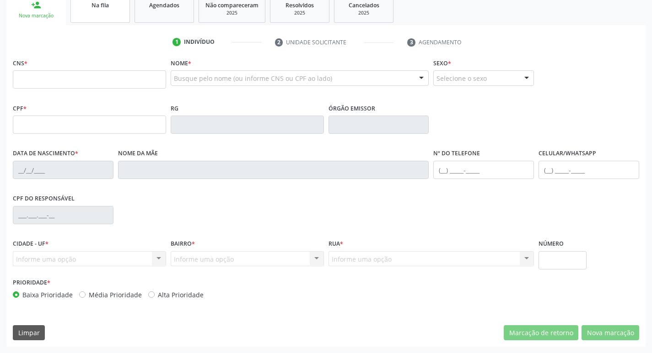
click at [107, 1] on span "Na fila" at bounding box center [99, 5] width 17 height 8
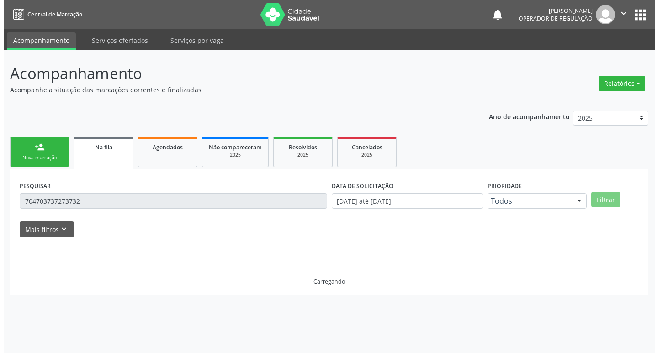
scroll to position [0, 0]
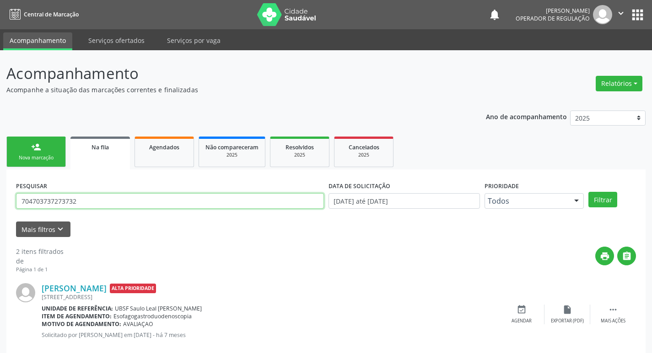
drag, startPoint x: 94, startPoint y: 204, endPoint x: 14, endPoint y: 194, distance: 80.1
click at [14, 194] on div "PESQUISAR 704703737273732" at bounding box center [170, 197] width 312 height 36
type input "706704546870016"
click at [588, 192] on button "Filtrar" at bounding box center [602, 200] width 29 height 16
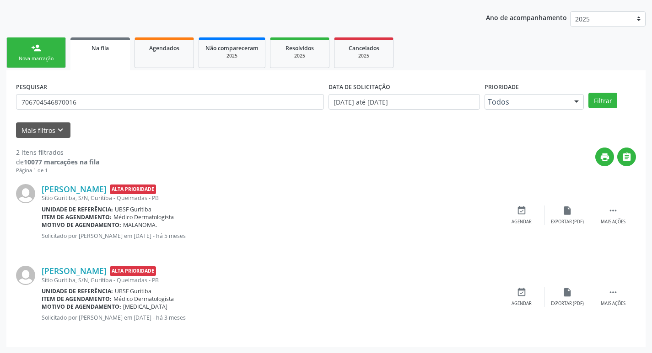
scroll to position [100, 0]
click at [521, 216] on div "event_available Agendar" at bounding box center [521, 215] width 46 height 20
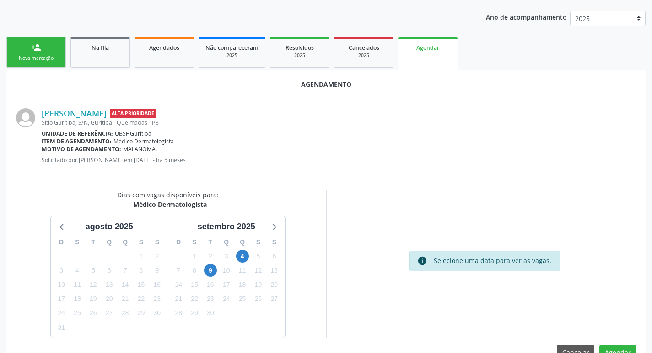
scroll to position [101, 0]
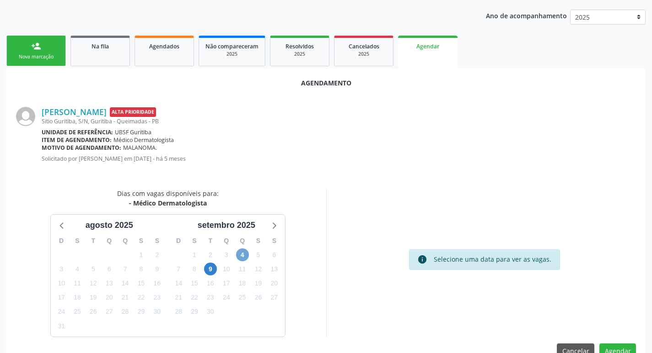
click at [237, 257] on span "4" at bounding box center [242, 255] width 13 height 13
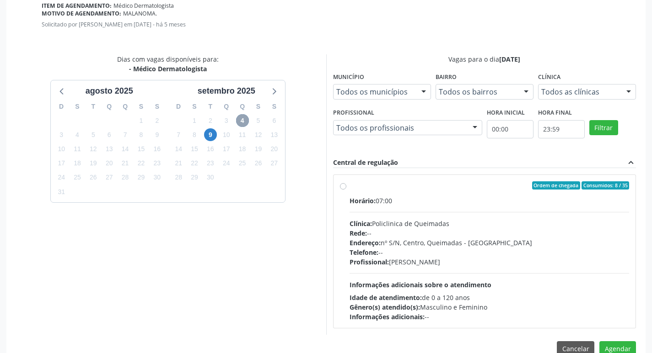
scroll to position [255, 0]
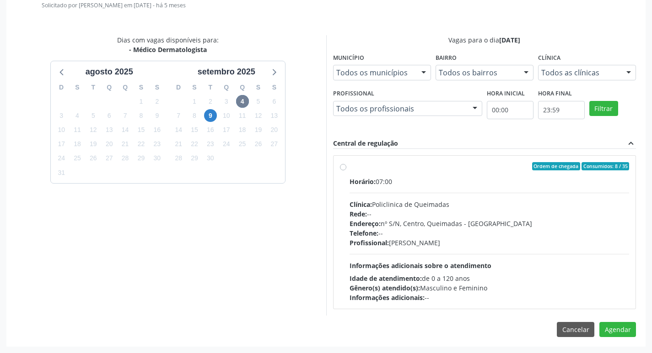
click at [449, 157] on div "Ordem de chegada Consumidos: 8 / 35 Horário: 07:00 Clínica: Policlinica de Quei…" at bounding box center [484, 232] width 302 height 153
radio input "true"
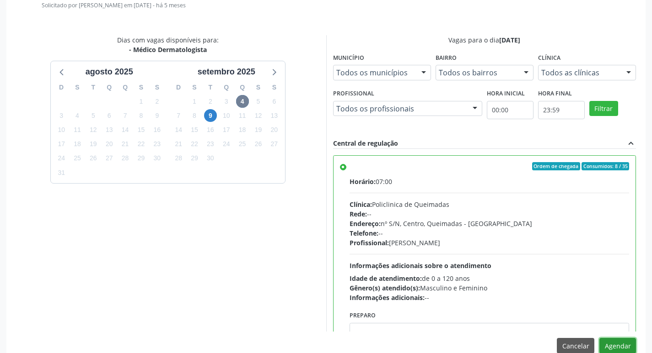
click at [623, 348] on button "Agendar" at bounding box center [617, 346] width 37 height 16
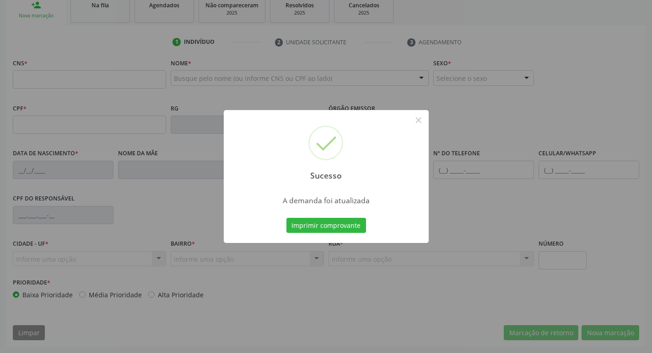
scroll to position [142, 0]
click at [347, 228] on button "Imprimir comprovante" at bounding box center [326, 226] width 80 height 16
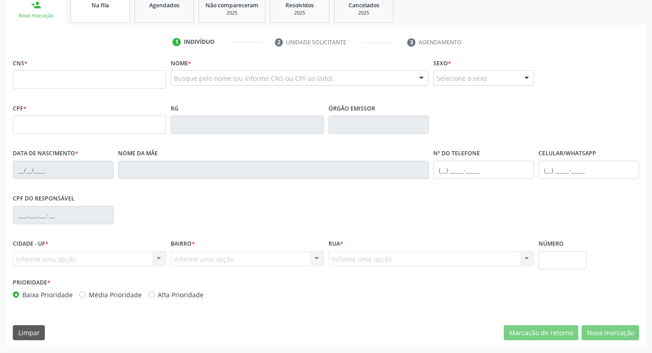
click at [113, 14] on link "Na fila" at bounding box center [99, 9] width 59 height 28
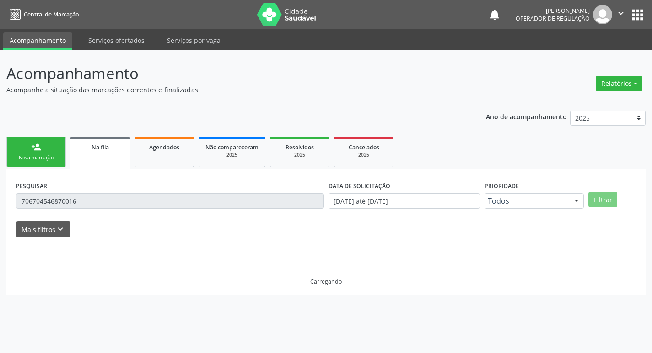
scroll to position [0, 0]
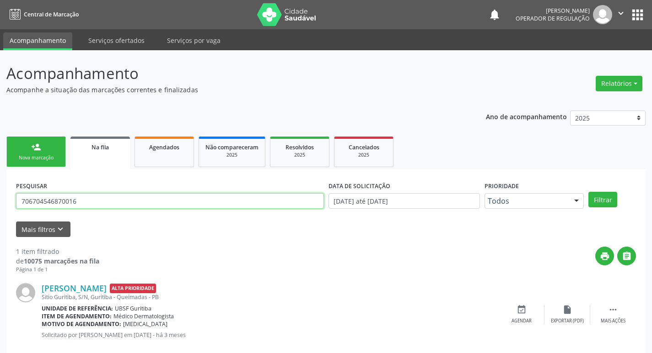
drag, startPoint x: 96, startPoint y: 202, endPoint x: 0, endPoint y: 202, distance: 95.6
click at [0, 202] on div "Acompanhamento Acompanhe a situação das marcações correntes e finalizadas Relat…" at bounding box center [326, 210] width 652 height 321
type input "706209089974964"
click at [588, 192] on button "Filtrar" at bounding box center [602, 200] width 29 height 16
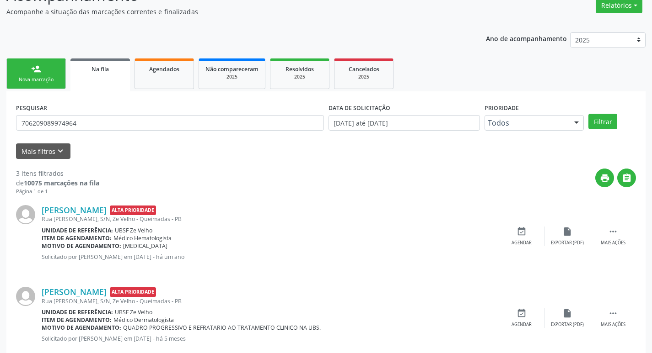
scroll to position [182, 0]
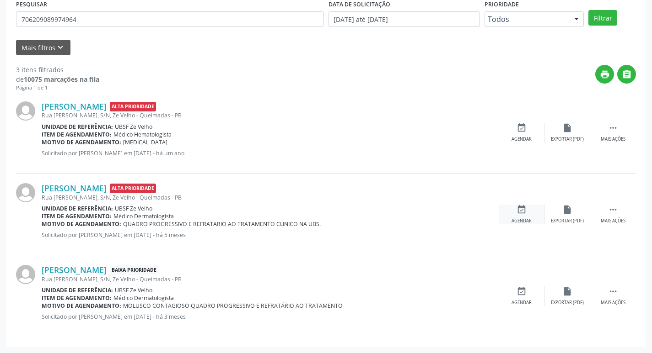
click at [521, 214] on icon "event_available" at bounding box center [521, 210] width 10 height 10
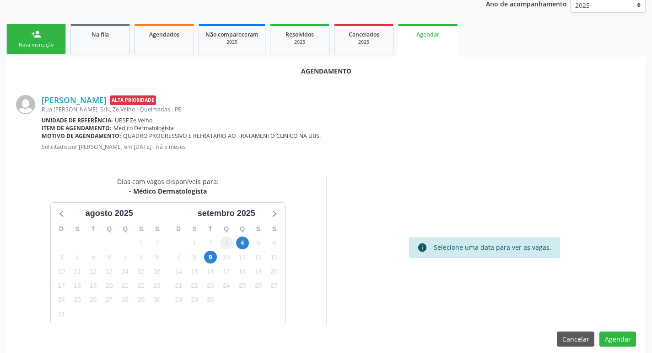
scroll to position [123, 0]
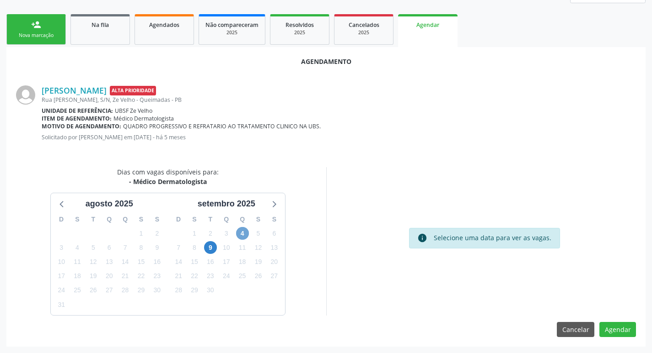
click at [245, 234] on span "4" at bounding box center [242, 233] width 13 height 13
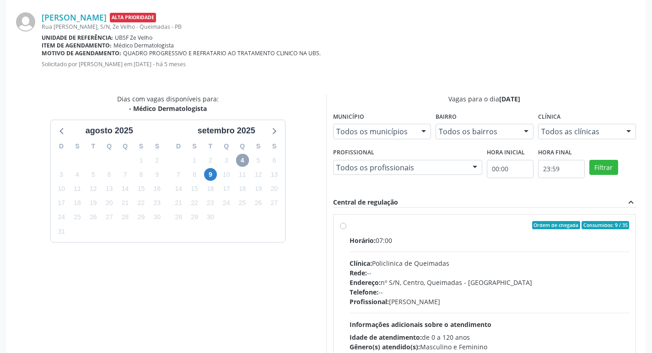
scroll to position [255, 0]
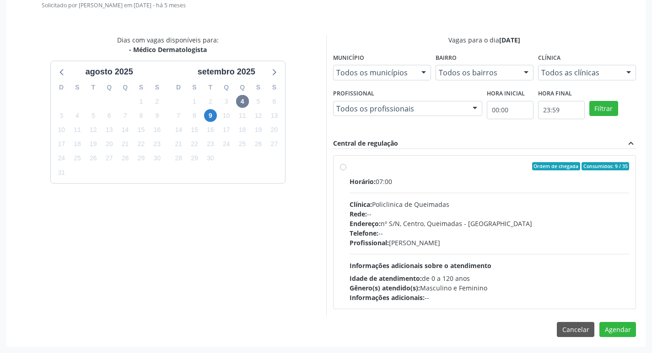
click at [420, 171] on label "Ordem de chegada Consumidos: 9 / 35 Horário: 07:00 Clínica: Policlinica de Quei…" at bounding box center [489, 232] width 280 height 140
click at [346, 171] on input "Ordem de chegada Consumidos: 9 / 35 Horário: 07:00 Clínica: Policlinica de Quei…" at bounding box center [343, 166] width 6 height 8
radio input "true"
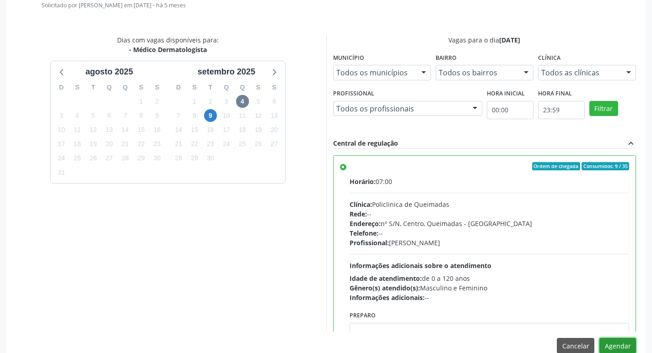
click at [626, 344] on button "Agendar" at bounding box center [617, 346] width 37 height 16
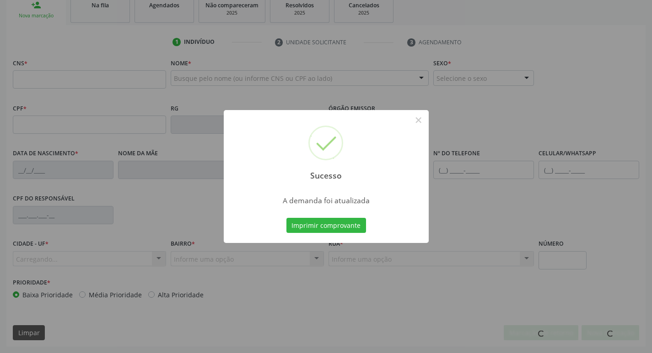
scroll to position [142, 0]
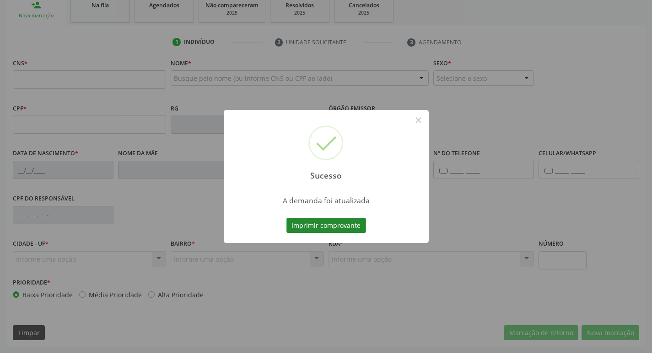
click at [335, 227] on button "Imprimir comprovante" at bounding box center [326, 226] width 80 height 16
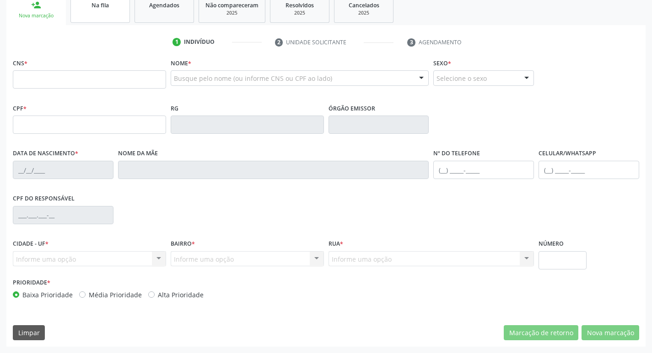
click at [113, 2] on div "Na fila" at bounding box center [100, 5] width 46 height 10
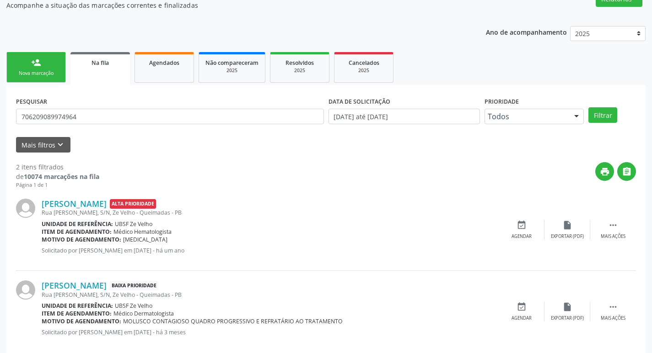
scroll to position [100, 0]
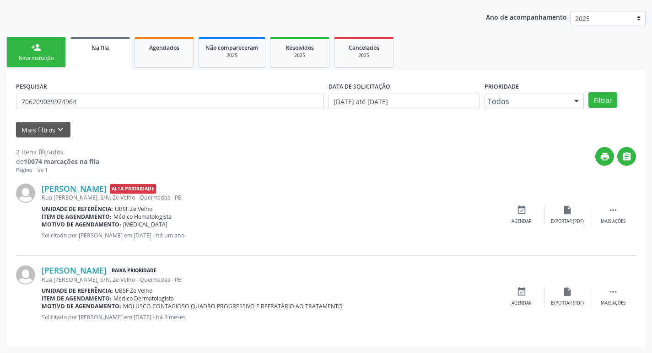
click at [90, 92] on div "PESQUISAR 706209089974964" at bounding box center [170, 98] width 312 height 36
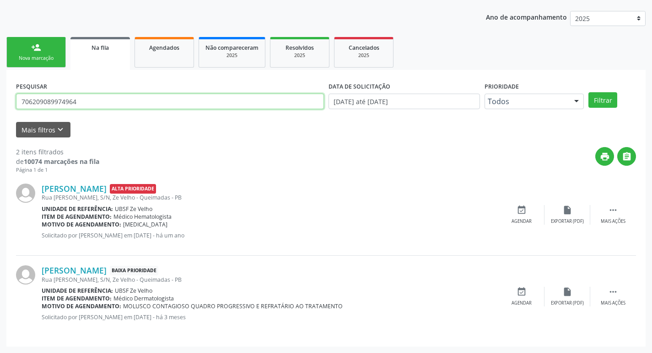
drag, startPoint x: 95, startPoint y: 103, endPoint x: 0, endPoint y: 102, distance: 94.7
click at [0, 102] on div "Acompanhamento Acompanhe a situação das marcações correntes e finalizadas Relat…" at bounding box center [326, 152] width 652 height 403
type input "707809614620018"
click at [588, 92] on button "Filtrar" at bounding box center [602, 100] width 29 height 16
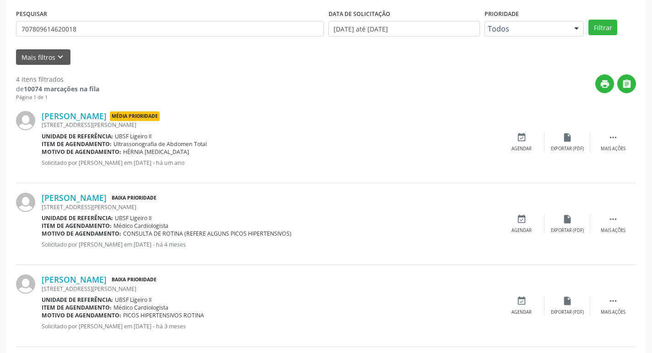
scroll to position [264, 0]
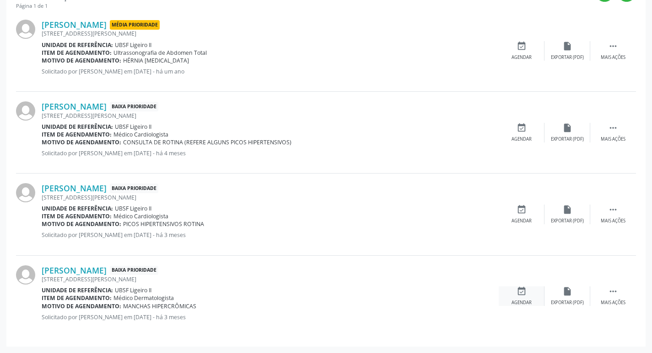
click at [523, 294] on icon "event_available" at bounding box center [521, 292] width 10 height 10
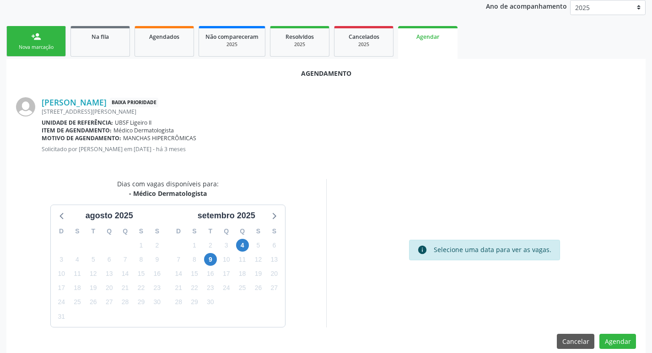
scroll to position [123, 0]
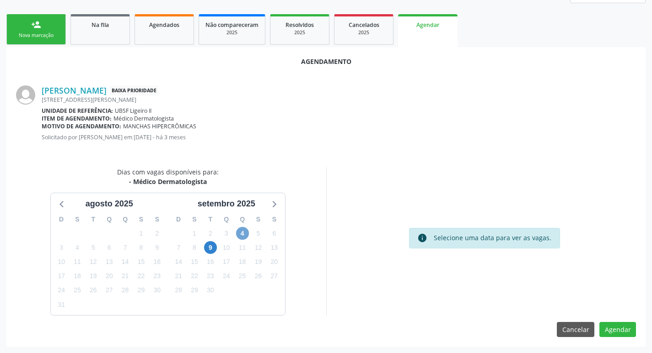
click at [243, 237] on span "4" at bounding box center [242, 233] width 13 height 13
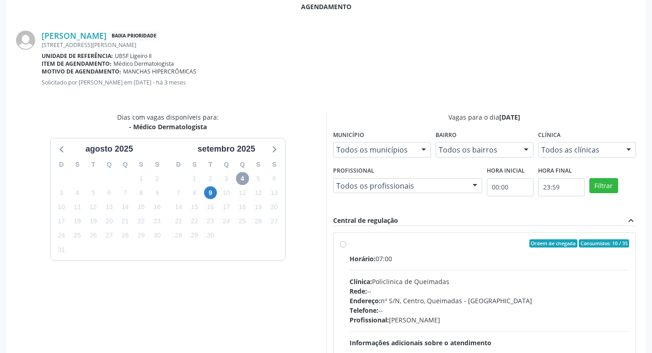
scroll to position [255, 0]
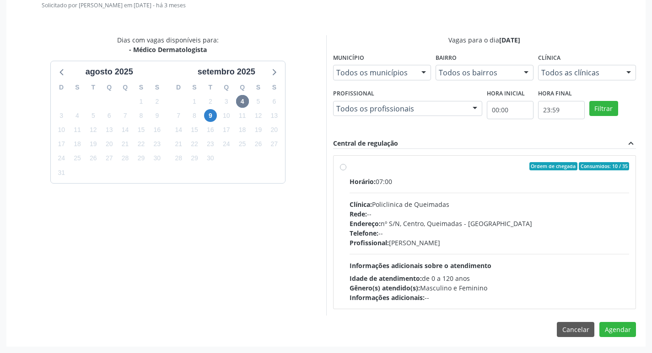
click at [479, 169] on div "Ordem de chegada Consumidos: 10 / 35" at bounding box center [489, 166] width 280 height 8
click at [346, 169] on input "Ordem de chegada Consumidos: 10 / 35 Horário: 07:00 Clínica: Policlinica de Que…" at bounding box center [343, 166] width 6 height 8
radio input "true"
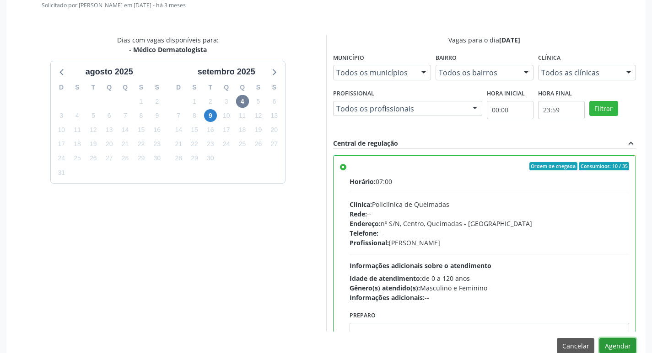
click at [618, 348] on button "Agendar" at bounding box center [617, 346] width 37 height 16
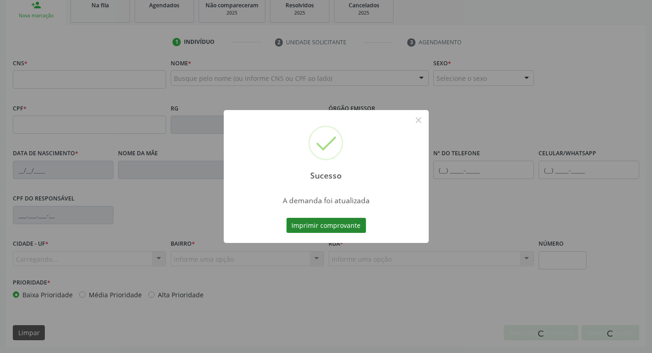
scroll to position [142, 0]
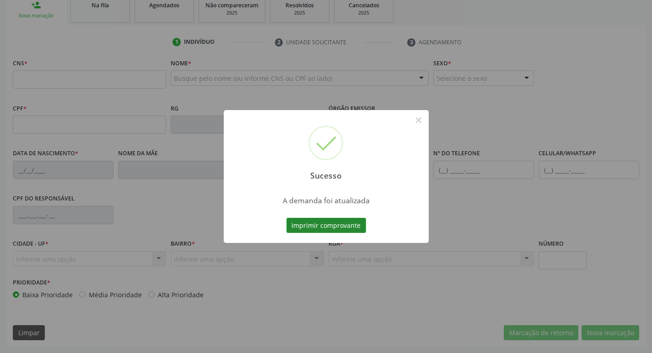
click at [332, 228] on button "Imprimir comprovante" at bounding box center [326, 226] width 80 height 16
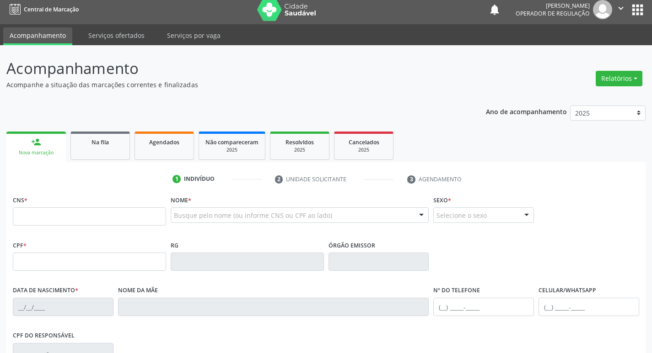
scroll to position [0, 0]
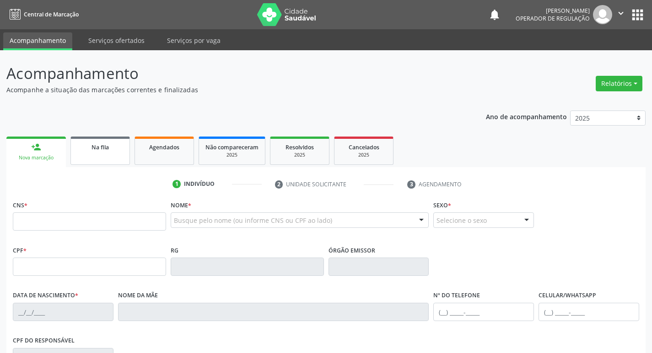
click at [113, 144] on div "Na fila" at bounding box center [100, 147] width 46 height 10
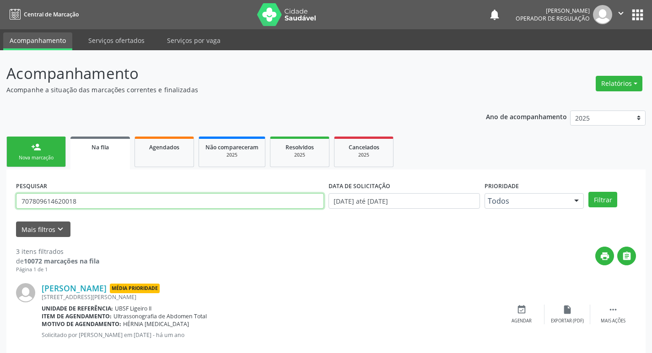
drag, startPoint x: 129, startPoint y: 204, endPoint x: 17, endPoint y: 193, distance: 112.7
click at [17, 193] on div "PESQUISAR 707809614620018" at bounding box center [170, 197] width 312 height 36
click at [179, 204] on input "text" at bounding box center [170, 201] width 308 height 16
type input "702902525784572"
click at [588, 192] on button "Filtrar" at bounding box center [602, 200] width 29 height 16
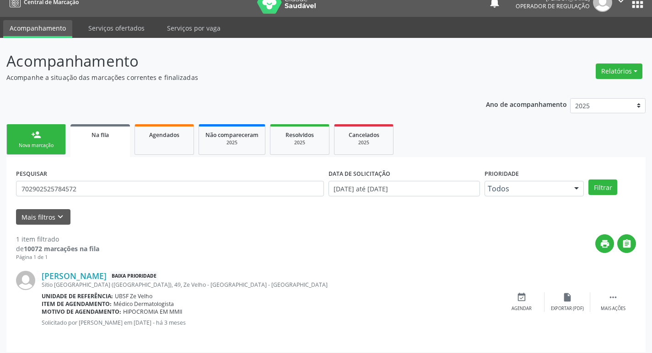
scroll to position [18, 0]
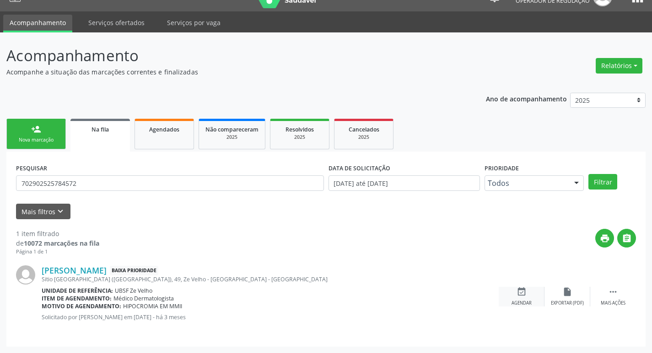
click at [526, 297] on div "event_available Agendar" at bounding box center [521, 297] width 46 height 20
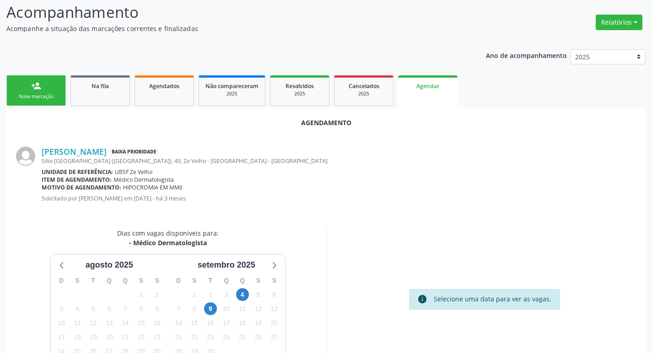
scroll to position [123, 0]
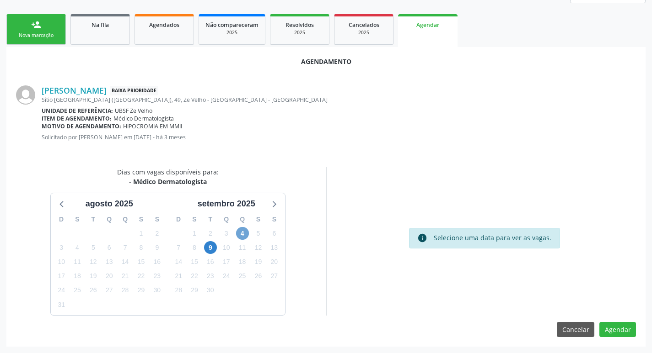
click at [241, 231] on span "4" at bounding box center [242, 233] width 13 height 13
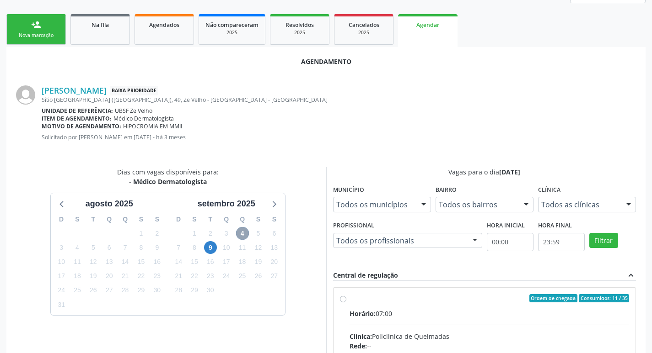
scroll to position [255, 0]
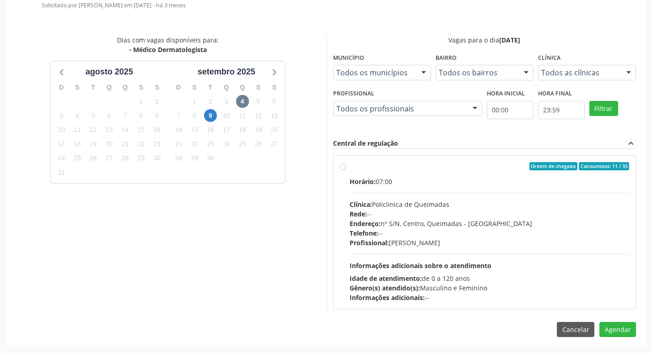
click at [420, 172] on label "Ordem de chegada Consumidos: 11 / 35 Horário: 07:00 Clínica: Policlinica de Que…" at bounding box center [489, 232] width 280 height 140
click at [346, 171] on input "Ordem de chegada Consumidos: 11 / 35 Horário: 07:00 Clínica: Policlinica de Que…" at bounding box center [343, 166] width 6 height 8
radio input "true"
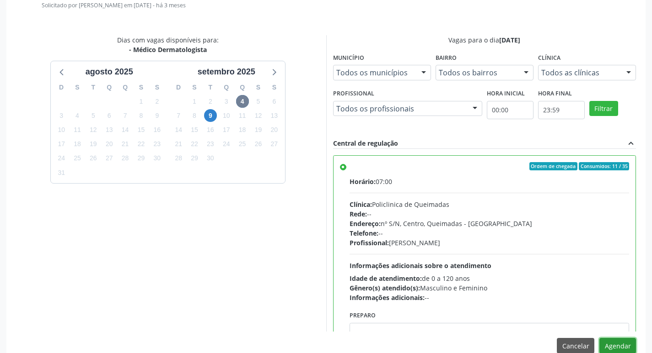
click at [623, 345] on button "Agendar" at bounding box center [617, 346] width 37 height 16
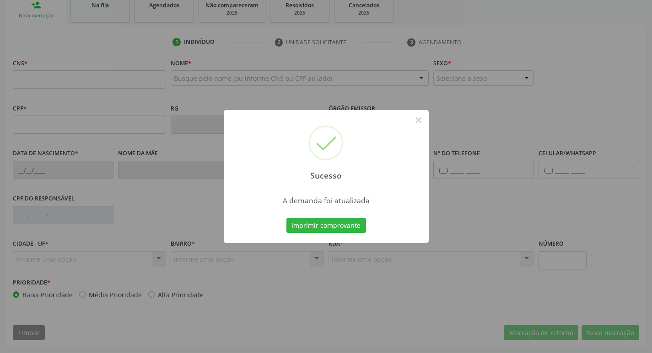
scroll to position [142, 0]
click at [333, 225] on button "Imprimir comprovante" at bounding box center [326, 226] width 80 height 16
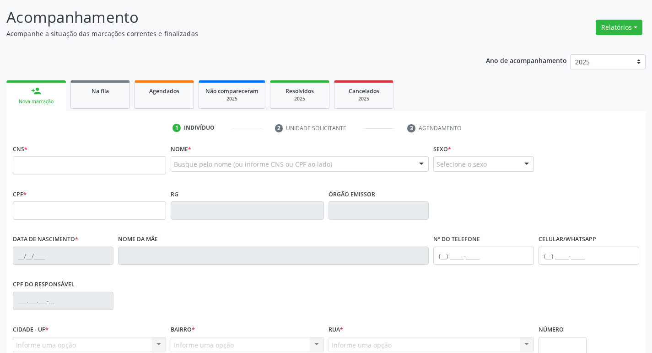
scroll to position [0, 0]
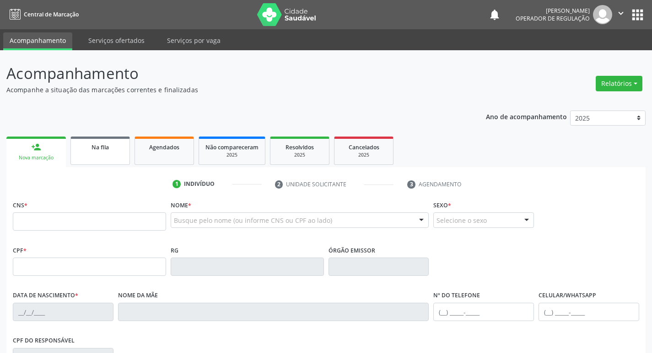
click at [103, 149] on span "Na fila" at bounding box center [99, 148] width 17 height 8
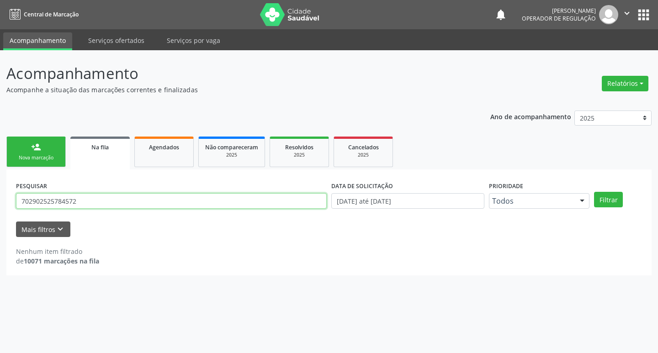
drag, startPoint x: 140, startPoint y: 203, endPoint x: 5, endPoint y: 198, distance: 135.0
click at [5, 198] on div "Acompanhamento Acompanhe a situação das marcações correntes e finalizadas Relat…" at bounding box center [329, 201] width 658 height 303
type input "700308991063731"
click at [594, 192] on button "Filtrar" at bounding box center [608, 200] width 29 height 16
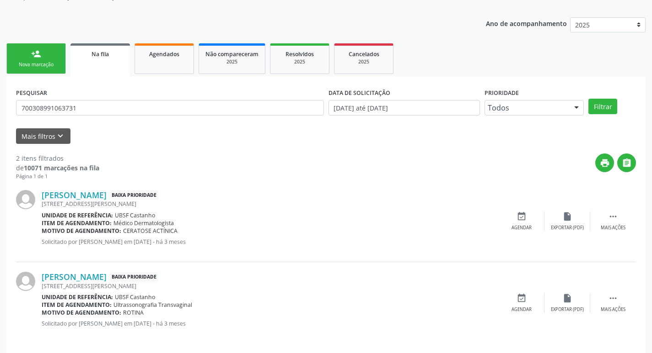
scroll to position [100, 0]
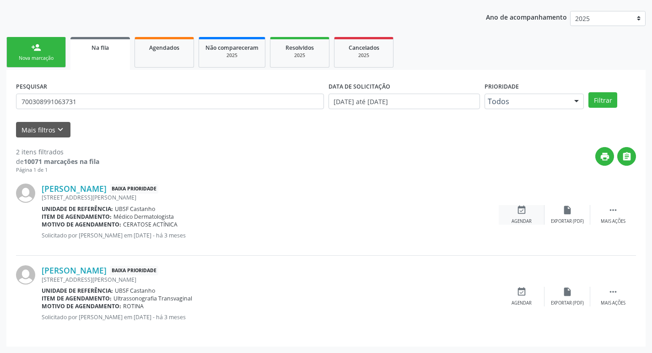
click at [524, 215] on div "event_available Agendar" at bounding box center [521, 215] width 46 height 20
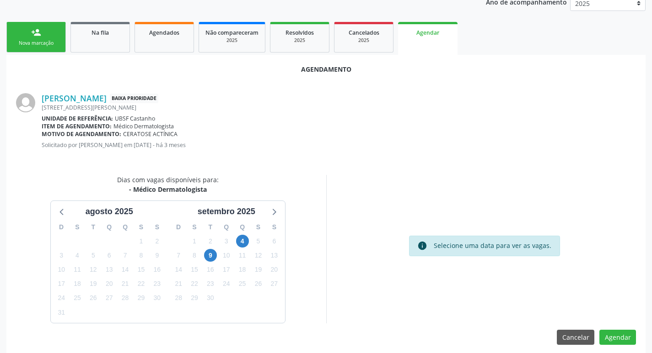
scroll to position [123, 0]
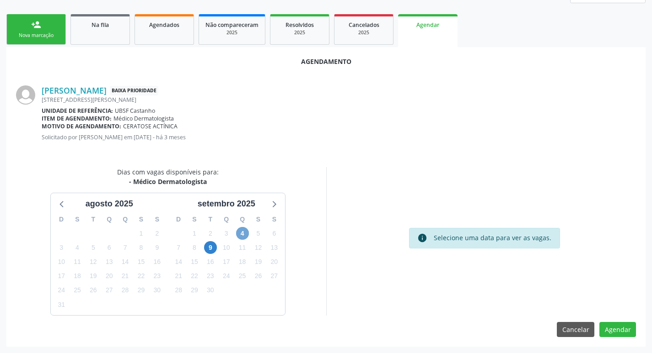
click at [243, 230] on span "4" at bounding box center [242, 233] width 13 height 13
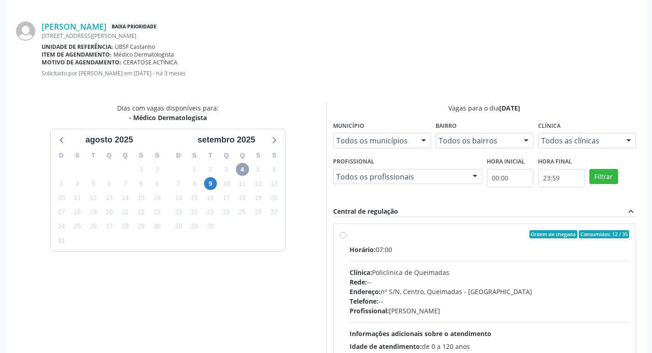
scroll to position [255, 0]
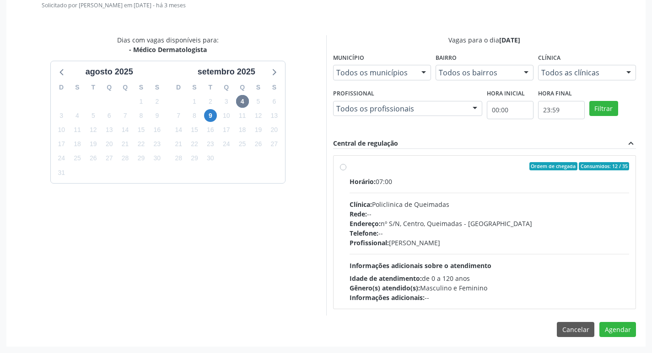
click at [398, 163] on div "Ordem de chegada Consumidos: 12 / 35" at bounding box center [489, 166] width 280 height 8
click at [346, 163] on input "Ordem de chegada Consumidos: 12 / 35 Horário: 07:00 Clínica: Policlinica de Que…" at bounding box center [343, 166] width 6 height 8
radio input "true"
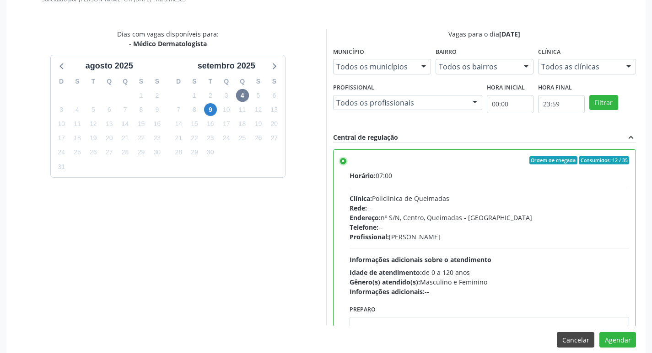
scroll to position [271, 0]
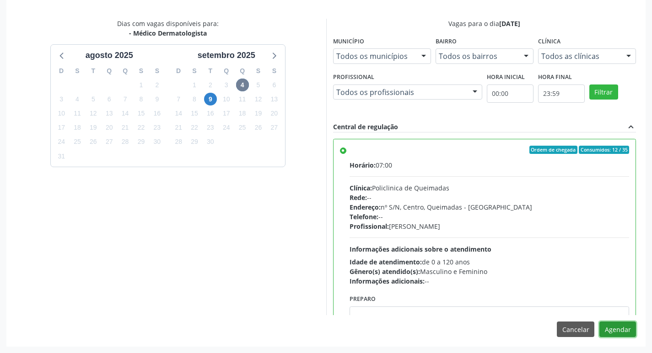
click at [611, 329] on button "Agendar" at bounding box center [617, 330] width 37 height 16
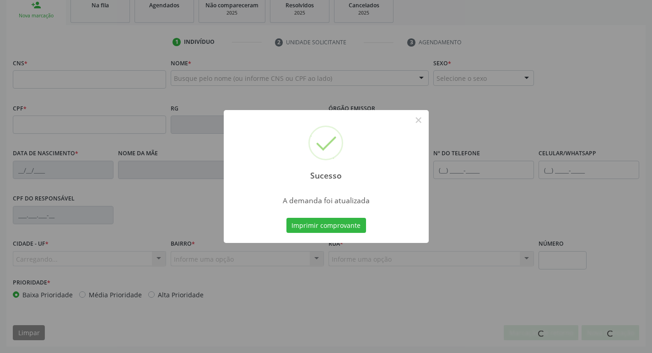
scroll to position [142, 0]
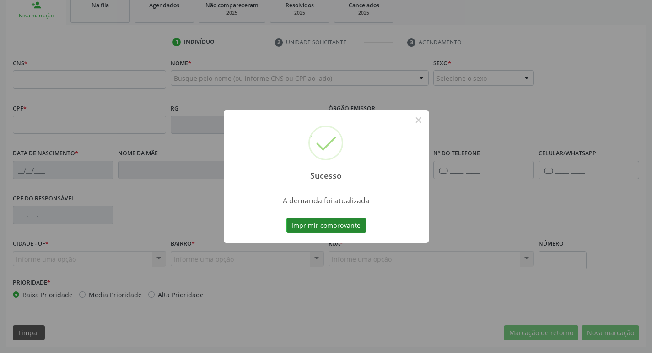
click at [311, 226] on button "Imprimir comprovante" at bounding box center [326, 226] width 80 height 16
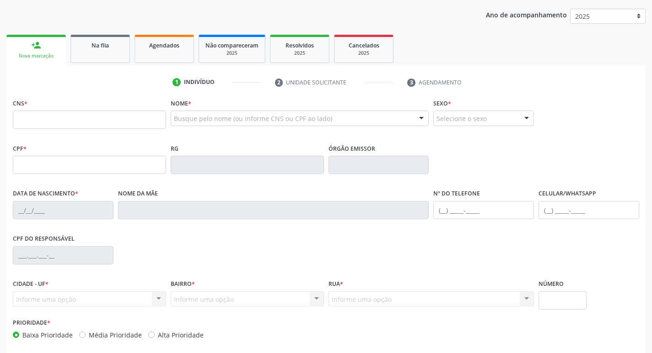
scroll to position [51, 0]
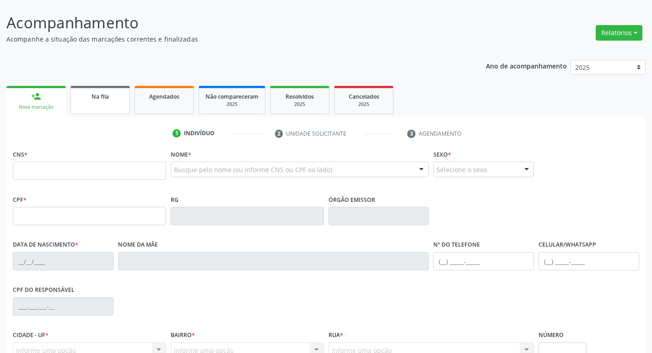
click at [105, 100] on span "Na fila" at bounding box center [99, 97] width 17 height 8
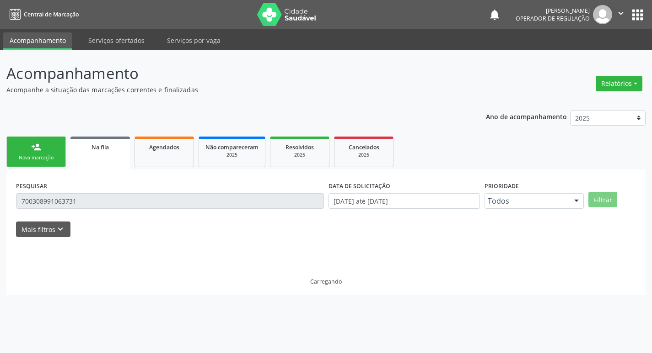
scroll to position [0, 0]
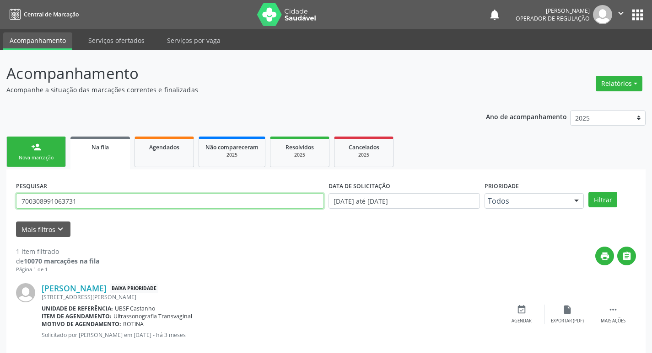
drag, startPoint x: 96, startPoint y: 198, endPoint x: 0, endPoint y: 202, distance: 95.6
click at [0, 202] on div "Acompanhamento Acompanhe a situação das marcações correntes e finalizadas Relat…" at bounding box center [326, 210] width 652 height 321
type input "706209008573662"
click at [588, 192] on button "Filtrar" at bounding box center [602, 200] width 29 height 16
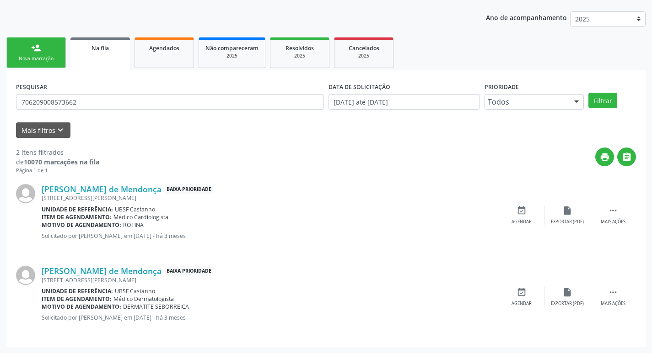
scroll to position [100, 0]
click at [529, 290] on div "event_available Agendar" at bounding box center [521, 297] width 46 height 20
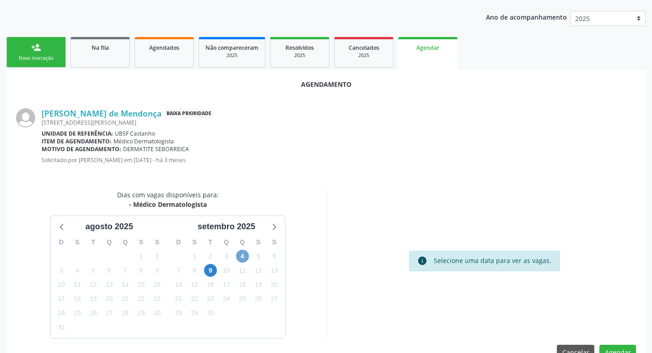
click at [240, 256] on span "4" at bounding box center [242, 256] width 13 height 13
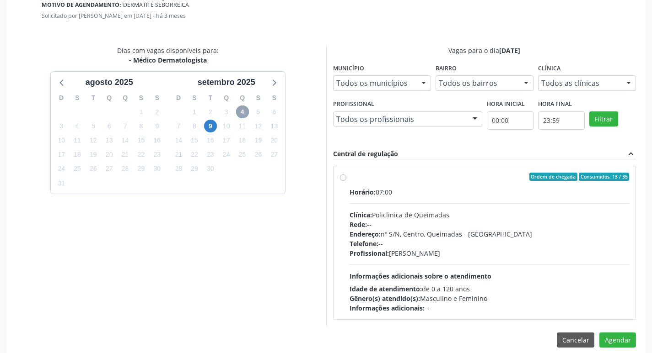
scroll to position [255, 0]
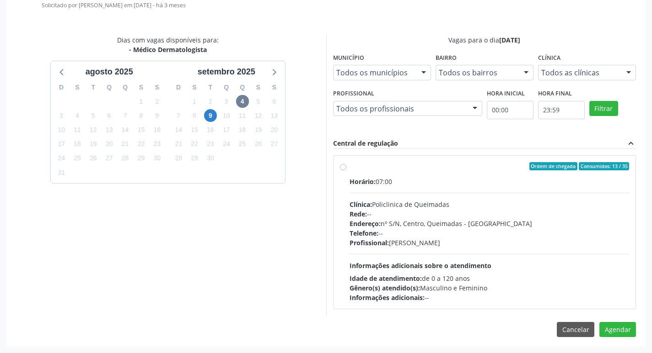
click at [455, 163] on div "Ordem de chegada Consumidos: 13 / 35" at bounding box center [489, 166] width 280 height 8
click at [346, 163] on input "Ordem de chegada Consumidos: 13 / 35 Horário: 07:00 Clínica: Policlinica de Que…" at bounding box center [343, 166] width 6 height 8
radio input "true"
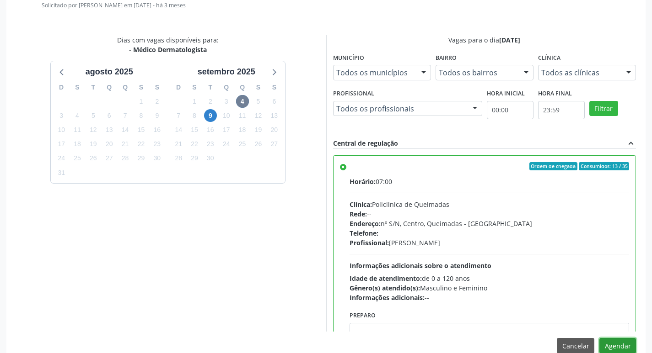
click at [621, 340] on button "Agendar" at bounding box center [617, 346] width 37 height 16
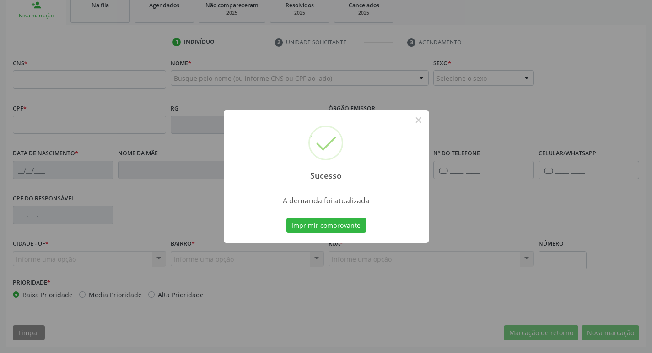
scroll to position [142, 0]
click at [332, 227] on button "Imprimir comprovante" at bounding box center [326, 226] width 80 height 16
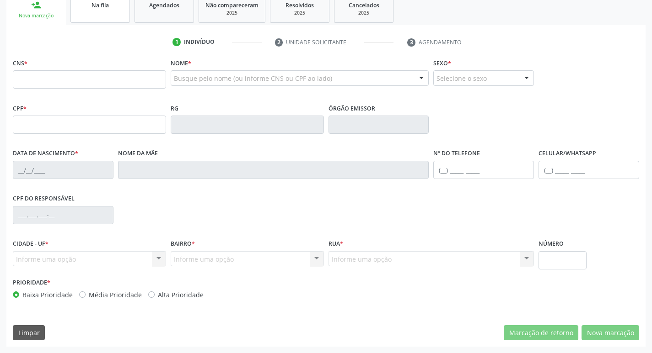
click at [118, 9] on div "Na fila" at bounding box center [100, 5] width 46 height 10
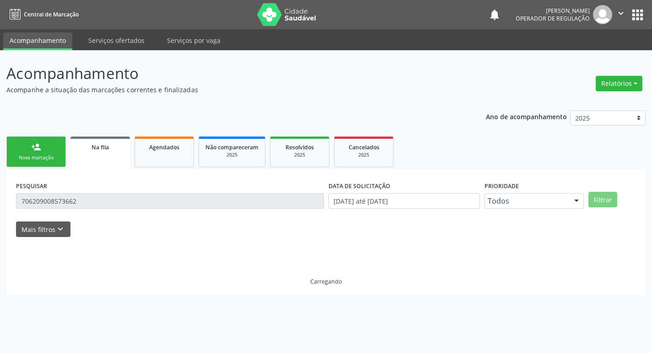
scroll to position [0, 0]
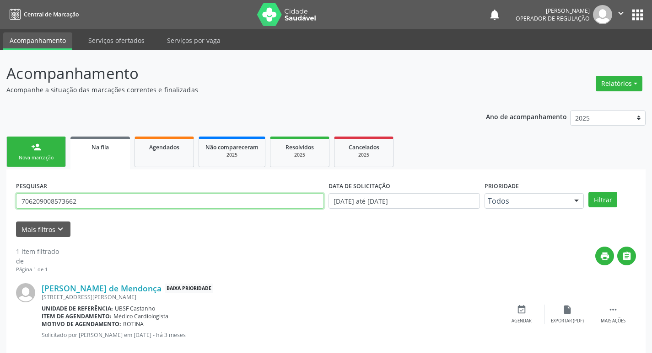
drag, startPoint x: 90, startPoint y: 203, endPoint x: 5, endPoint y: 185, distance: 86.9
click at [0, 197] on div "Acompanhamento Acompanhe a situação das marcações correntes e finalizadas Relat…" at bounding box center [326, 210] width 652 height 321
type input "700505912630250"
click at [588, 192] on button "Filtrar" at bounding box center [602, 200] width 29 height 16
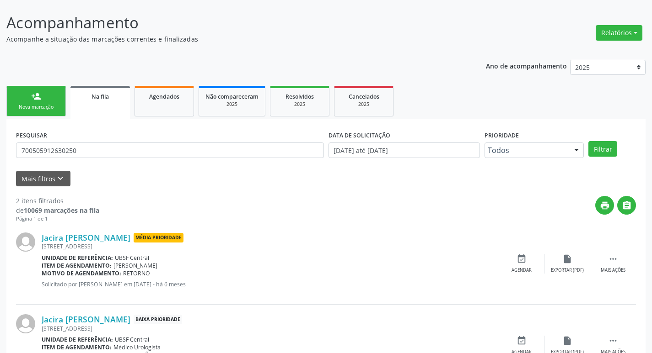
scroll to position [100, 0]
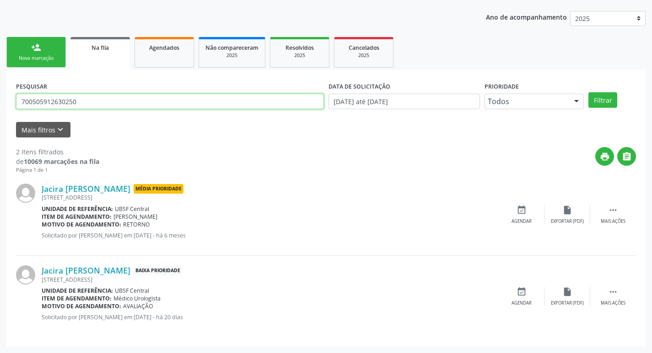
drag, startPoint x: 107, startPoint y: 99, endPoint x: 0, endPoint y: 97, distance: 106.6
click at [0, 97] on div "Acompanhamento Acompanhe a situação das marcações correntes e finalizadas Relat…" at bounding box center [326, 152] width 652 height 403
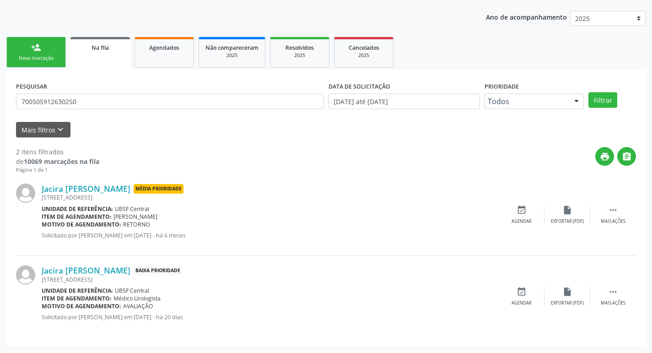
click at [44, 47] on link "person_add Nova marcação" at bounding box center [35, 52] width 59 height 31
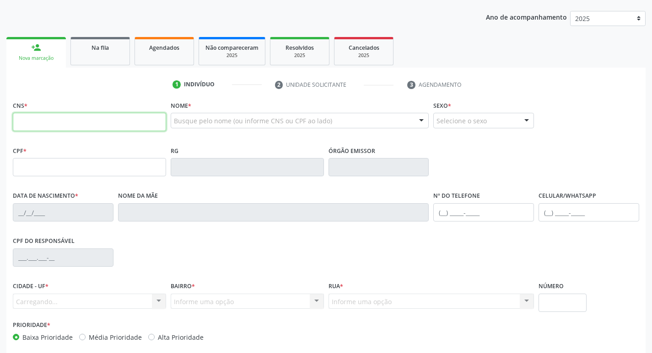
click at [101, 122] on input "text" at bounding box center [89, 122] width 153 height 18
paste input "700 5059 1263 0250"
type input "700 5059 1263 0250"
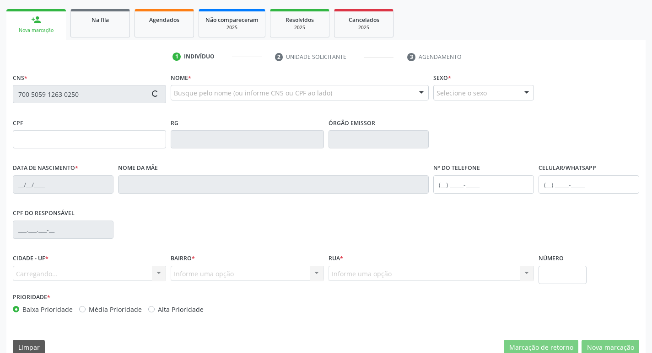
scroll to position [142, 0]
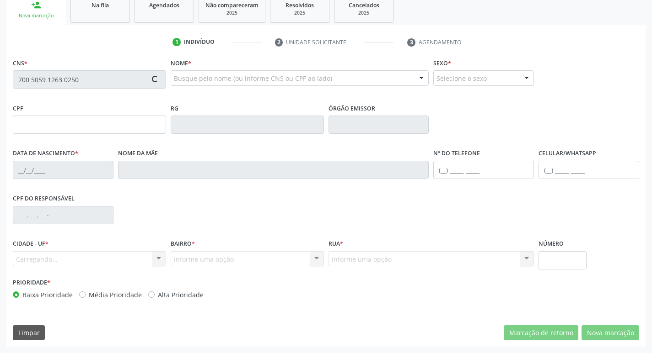
type input "068.627.754-64"
type input "[DATE]"
type input "[PERSON_NAME]"
type input "[PHONE_NUMBER]"
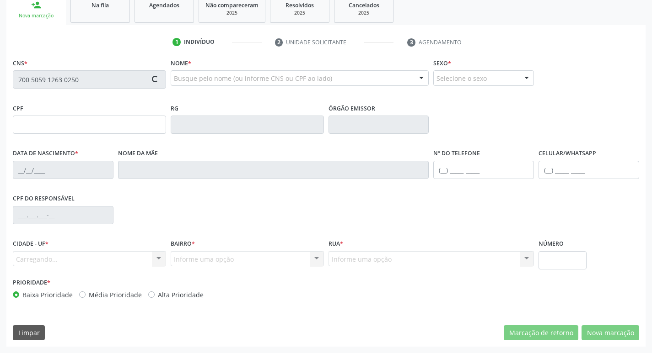
type input "81"
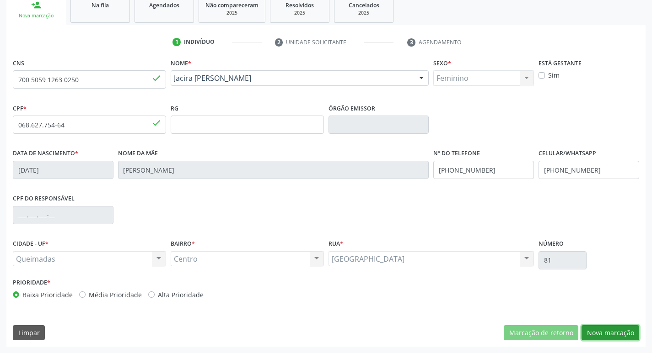
click at [627, 330] on button "Nova marcação" at bounding box center [610, 334] width 58 height 16
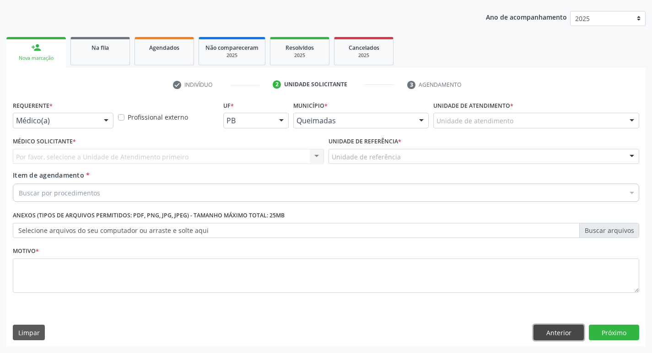
click at [556, 330] on button "Anterior" at bounding box center [558, 333] width 50 height 16
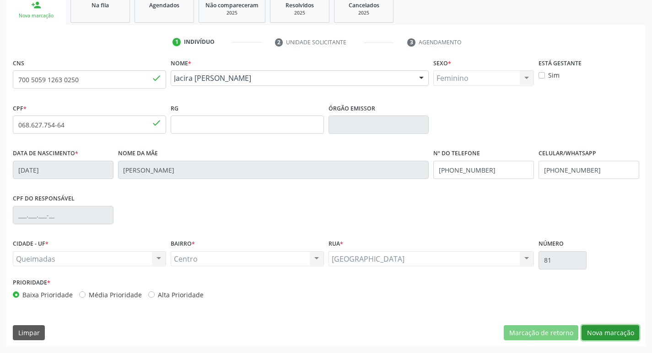
click at [602, 329] on button "Nova marcação" at bounding box center [610, 334] width 58 height 16
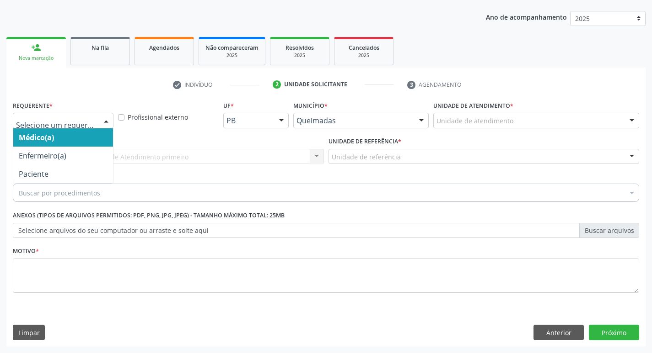
click at [108, 118] on div at bounding box center [106, 121] width 14 height 16
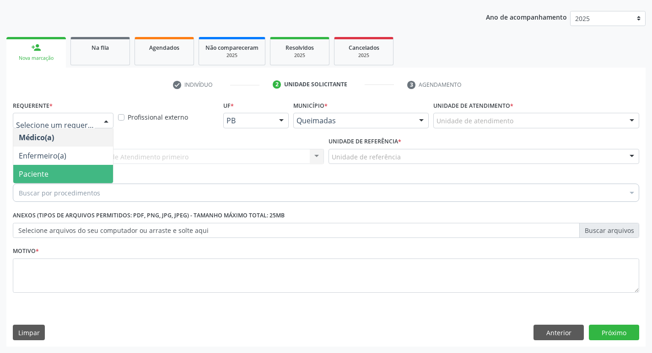
click at [58, 174] on span "Paciente" at bounding box center [63, 174] width 100 height 18
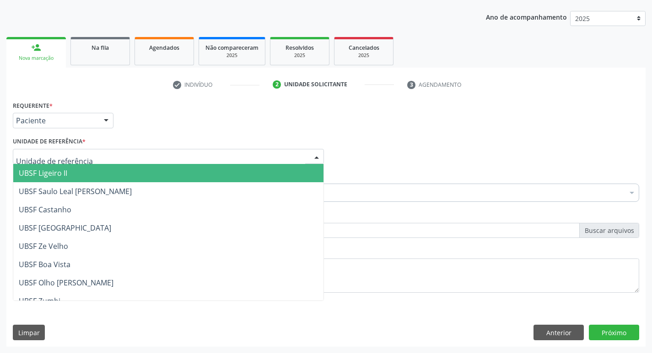
click at [107, 156] on div at bounding box center [168, 157] width 311 height 16
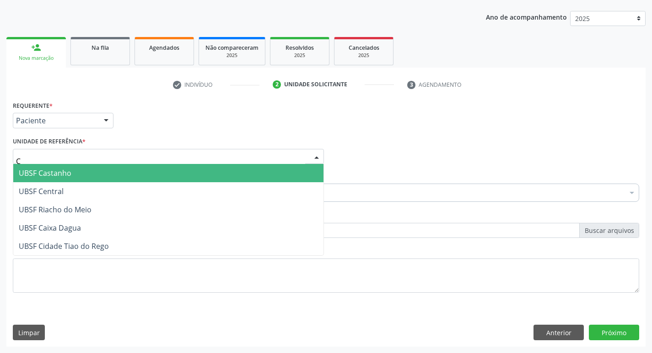
type input "CE"
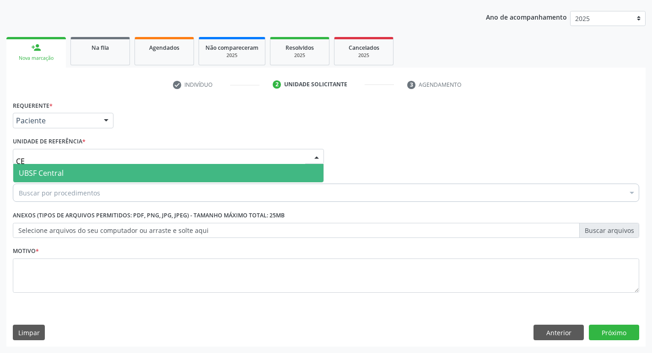
click at [107, 167] on span "UBSF Central" at bounding box center [168, 173] width 310 height 18
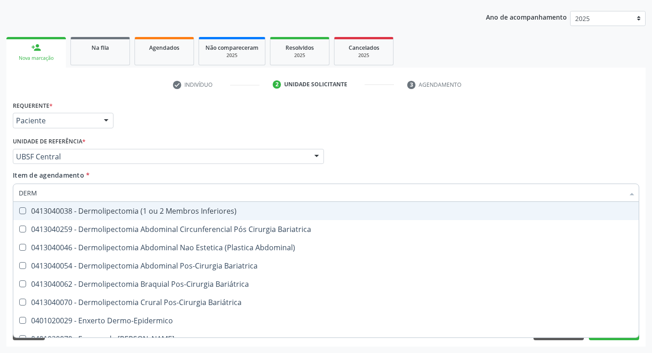
type input "DERMA"
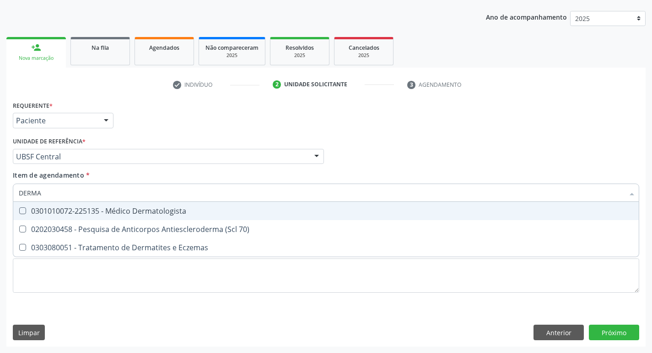
click at [102, 210] on div "0301010072-225135 - Médico Dermatologista" at bounding box center [326, 211] width 614 height 7
checkbox Dermatologista "true"
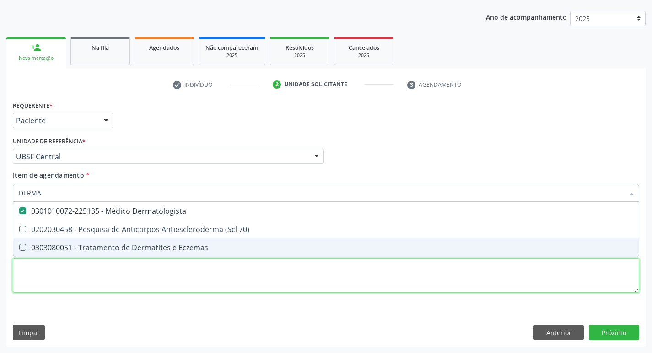
click at [81, 260] on div "Requerente * Paciente Médico(a) Enfermeiro(a) Paciente Nenhum resultado encontr…" at bounding box center [326, 202] width 626 height 207
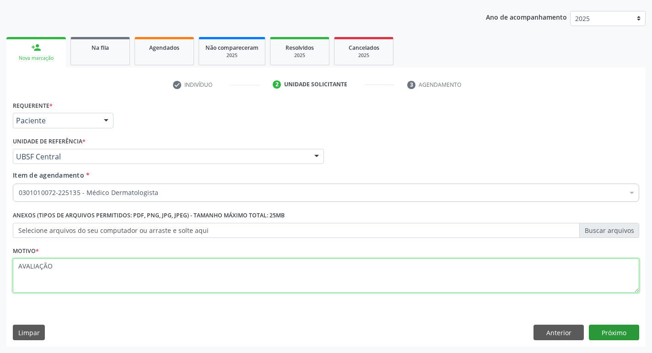
type textarea "AVALIAÇÃO"
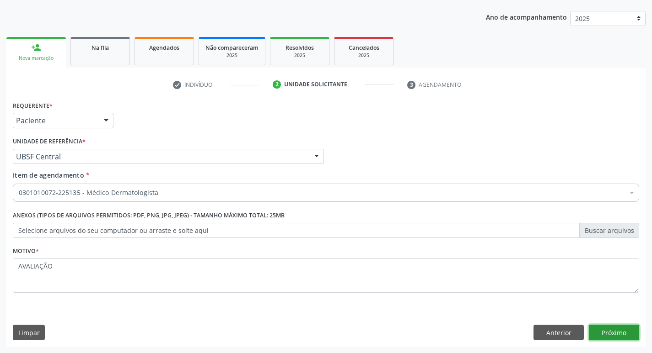
click at [611, 338] on button "Próximo" at bounding box center [614, 333] width 50 height 16
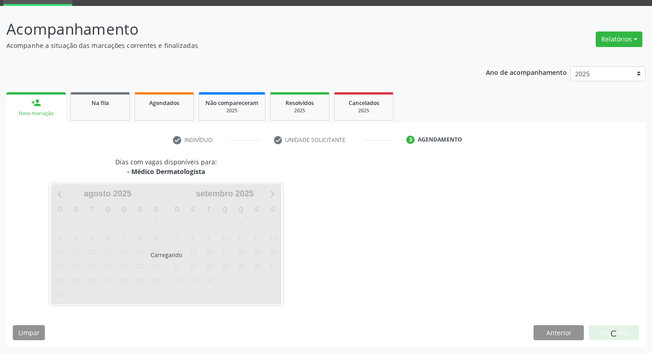
scroll to position [44, 0]
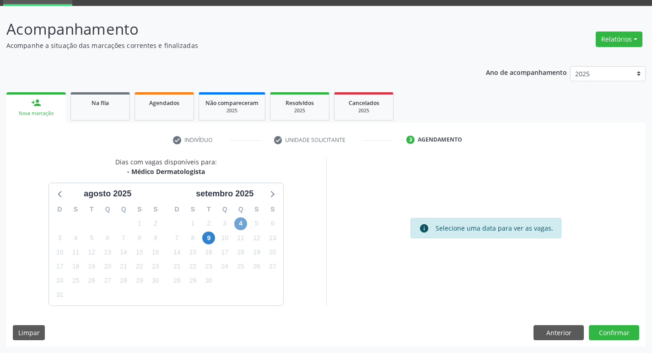
click at [236, 219] on span "4" at bounding box center [240, 224] width 13 height 13
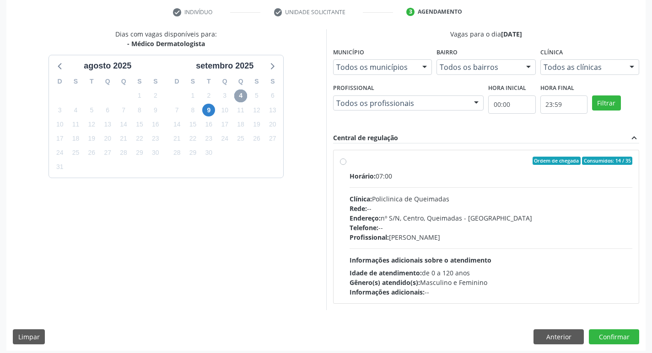
scroll to position [177, 0]
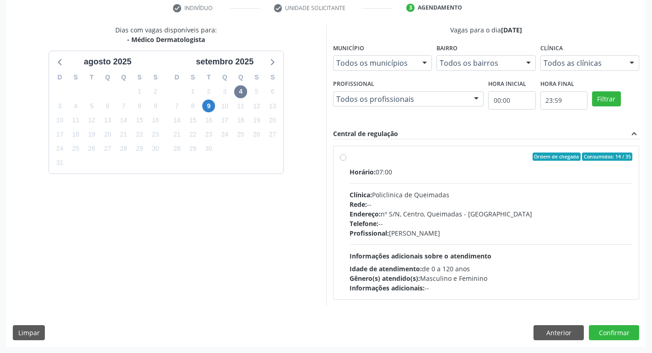
click at [449, 167] on div "Horário: 07:00" at bounding box center [490, 172] width 283 height 10
click at [346, 161] on input "Ordem de chegada Consumidos: 14 / 35 Horário: 07:00 Clínica: Policlinica de Que…" at bounding box center [343, 157] width 6 height 8
radio input "true"
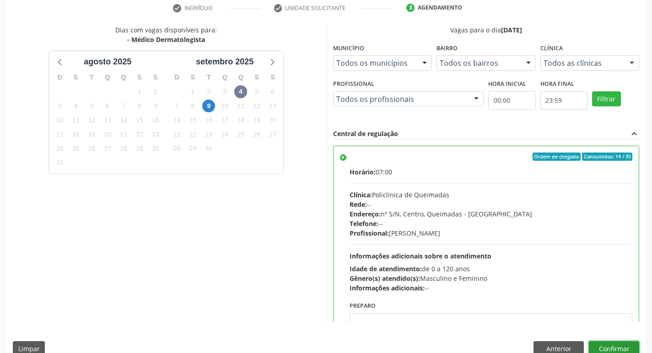
click at [609, 348] on button "Confirmar" at bounding box center [614, 350] width 50 height 16
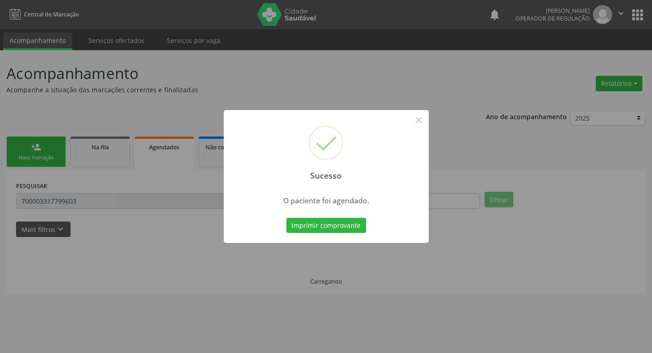
scroll to position [0, 0]
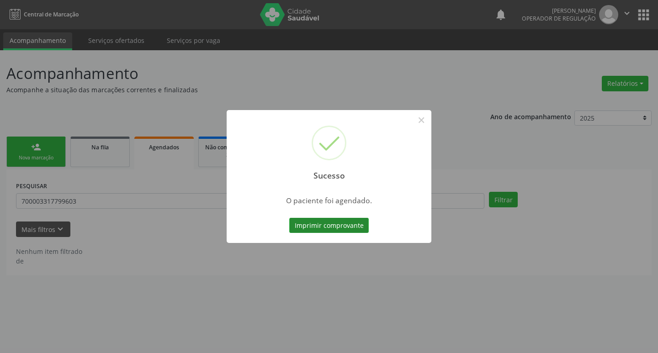
click at [342, 229] on button "Imprimir comprovante" at bounding box center [329, 226] width 80 height 16
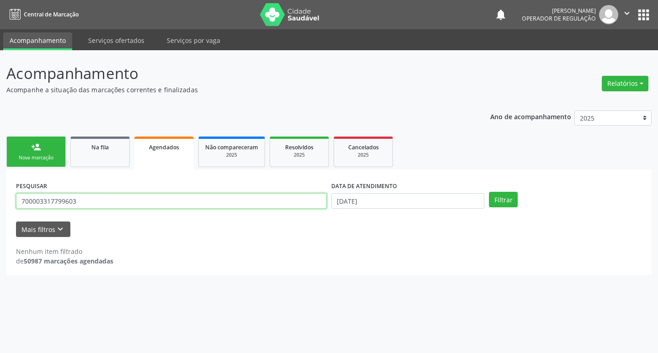
drag, startPoint x: 82, startPoint y: 201, endPoint x: 0, endPoint y: 201, distance: 81.9
click at [0, 201] on div "Acompanhamento Acompanhe a situação das marcações correntes e finalizadas Relat…" at bounding box center [329, 201] width 658 height 303
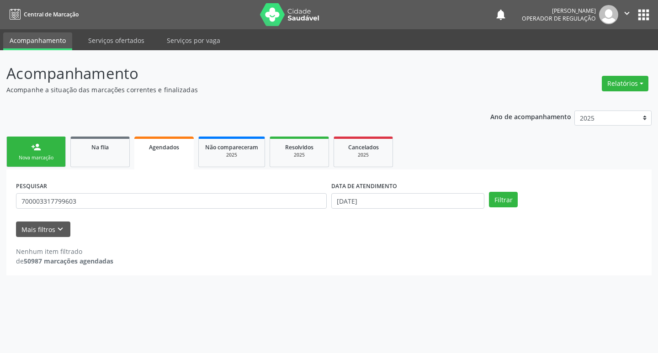
click at [138, 142] on link "Agendados" at bounding box center [163, 153] width 59 height 33
click at [124, 143] on link "Na fila" at bounding box center [99, 152] width 59 height 31
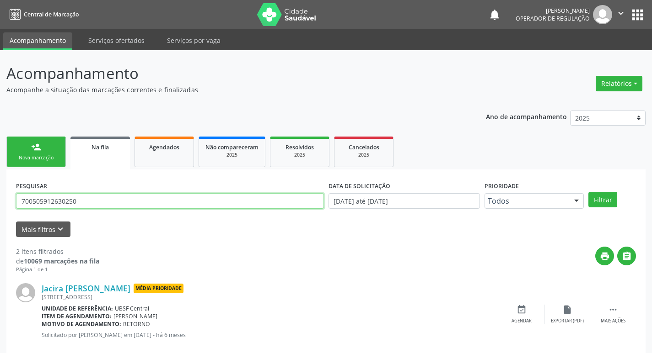
drag, startPoint x: 103, startPoint y: 205, endPoint x: 0, endPoint y: 206, distance: 102.9
click at [0, 206] on div "Acompanhamento Acompanhe a situação das marcações correntes e finalizadas Relat…" at bounding box center [326, 251] width 652 height 403
type input "700808444105586"
click at [588, 192] on button "Filtrar" at bounding box center [602, 200] width 29 height 16
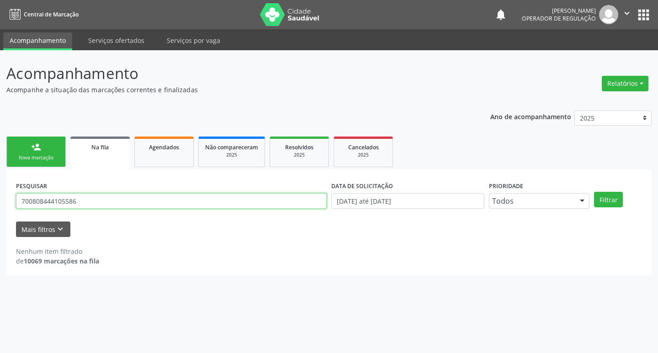
drag, startPoint x: 109, startPoint y: 195, endPoint x: 13, endPoint y: 198, distance: 96.1
click at [13, 195] on div "PESQUISAR 700808444105586 DATA DE SOLICITAÇÃO [DATE] até [DATE] Prioridade Todo…" at bounding box center [329, 223] width 646 height 106
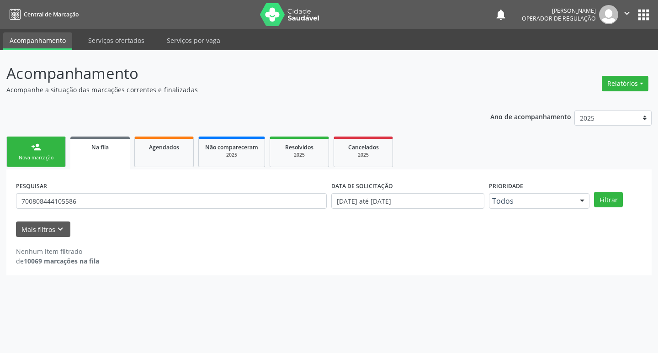
drag, startPoint x: 37, startPoint y: 155, endPoint x: 546, endPoint y: 112, distance: 510.8
click at [37, 154] on link "person_add Nova marcação" at bounding box center [35, 152] width 59 height 31
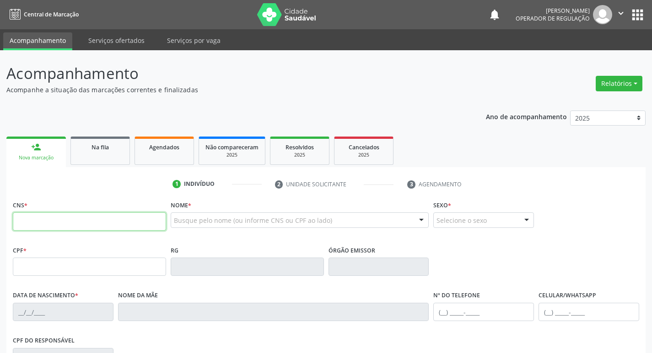
click at [89, 225] on input "text" at bounding box center [89, 222] width 153 height 18
paste input "700 8084 4410 5586"
type input "700 8084 4410 5586"
type input "155.800.754-72"
type input "17/08/1948"
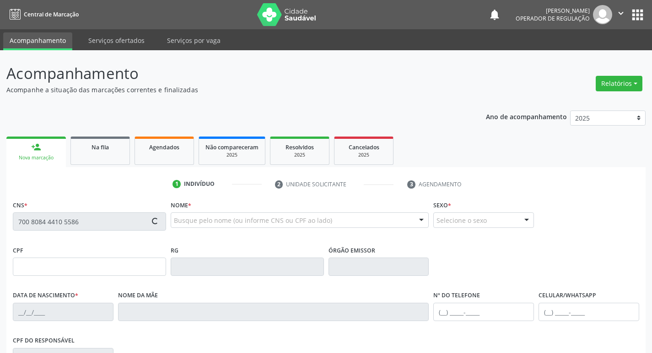
type input "Antonia Florinda da Conceição"
type input "(83) 99146-0986"
type input "S/N"
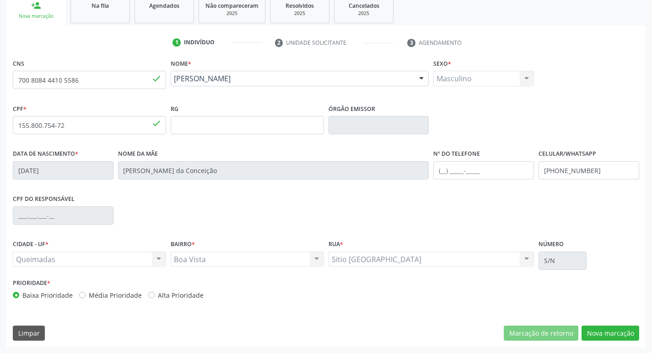
scroll to position [142, 0]
click at [623, 335] on button "Nova marcação" at bounding box center [610, 334] width 58 height 16
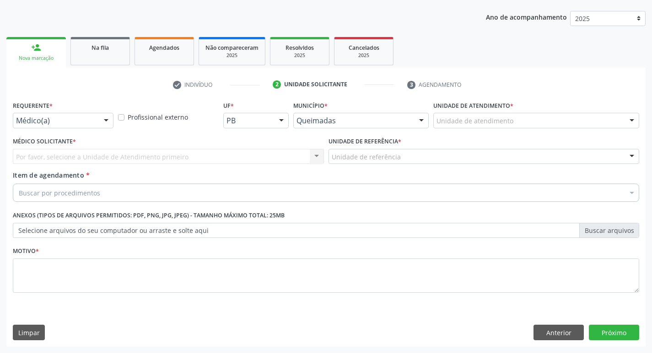
scroll to position [100, 0]
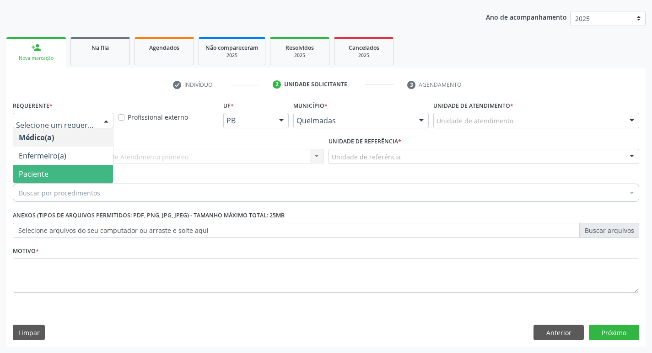
click at [61, 180] on span "Paciente" at bounding box center [63, 174] width 100 height 18
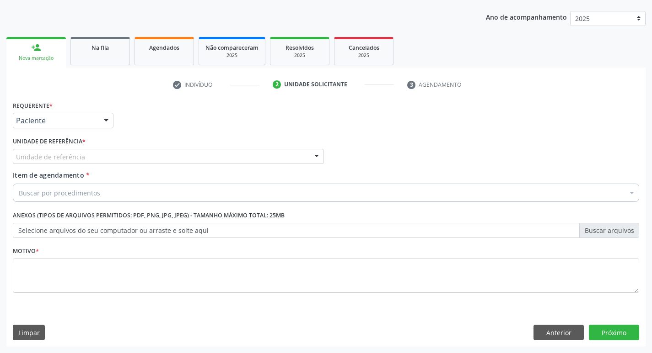
click at [86, 155] on div "Unidade de referência" at bounding box center [168, 157] width 311 height 16
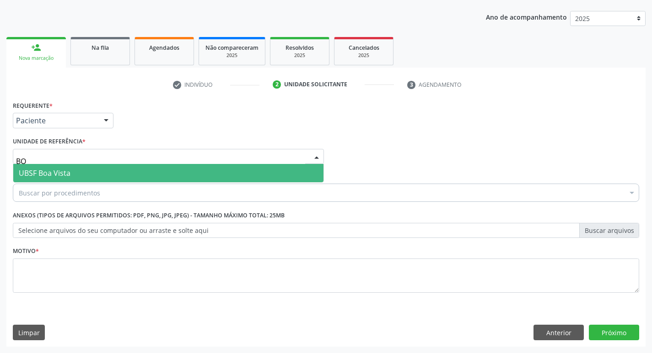
type input "BOA"
click at [113, 171] on span "UBSF Boa Vista" at bounding box center [168, 173] width 310 height 18
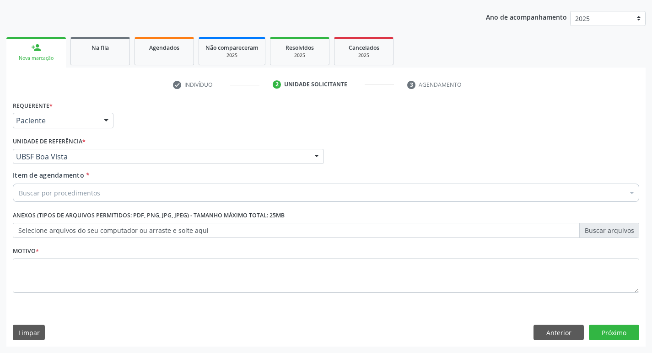
click at [101, 194] on div "Buscar por procedimentos" at bounding box center [326, 193] width 626 height 18
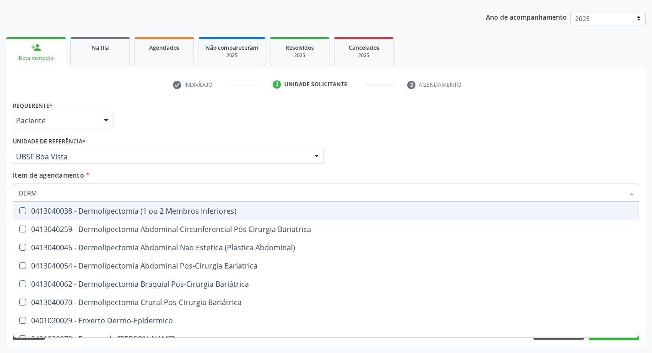
type input "DERMA"
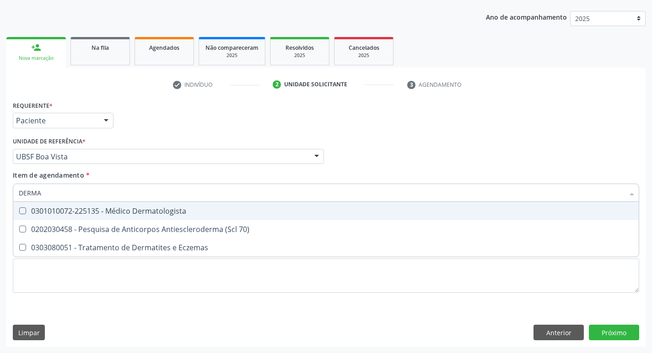
click at [103, 214] on div "0301010072-225135 - Médico Dermatologista" at bounding box center [326, 211] width 614 height 7
checkbox Dermatologista "true"
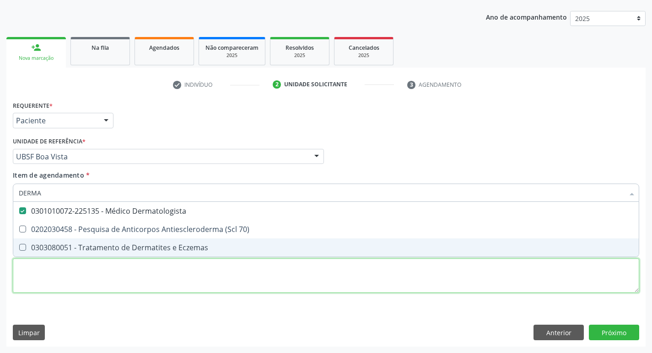
click at [81, 269] on div "Requerente * Paciente Médico(a) Enfermeiro(a) Paciente Nenhum resultado encontr…" at bounding box center [326, 202] width 626 height 207
checkbox 70\) "true"
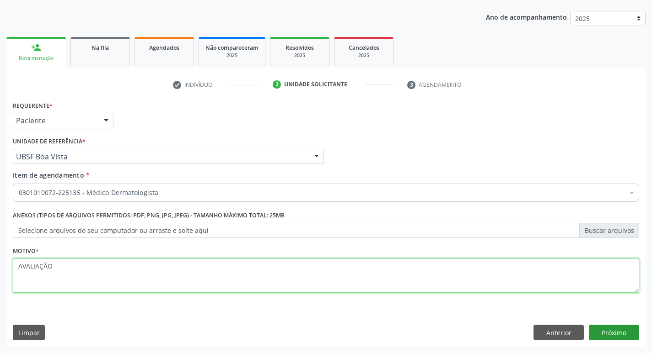
type textarea "AVALIAÇÃO"
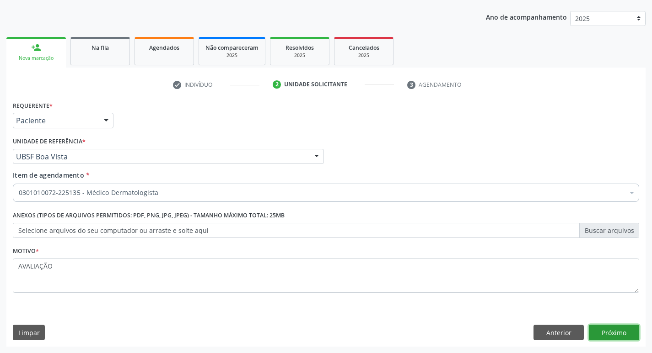
click at [613, 336] on button "Próximo" at bounding box center [614, 333] width 50 height 16
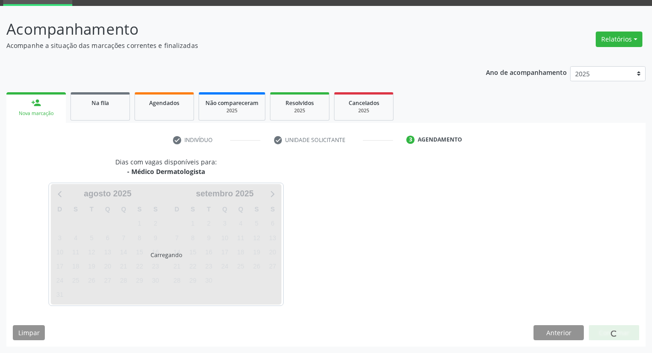
scroll to position [44, 0]
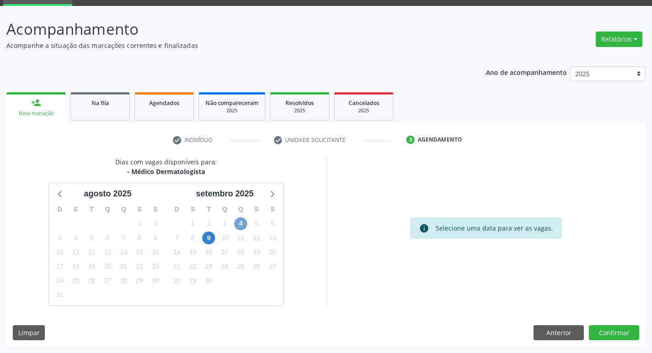
click at [244, 222] on span "4" at bounding box center [240, 224] width 13 height 13
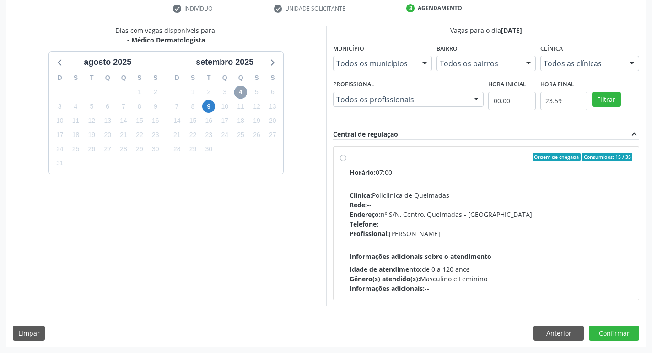
scroll to position [177, 0]
click at [455, 167] on div "Horário: 07:00" at bounding box center [490, 172] width 283 height 10
click at [346, 161] on input "Ordem de chegada Consumidos: 15 / 35 Horário: 07:00 Clínica: Policlinica de Que…" at bounding box center [343, 157] width 6 height 8
radio input "true"
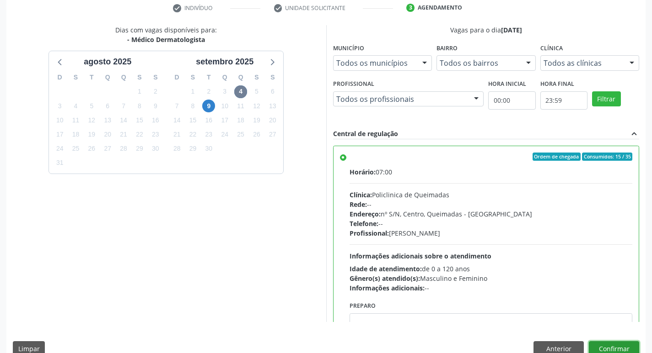
click at [620, 344] on button "Confirmar" at bounding box center [614, 350] width 50 height 16
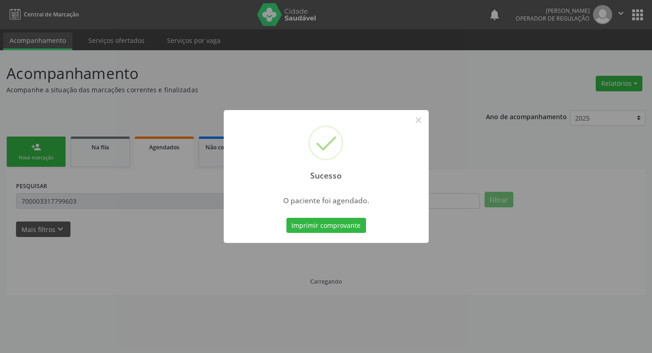
scroll to position [0, 0]
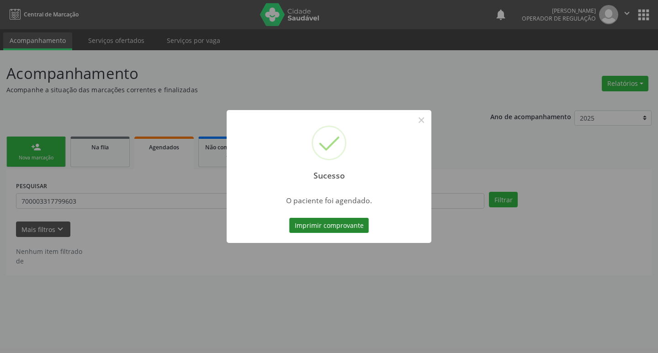
click at [307, 223] on button "Imprimir comprovante" at bounding box center [329, 226] width 80 height 16
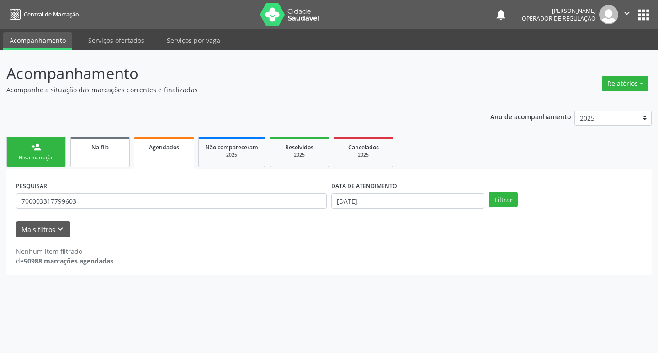
click at [113, 160] on link "Na fila" at bounding box center [99, 152] width 59 height 31
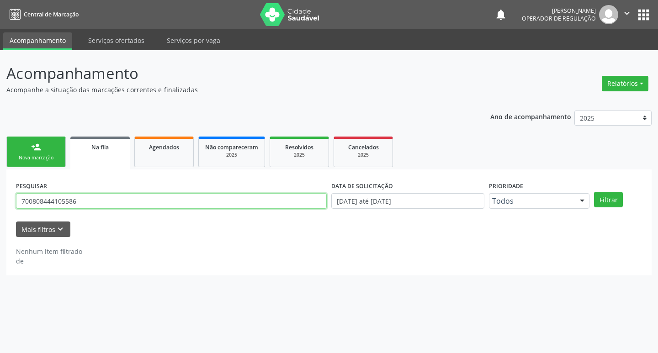
drag, startPoint x: 90, startPoint y: 201, endPoint x: 0, endPoint y: 201, distance: 90.1
click at [0, 201] on div "Acompanhamento Acompanhe a situação das marcações correntes e finalizadas Relat…" at bounding box center [329, 201] width 658 height 303
type input "702009749908490"
click at [594, 192] on button "Filtrar" at bounding box center [608, 200] width 29 height 16
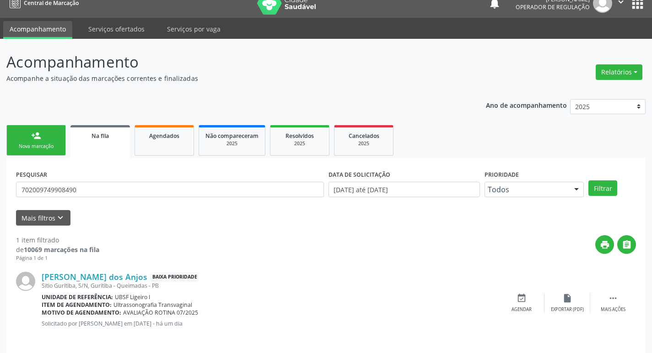
scroll to position [18, 0]
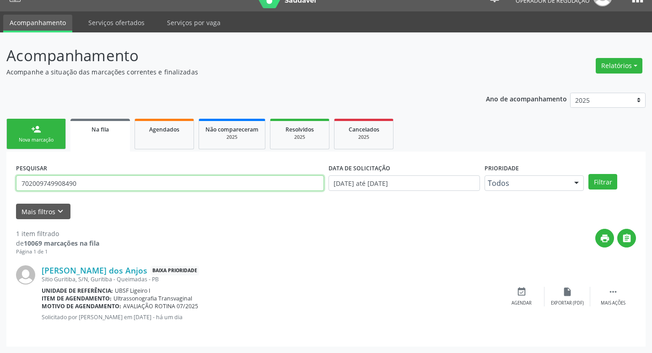
drag, startPoint x: 75, startPoint y: 184, endPoint x: 0, endPoint y: 173, distance: 76.2
click at [0, 174] on div "Acompanhamento Acompanhe a situação das marcações correntes e finalizadas Relat…" at bounding box center [326, 192] width 652 height 321
drag, startPoint x: 35, startPoint y: 141, endPoint x: 53, endPoint y: 130, distance: 20.3
click at [36, 141] on div "Nova marcação" at bounding box center [36, 140] width 46 height 7
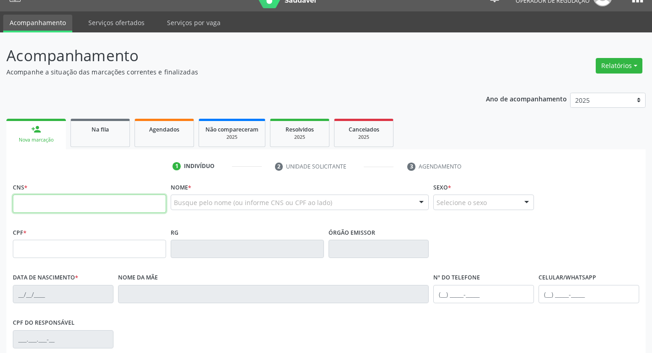
click at [106, 209] on input "text" at bounding box center [89, 204] width 153 height 18
paste input "702 0097 4990 8490"
type input "702 0097 4990 8490"
type input "710.056.984-22"
type input "28/12/1999"
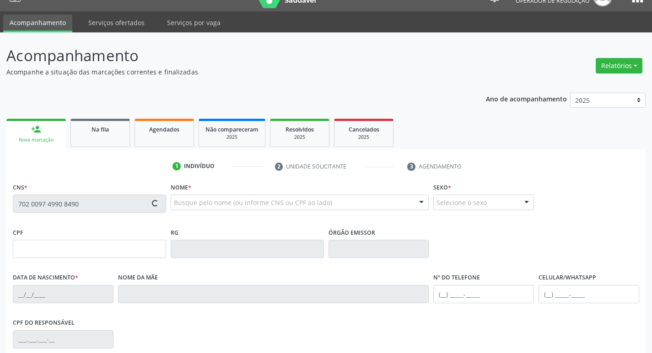
type input "Josinete Feitosa de Lima"
type input "(83) 99126-7274"
type input "(83) 99999-9999"
type input "S/N"
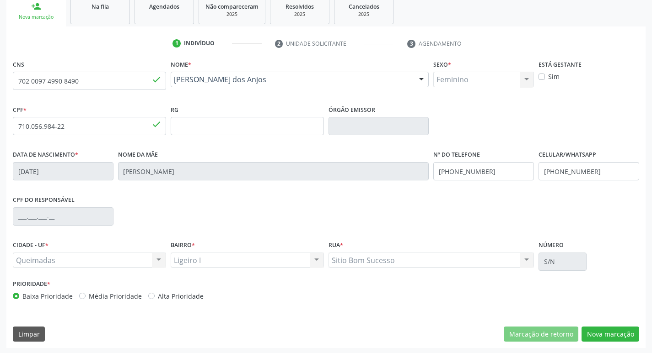
scroll to position [142, 0]
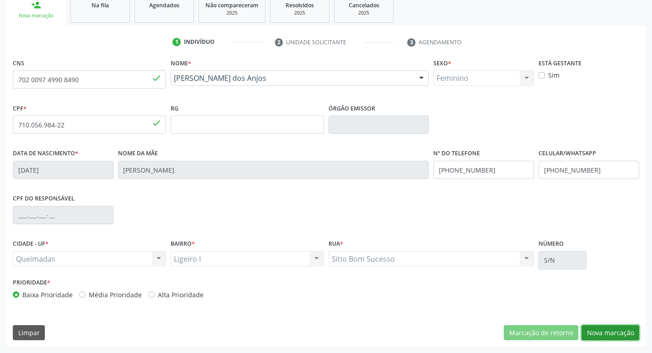
click at [616, 335] on button "Nova marcação" at bounding box center [610, 334] width 58 height 16
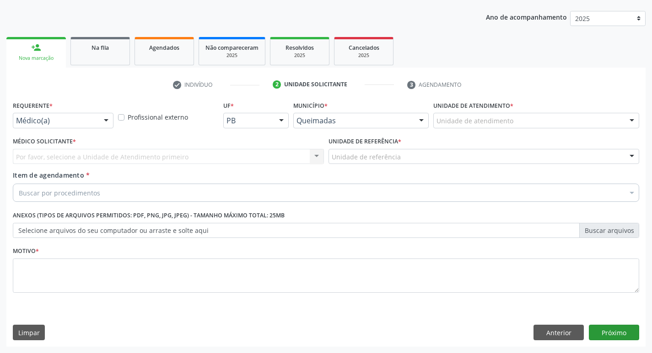
scroll to position [100, 0]
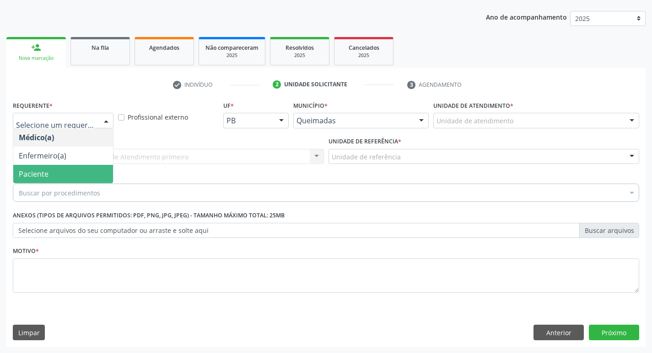
click at [69, 169] on span "Paciente" at bounding box center [63, 174] width 100 height 18
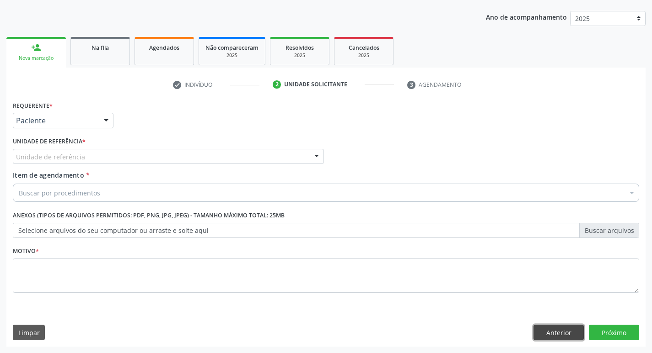
click at [573, 330] on button "Anterior" at bounding box center [558, 333] width 50 height 16
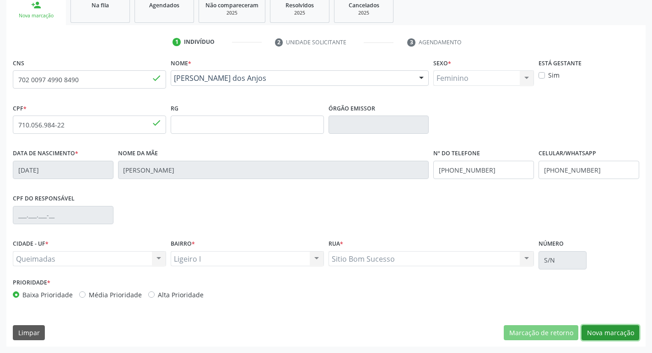
click at [604, 329] on button "Nova marcação" at bounding box center [610, 334] width 58 height 16
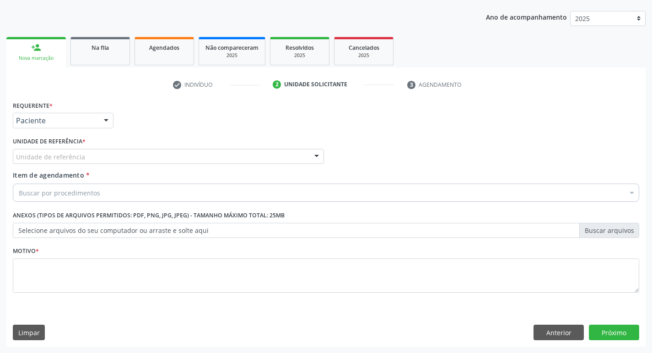
click at [110, 156] on div "Unidade de referência" at bounding box center [168, 157] width 311 height 16
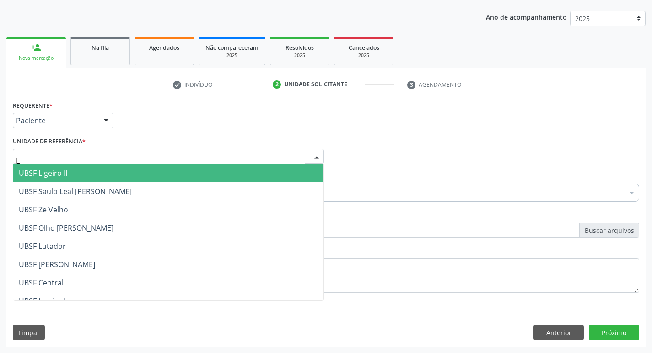
type input "LI"
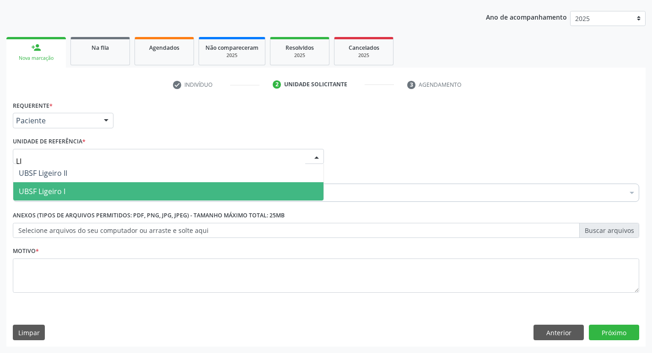
click at [108, 188] on span "UBSF Ligeiro I" at bounding box center [168, 191] width 310 height 18
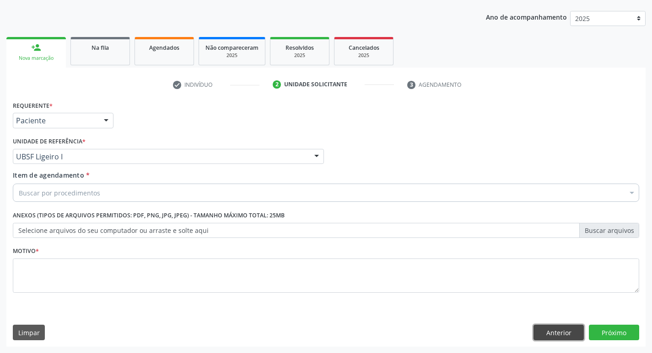
click at [562, 329] on button "Anterior" at bounding box center [558, 333] width 50 height 16
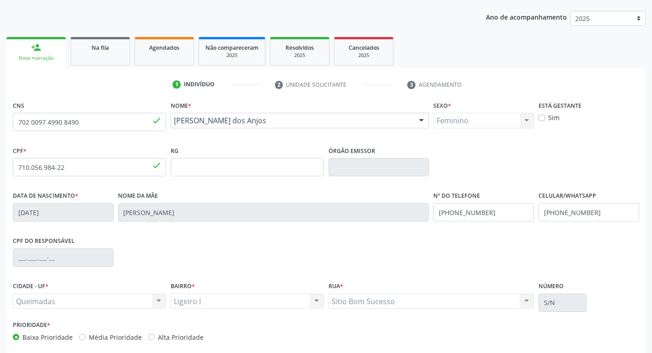
scroll to position [142, 0]
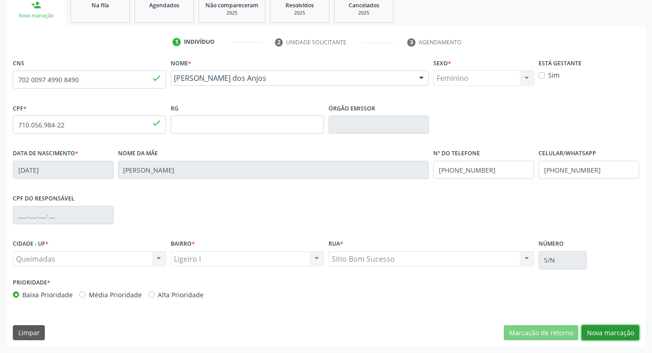
click at [633, 330] on button "Nova marcação" at bounding box center [610, 334] width 58 height 16
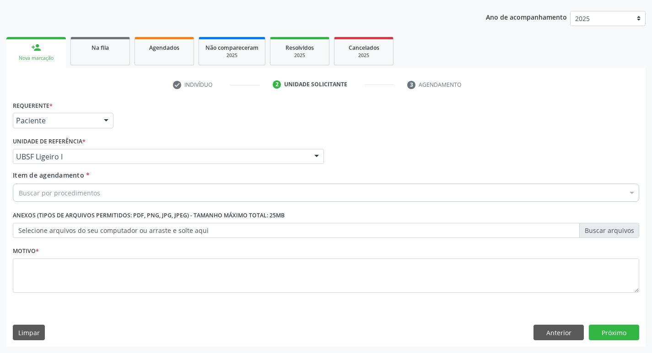
click at [118, 193] on div "Buscar por procedimentos" at bounding box center [326, 193] width 626 height 18
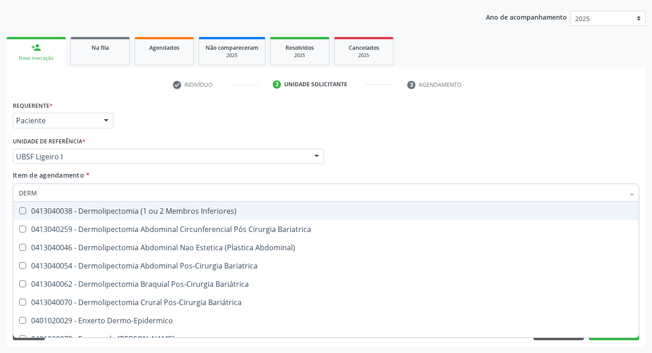
type input "DERMA"
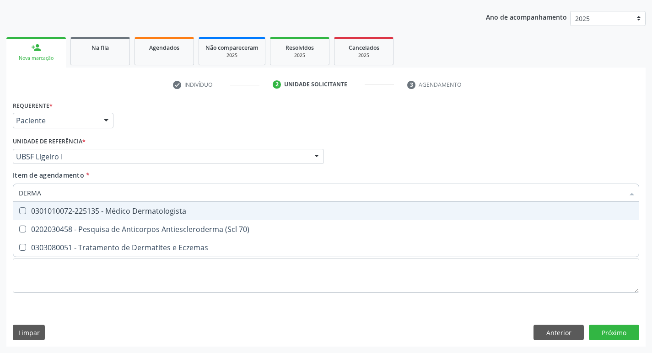
click at [126, 213] on div "0301010072-225135 - Médico Dermatologista" at bounding box center [326, 211] width 614 height 7
checkbox Dermatologista "true"
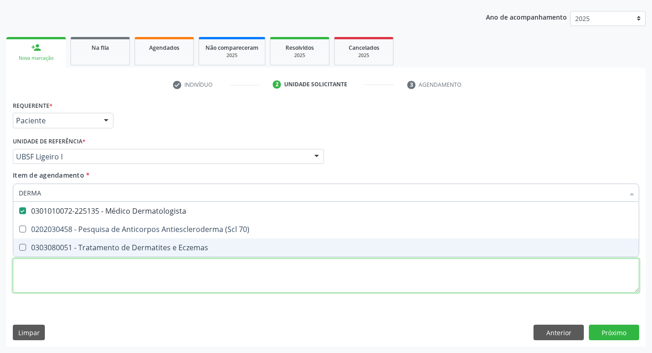
click at [103, 288] on div "Requerente * Paciente Médico(a) Enfermeiro(a) Paciente Nenhum resultado encontr…" at bounding box center [326, 202] width 626 height 207
checkbox 70\) "true"
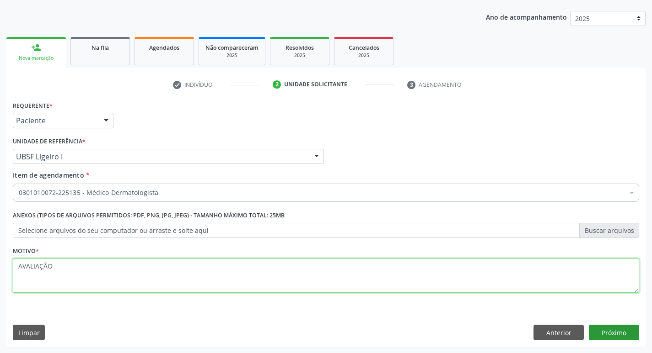
type textarea "AVALIAÇÃO"
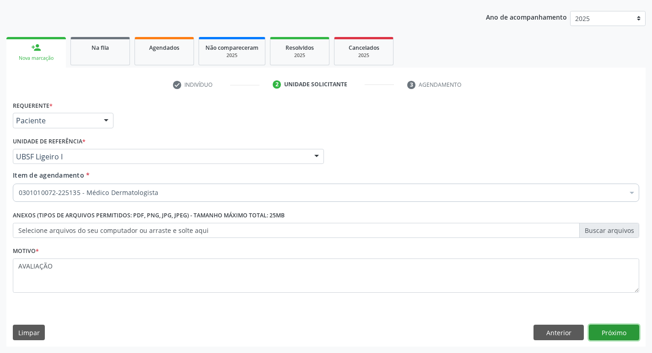
click at [616, 331] on button "Próximo" at bounding box center [614, 333] width 50 height 16
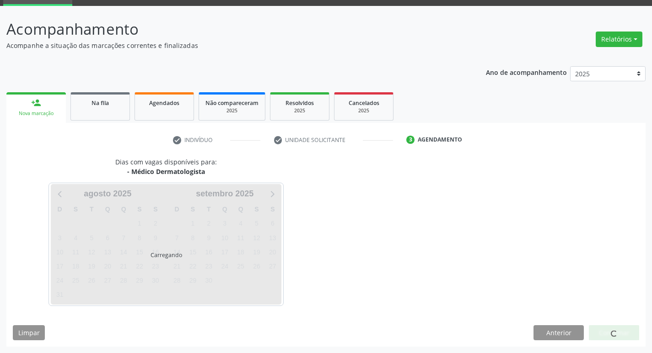
scroll to position [44, 0]
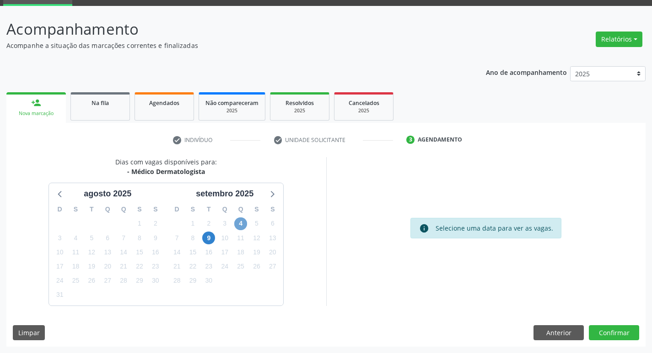
click at [246, 221] on span "4" at bounding box center [240, 224] width 13 height 13
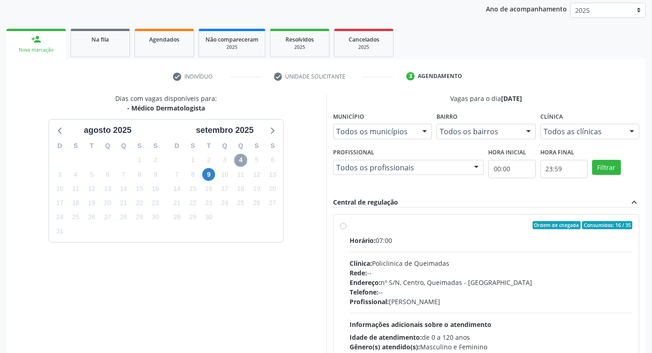
scroll to position [177, 0]
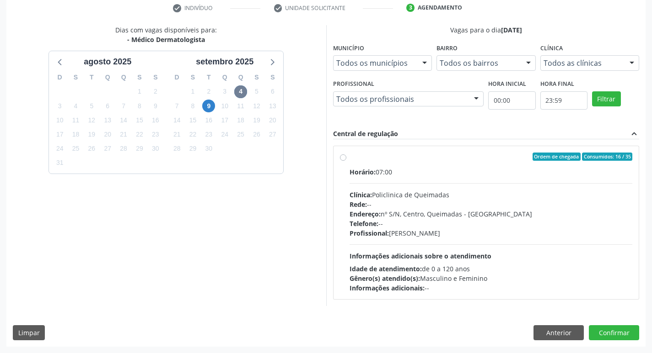
click at [479, 141] on div "Ordem de chegada Consumidos: 16 / 35 Horário: 07:00 Clínica: Policlinica de Que…" at bounding box center [486, 222] width 306 height 167
click at [499, 169] on div "Horário: 07:00" at bounding box center [490, 172] width 283 height 10
click at [346, 161] on input "Ordem de chegada Consumidos: 16 / 35 Horário: 07:00 Clínica: Policlinica de Que…" at bounding box center [343, 157] width 6 height 8
radio input "true"
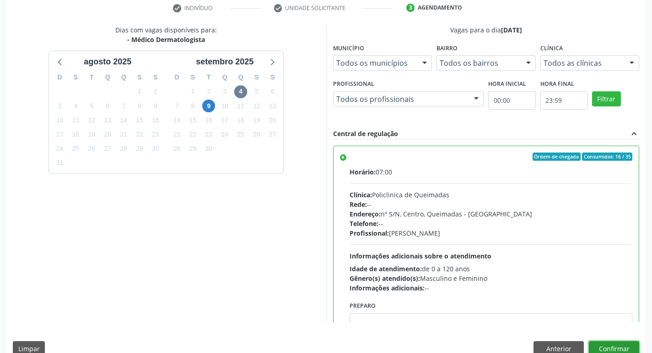
click at [621, 347] on button "Confirmar" at bounding box center [614, 350] width 50 height 16
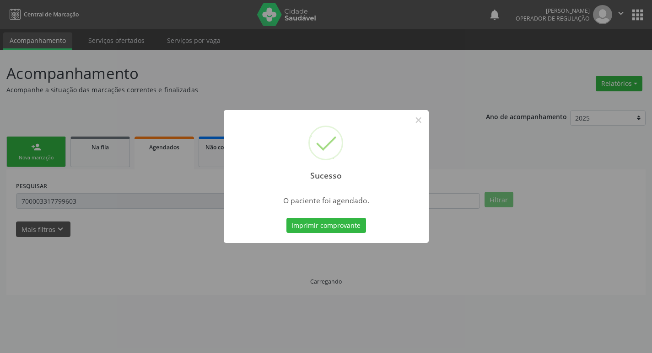
scroll to position [0, 0]
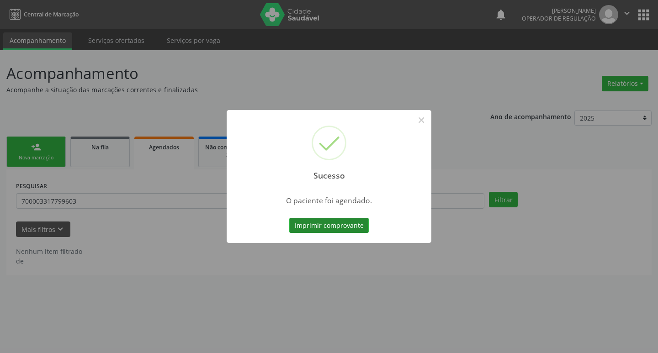
click at [345, 225] on button "Imprimir comprovante" at bounding box center [329, 226] width 80 height 16
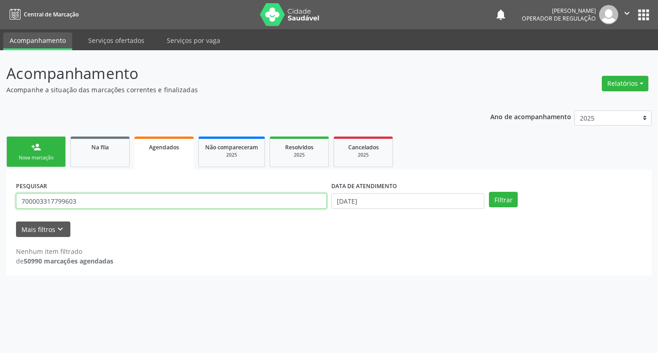
click at [91, 196] on input "700003317799603" at bounding box center [171, 201] width 311 height 16
drag, startPoint x: 11, startPoint y: 198, endPoint x: 0, endPoint y: 190, distance: 12.8
click at [0, 190] on div "Acompanhamento Acompanhe a situação das marcações correntes e finalizadas Relat…" at bounding box center [329, 201] width 658 height 303
click at [29, 198] on input "text" at bounding box center [171, 201] width 311 height 16
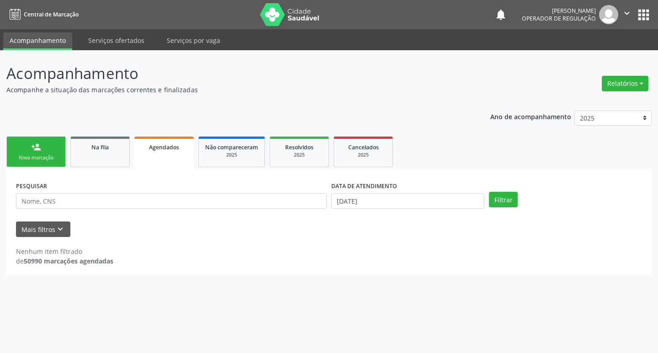
click at [48, 150] on link "person_add Nova marcação" at bounding box center [35, 152] width 59 height 31
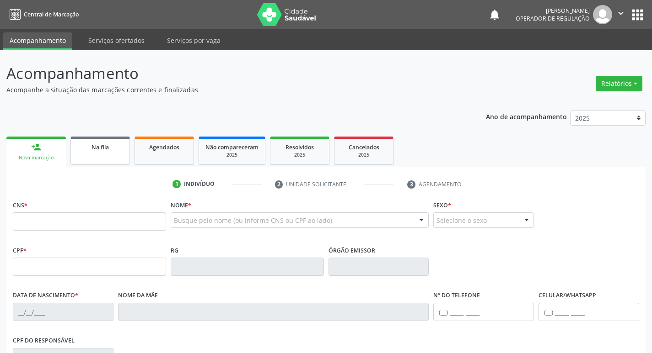
click at [121, 151] on div "Na fila" at bounding box center [100, 147] width 46 height 10
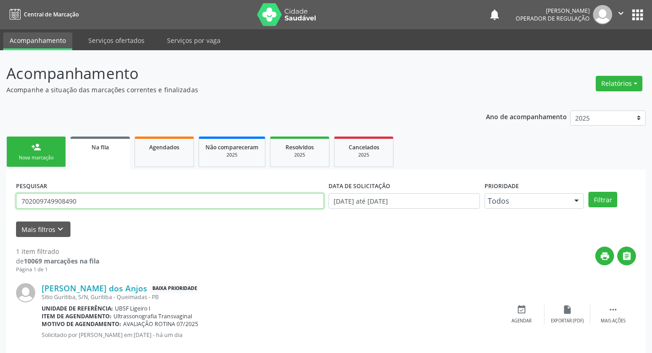
drag, startPoint x: 86, startPoint y: 205, endPoint x: 0, endPoint y: 204, distance: 85.5
click at [0, 204] on div "Acompanhamento Acompanhe a situação das marcações correntes e finalizadas Relat…" at bounding box center [326, 210] width 652 height 321
type input "700107916641813"
click at [588, 192] on button "Filtrar" at bounding box center [602, 200] width 29 height 16
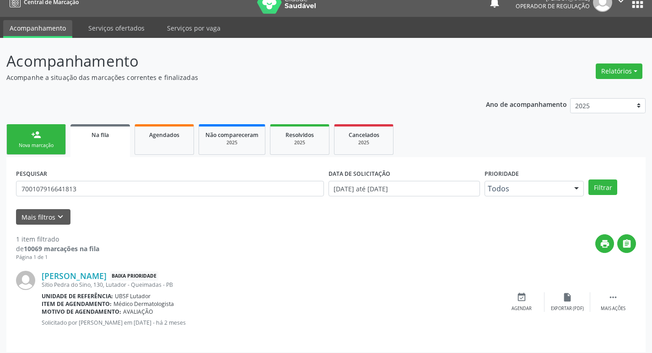
scroll to position [18, 0]
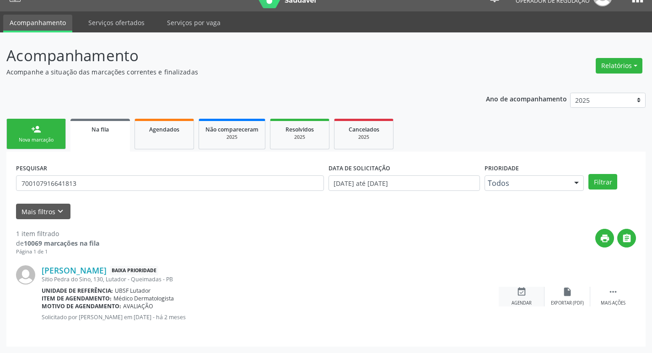
click at [519, 298] on div "event_available Agendar" at bounding box center [521, 297] width 46 height 20
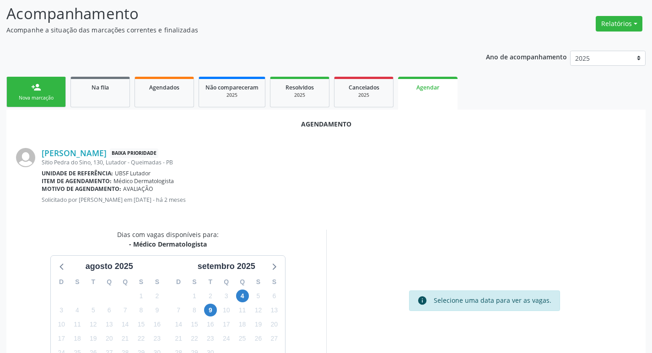
scroll to position [123, 0]
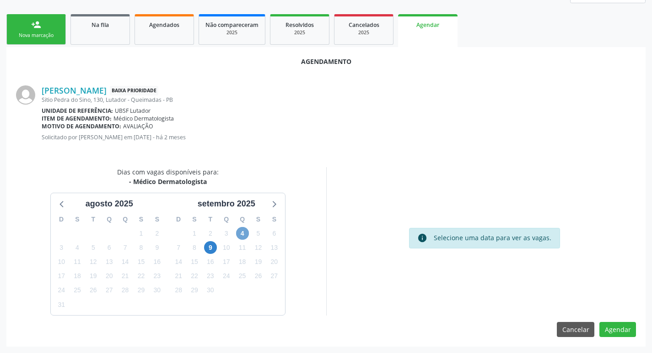
click at [245, 232] on span "4" at bounding box center [242, 233] width 13 height 13
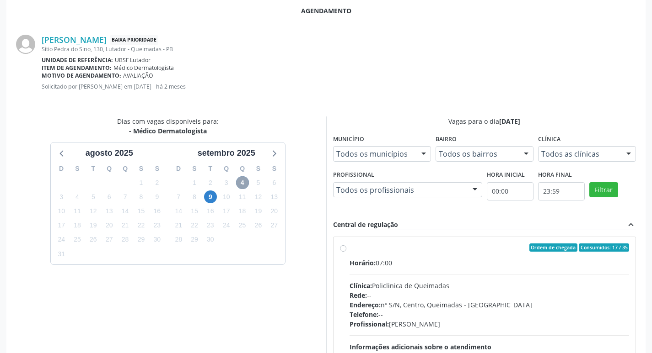
scroll to position [255, 0]
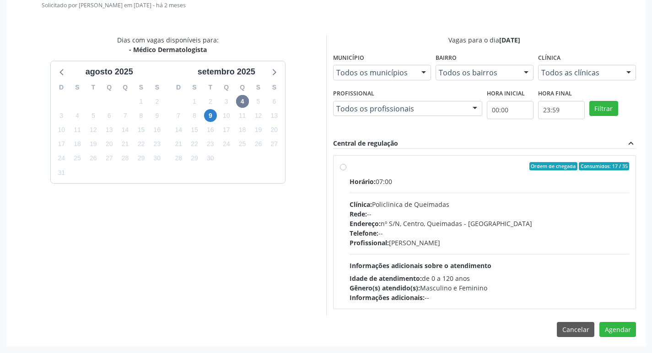
click at [431, 171] on label "Ordem de chegada Consumidos: 17 / 35 Horário: 07:00 Clínica: Policlinica de Que…" at bounding box center [489, 232] width 280 height 140
click at [346, 171] on input "Ordem de chegada Consumidos: 17 / 35 Horário: 07:00 Clínica: Policlinica de Que…" at bounding box center [343, 166] width 6 height 8
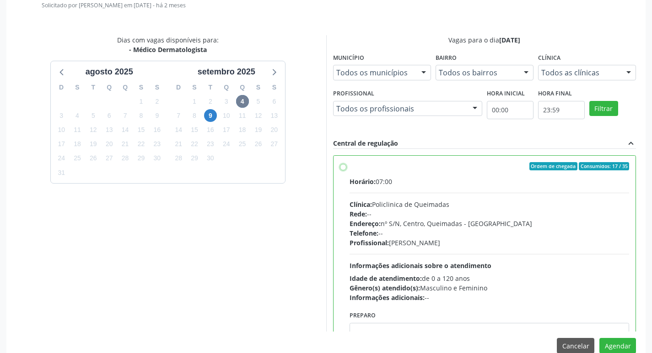
radio input "true"
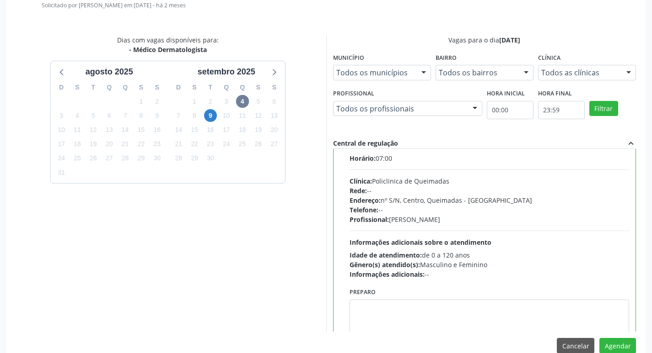
scroll to position [45, 0]
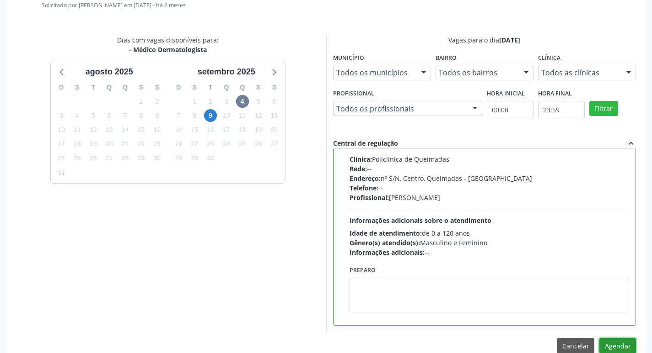
click at [614, 344] on button "Agendar" at bounding box center [617, 346] width 37 height 16
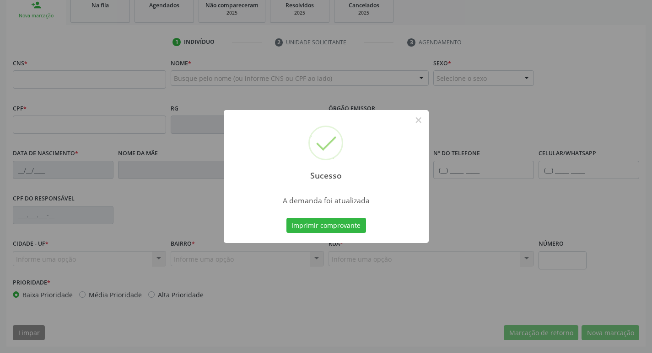
scroll to position [142, 0]
click at [329, 229] on button "Imprimir comprovante" at bounding box center [326, 226] width 80 height 16
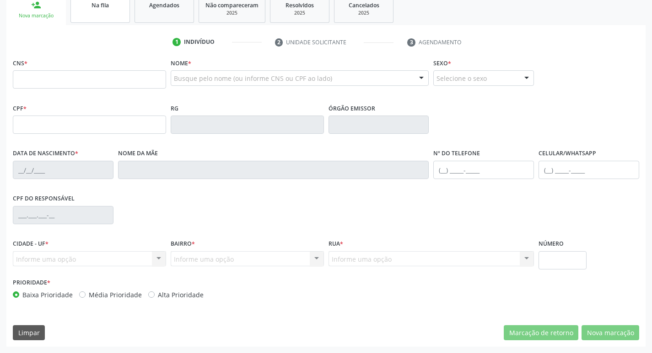
click at [115, 14] on link "Na fila" at bounding box center [99, 9] width 59 height 28
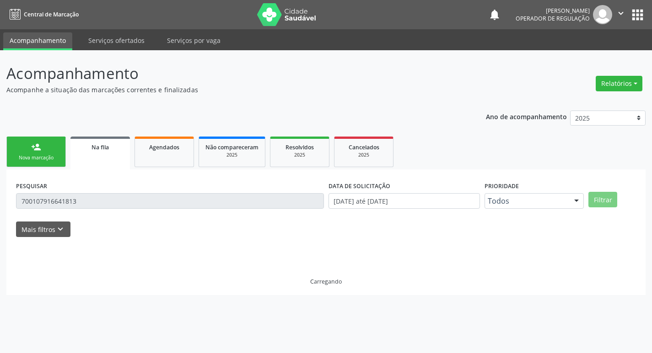
scroll to position [0, 0]
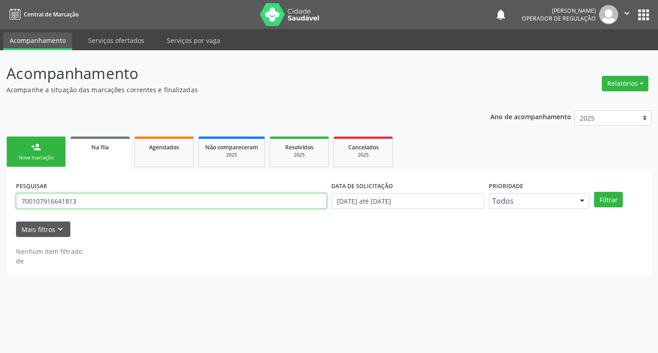
drag, startPoint x: 38, startPoint y: 202, endPoint x: 0, endPoint y: 202, distance: 38.4
click at [0, 202] on div "Acompanhamento Acompanhe a situação das marcações correntes e finalizadas Relat…" at bounding box center [329, 201] width 658 height 303
type input "700208941518728"
click at [594, 192] on button "Filtrar" at bounding box center [608, 200] width 29 height 16
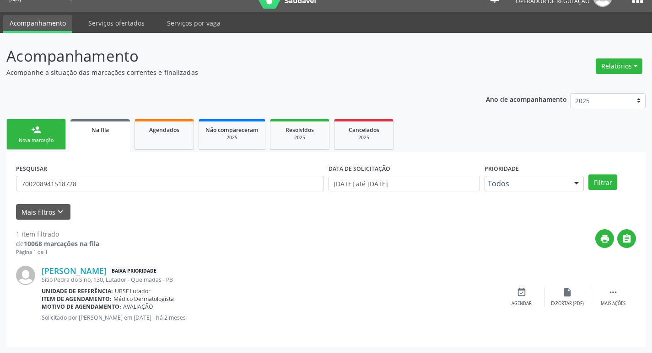
scroll to position [18, 0]
click at [526, 297] on div "event_available Agendar" at bounding box center [521, 297] width 46 height 20
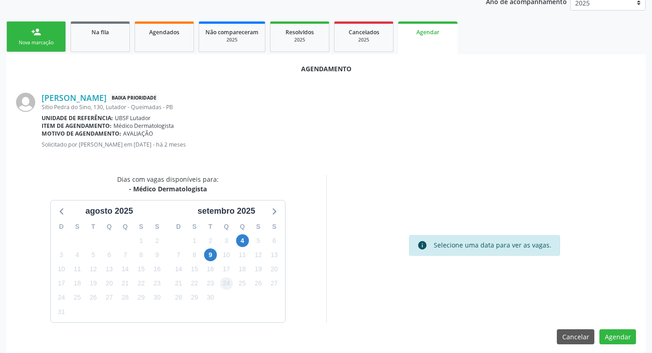
scroll to position [123, 0]
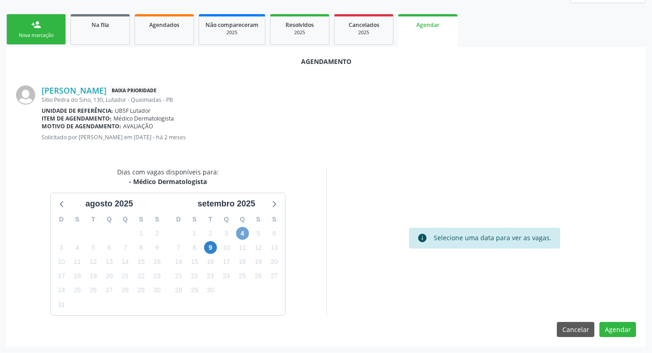
click at [238, 233] on span "4" at bounding box center [242, 233] width 13 height 13
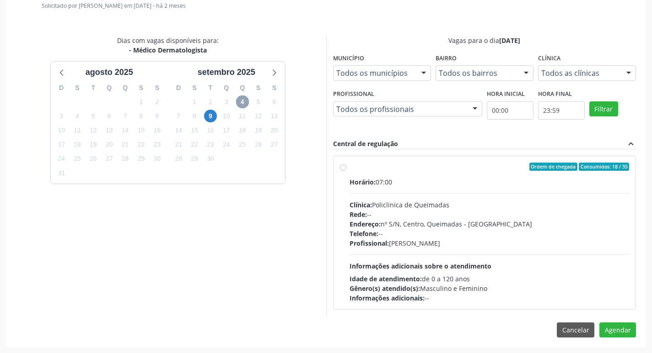
scroll to position [255, 0]
click at [454, 182] on div "Horário: 07:00" at bounding box center [489, 182] width 280 height 10
click at [346, 171] on input "Ordem de chegada Consumidos: 18 / 35 Horário: 07:00 Clínica: Policlinica de Que…" at bounding box center [343, 166] width 6 height 8
radio input "true"
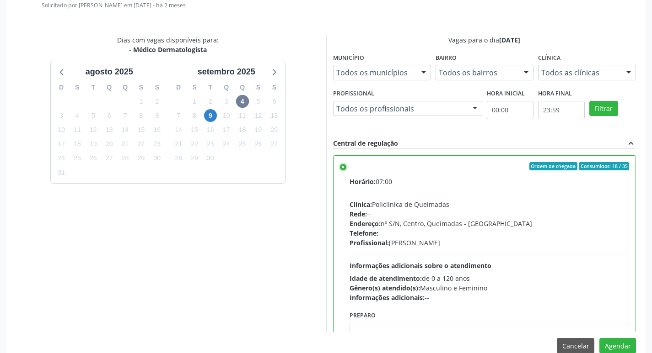
scroll to position [45, 0]
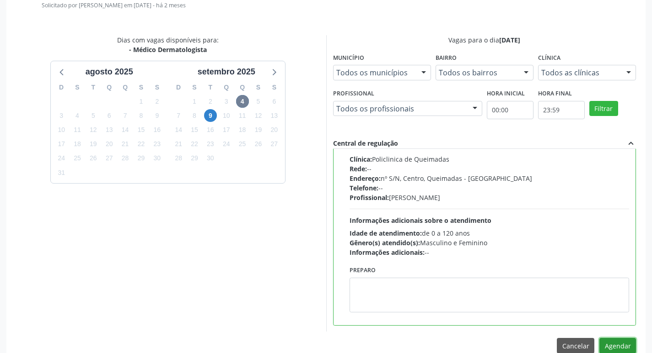
click at [611, 345] on button "Agendar" at bounding box center [617, 346] width 37 height 16
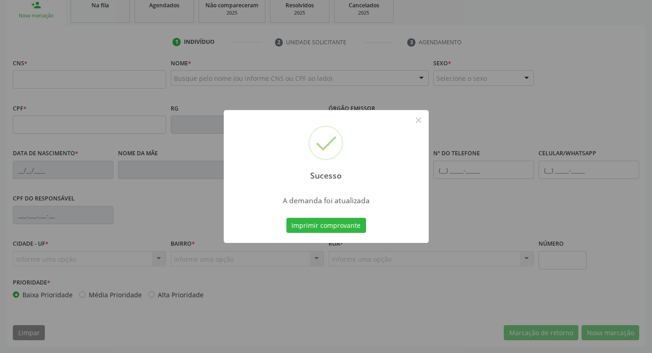
scroll to position [142, 0]
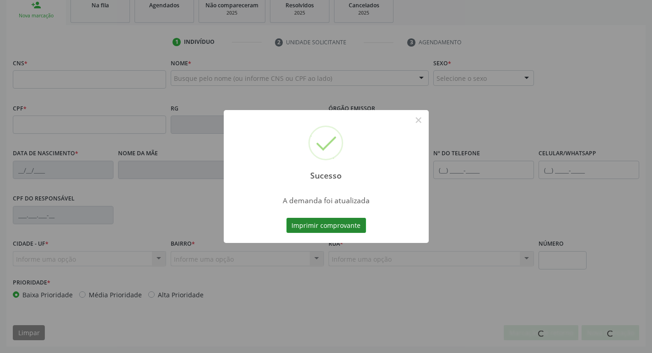
click at [344, 221] on button "Imprimir comprovante" at bounding box center [326, 226] width 80 height 16
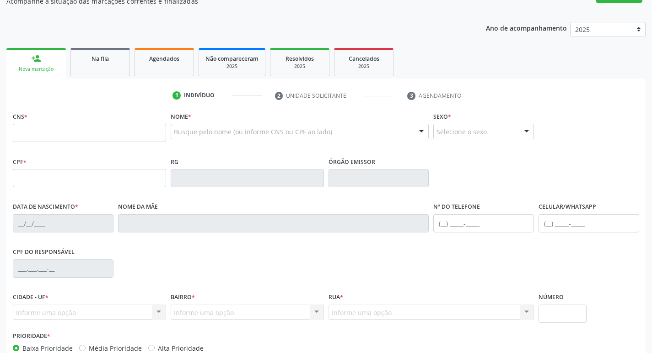
scroll to position [5, 0]
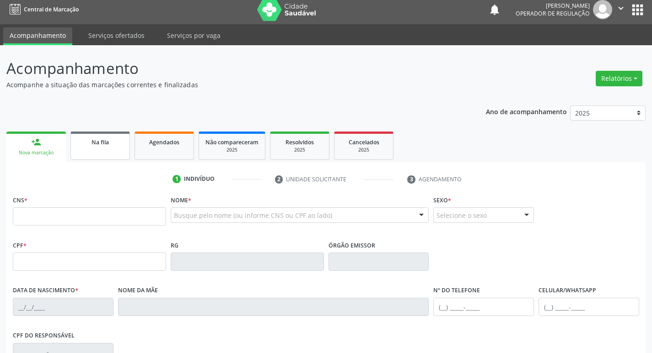
click at [118, 151] on link "Na fila" at bounding box center [99, 146] width 59 height 28
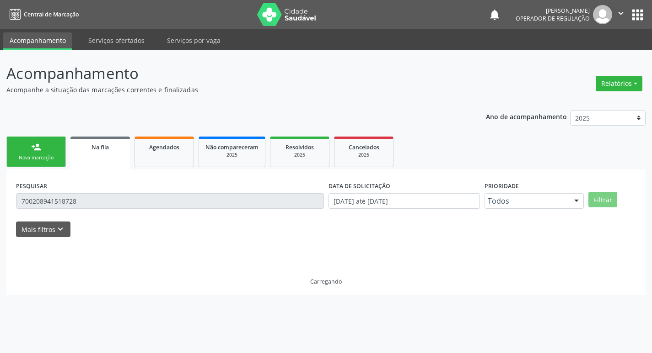
scroll to position [0, 0]
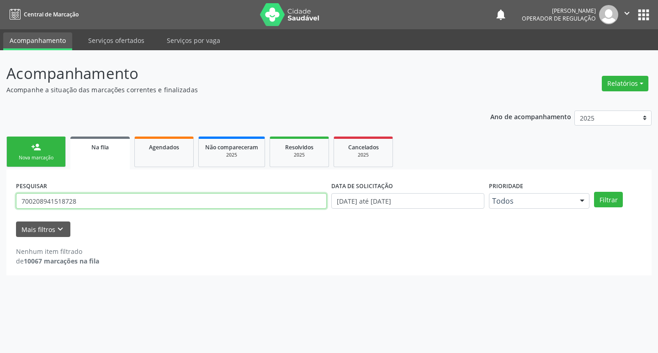
drag, startPoint x: 97, startPoint y: 198, endPoint x: 0, endPoint y: 202, distance: 97.5
click at [0, 202] on div "Acompanhamento Acompanhe a situação das marcações correntes e finalizadas Relat…" at bounding box center [329, 201] width 658 height 303
type input "706406671156182"
click at [594, 192] on button "Filtrar" at bounding box center [608, 200] width 29 height 16
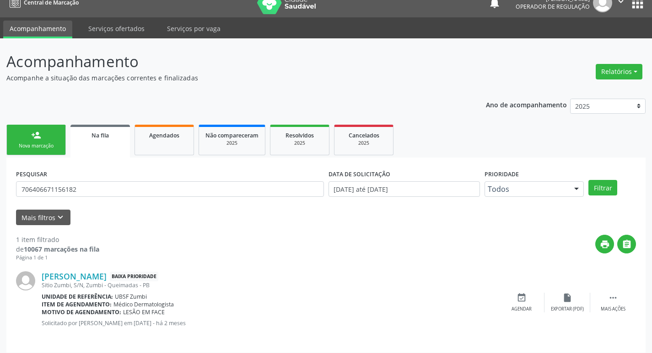
scroll to position [18, 0]
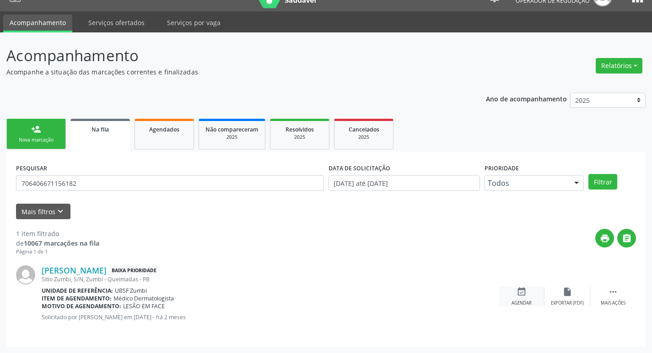
click at [527, 298] on div "event_available Agendar" at bounding box center [521, 297] width 46 height 20
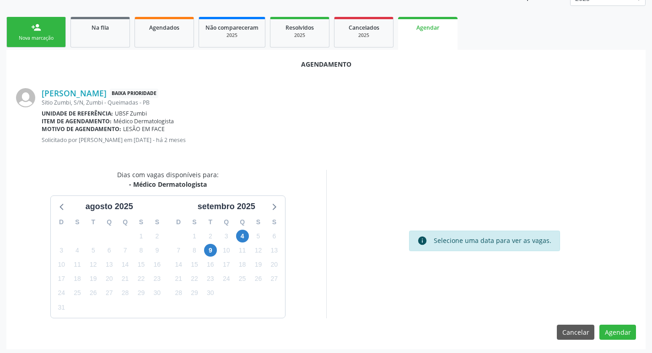
scroll to position [123, 0]
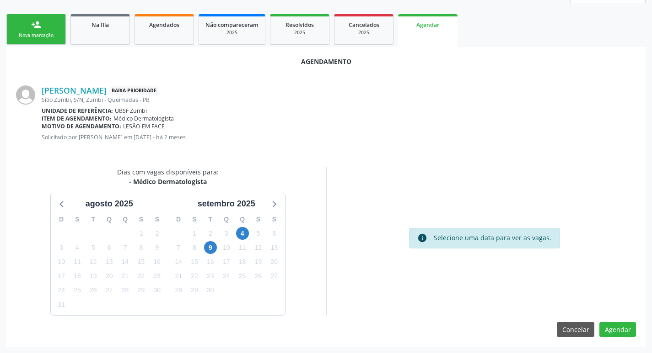
click at [243, 241] on div "11" at bounding box center [242, 248] width 13 height 14
click at [243, 237] on span "4" at bounding box center [242, 233] width 13 height 13
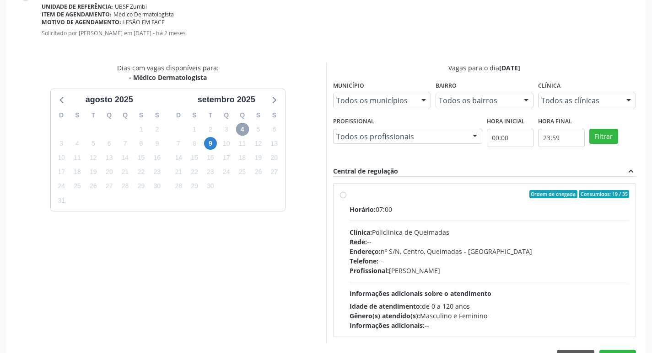
scroll to position [255, 0]
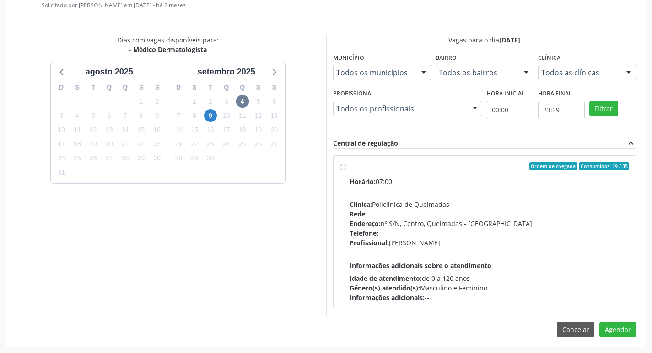
click at [449, 175] on label "Ordem de chegada Consumidos: 19 / 35 Horário: 07:00 Clínica: Policlinica de Que…" at bounding box center [489, 232] width 280 height 140
click at [346, 171] on input "Ordem de chegada Consumidos: 19 / 35 Horário: 07:00 Clínica: Policlinica de Que…" at bounding box center [343, 166] width 6 height 8
radio input "true"
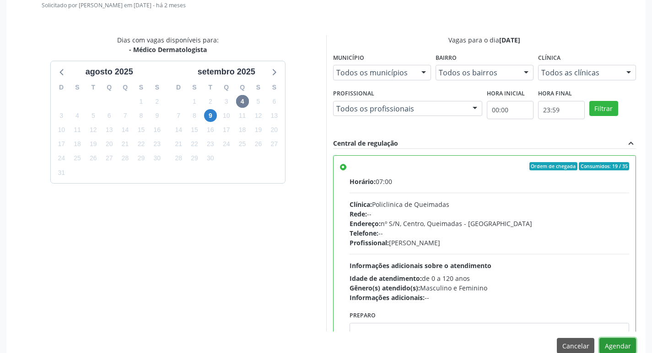
click at [624, 341] on button "Agendar" at bounding box center [617, 346] width 37 height 16
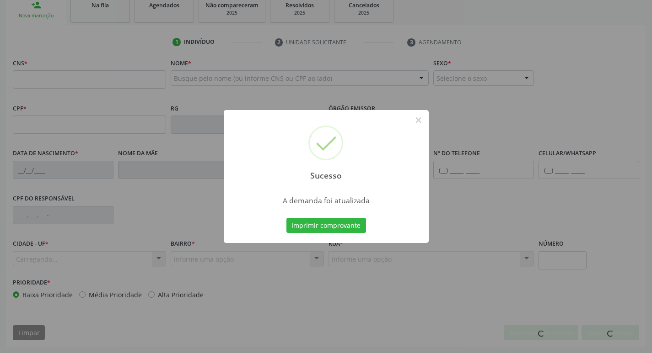
scroll to position [142, 0]
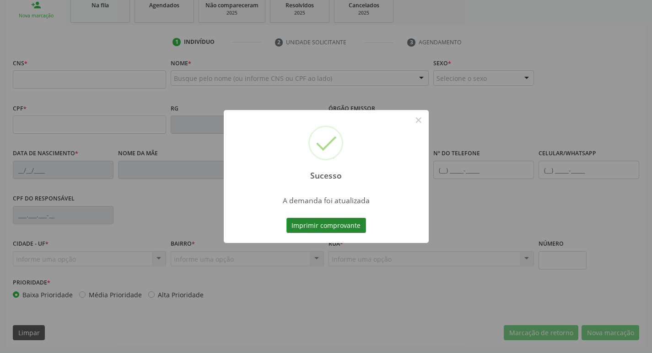
click at [300, 225] on button "Imprimir comprovante" at bounding box center [326, 226] width 80 height 16
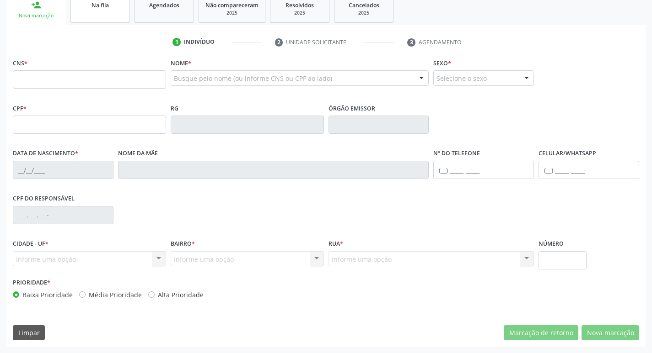
click at [125, 7] on link "Na fila" at bounding box center [99, 9] width 59 height 28
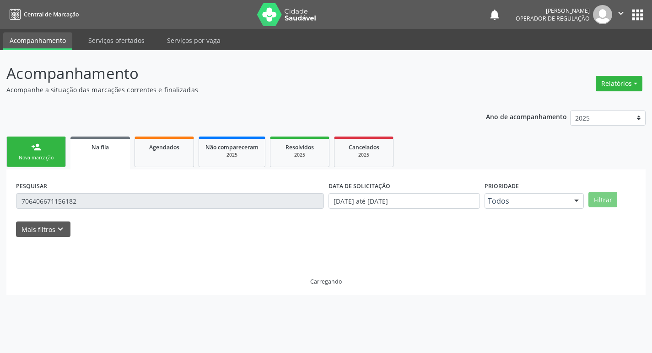
scroll to position [0, 0]
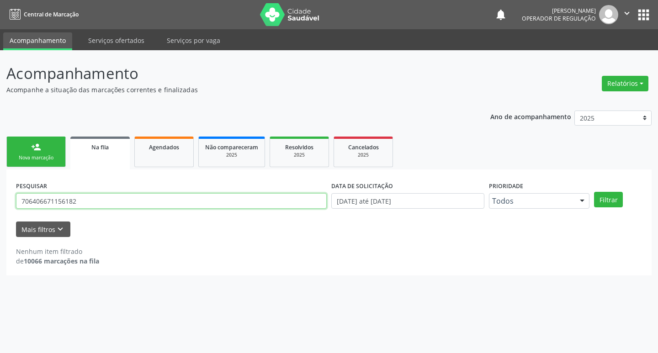
drag, startPoint x: 109, startPoint y: 202, endPoint x: 0, endPoint y: 202, distance: 109.3
click at [0, 202] on div "Acompanhamento Acompanhe a situação das marcações correntes e finalizadas Relat…" at bounding box center [329, 201] width 658 height 303
type input "700003781555105"
click at [594, 192] on button "Filtrar" at bounding box center [608, 200] width 29 height 16
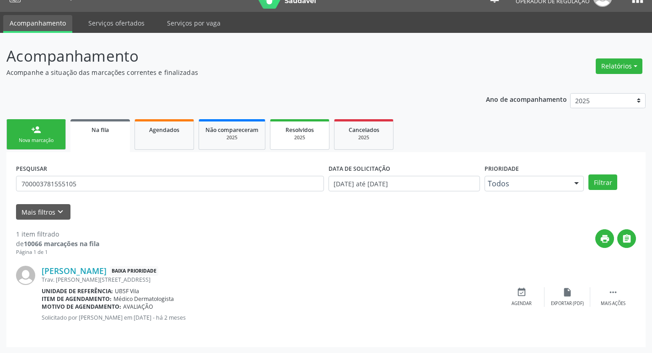
scroll to position [18, 0]
click at [519, 302] on div "Agendar" at bounding box center [521, 303] width 20 height 6
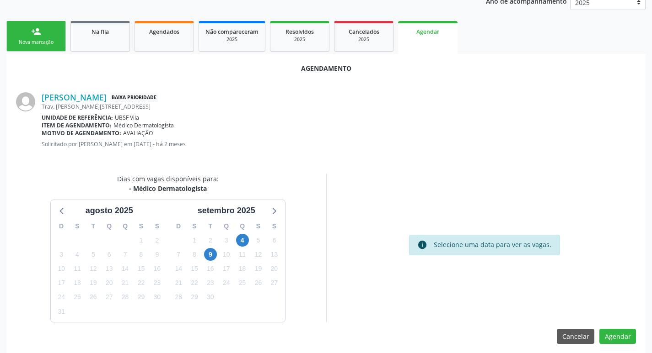
scroll to position [123, 0]
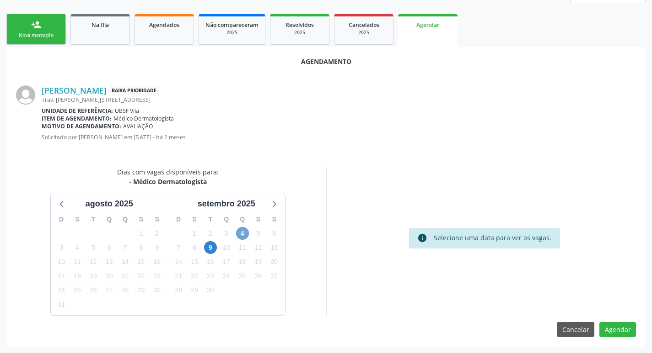
click at [246, 233] on span "4" at bounding box center [242, 233] width 13 height 13
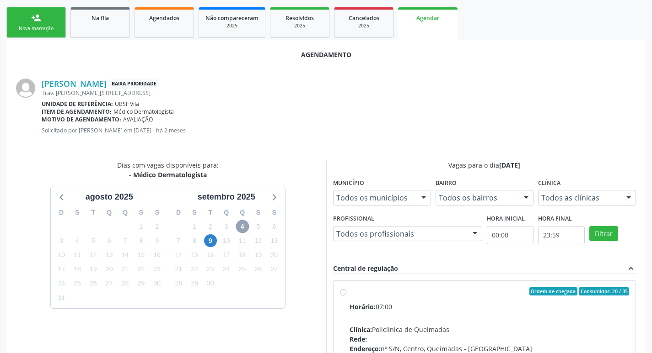
scroll to position [255, 0]
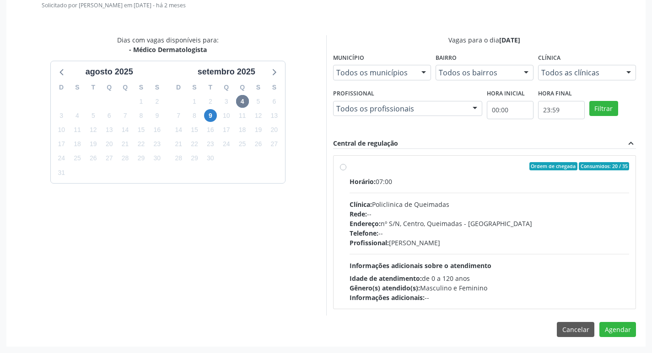
click at [411, 169] on div "Ordem de chegada Consumidos: 20 / 35" at bounding box center [489, 166] width 280 height 8
click at [346, 169] on input "Ordem de chegada Consumidos: 20 / 35 Horário: 07:00 Clínica: Policlinica de Que…" at bounding box center [343, 166] width 6 height 8
radio input "true"
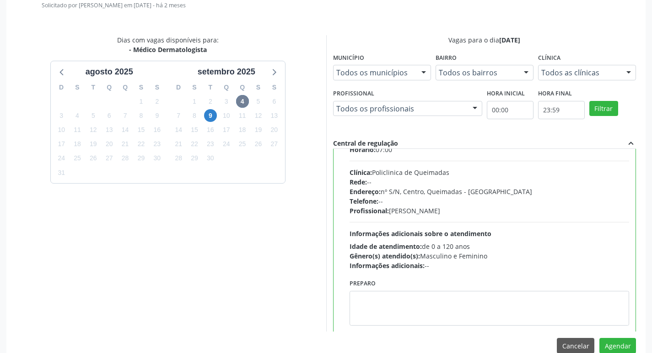
scroll to position [45, 0]
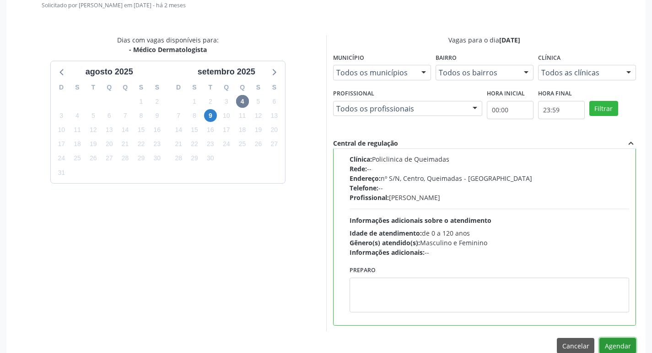
click at [625, 346] on button "Agendar" at bounding box center [617, 346] width 37 height 16
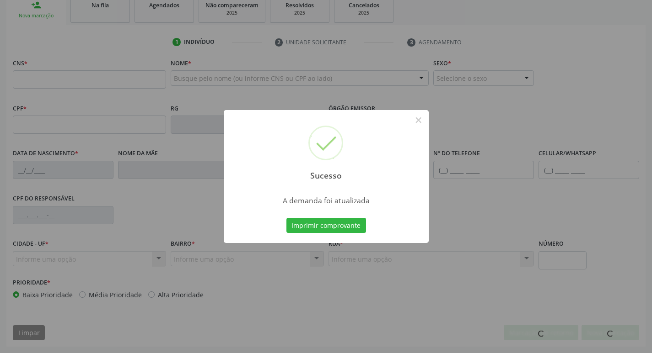
scroll to position [142, 0]
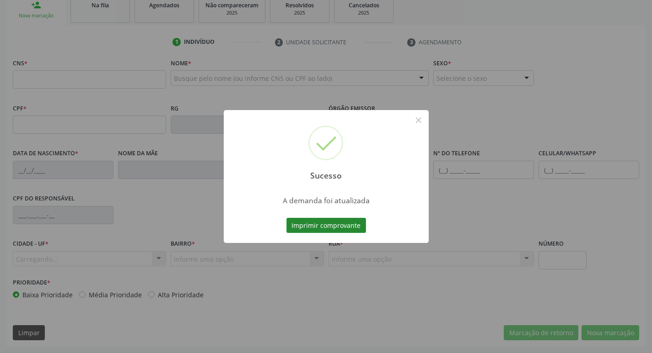
click at [313, 227] on button "Imprimir comprovante" at bounding box center [326, 226] width 80 height 16
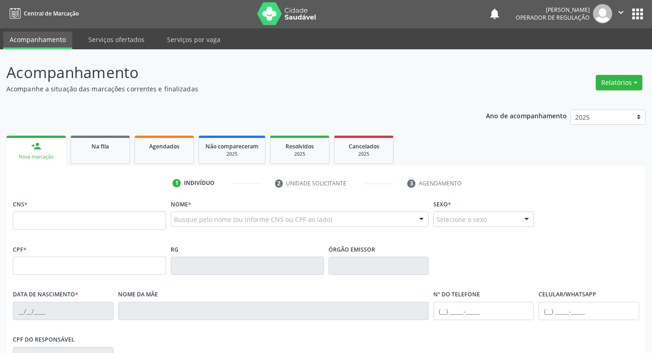
scroll to position [0, 0]
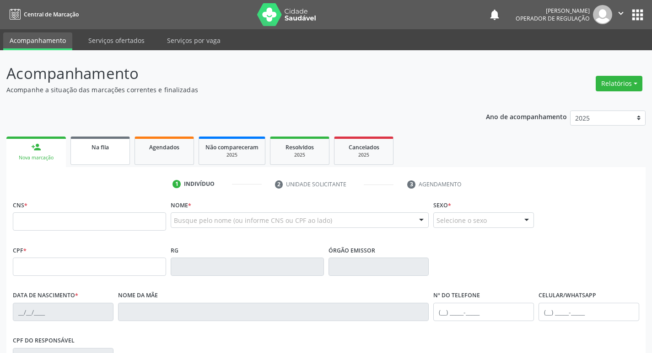
click at [102, 149] on span "Na fila" at bounding box center [99, 148] width 17 height 8
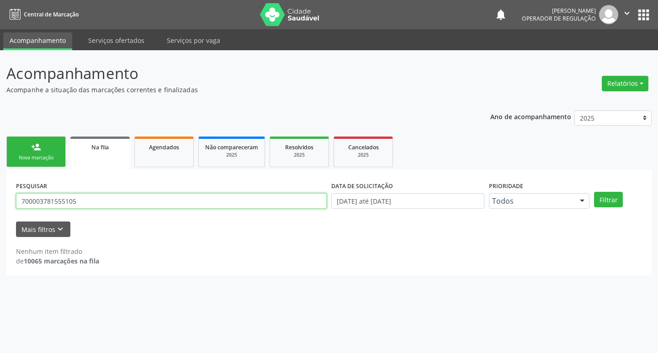
drag, startPoint x: 104, startPoint y: 198, endPoint x: 0, endPoint y: 193, distance: 104.0
click at [0, 193] on div "Acompanhamento Acompanhe a situação das marcações correntes e finalizadas Relat…" at bounding box center [329, 201] width 658 height 303
type input "708207662323542"
click at [594, 192] on button "Filtrar" at bounding box center [608, 200] width 29 height 16
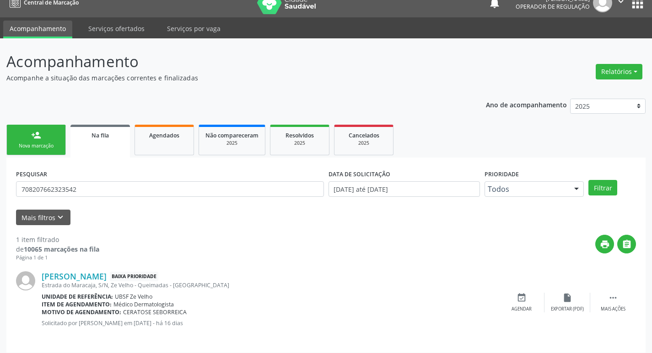
scroll to position [18, 0]
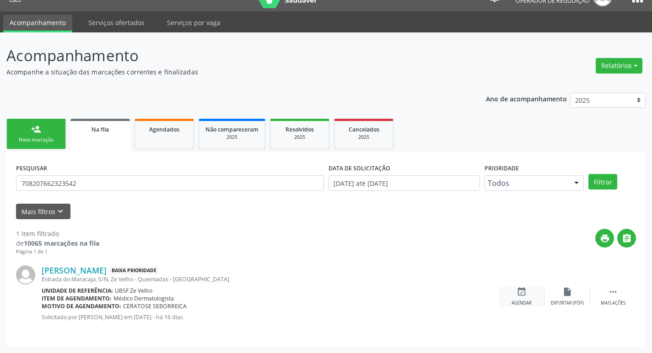
click at [521, 299] on div "event_available Agendar" at bounding box center [521, 297] width 46 height 20
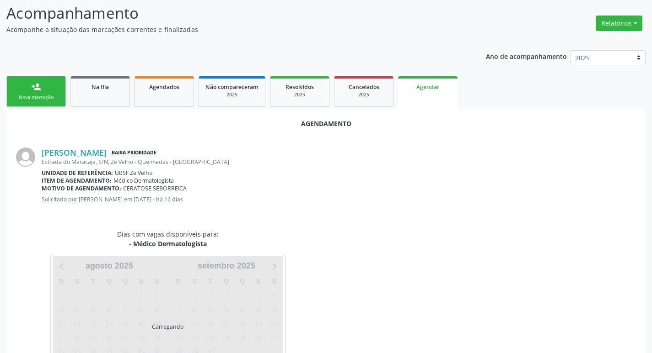
scroll to position [101, 0]
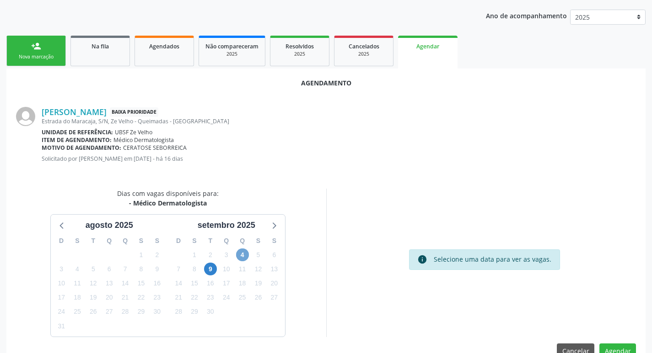
click at [245, 258] on span "4" at bounding box center [242, 255] width 13 height 13
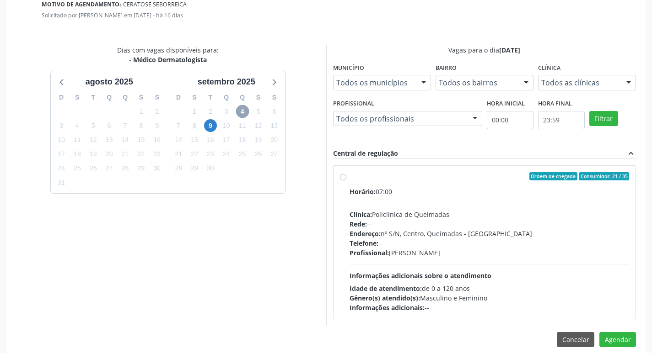
scroll to position [255, 0]
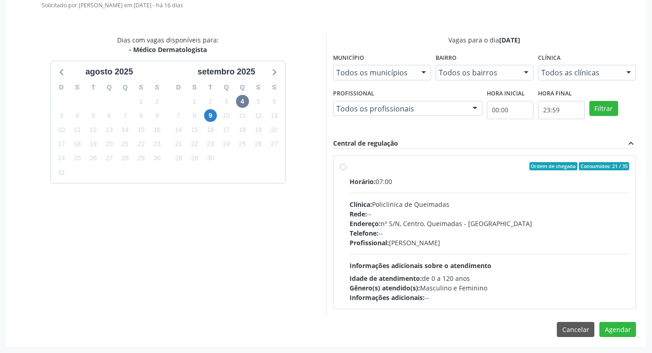
click at [395, 172] on label "Ordem de chegada Consumidos: 21 / 35 Horário: 07:00 Clínica: Policlinica de Que…" at bounding box center [489, 232] width 280 height 140
click at [346, 171] on input "Ordem de chegada Consumidos: 21 / 35 Horário: 07:00 Clínica: Policlinica de Que…" at bounding box center [343, 166] width 6 height 8
radio input "true"
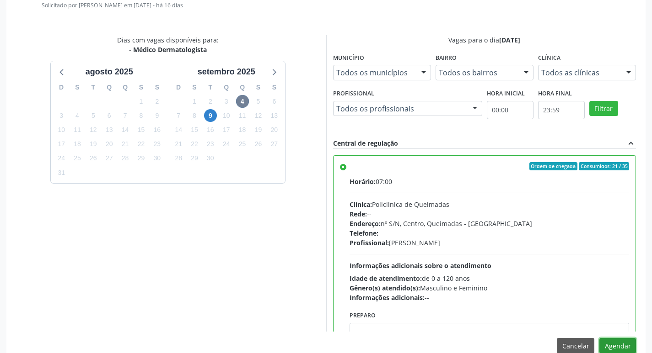
click at [620, 343] on button "Agendar" at bounding box center [617, 346] width 37 height 16
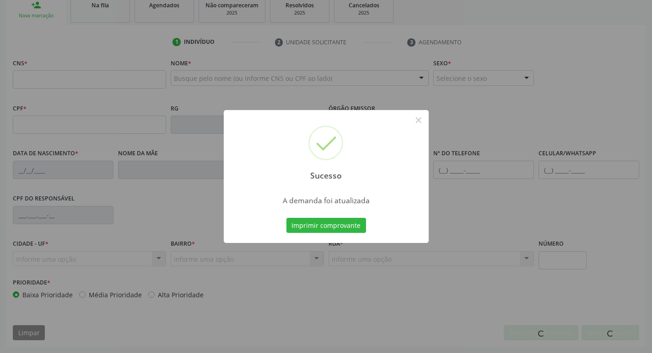
scroll to position [142, 0]
click at [317, 214] on div "Sucesso × A demanda foi atualizada Imprimir comprovante Cancel" at bounding box center [326, 177] width 205 height 134
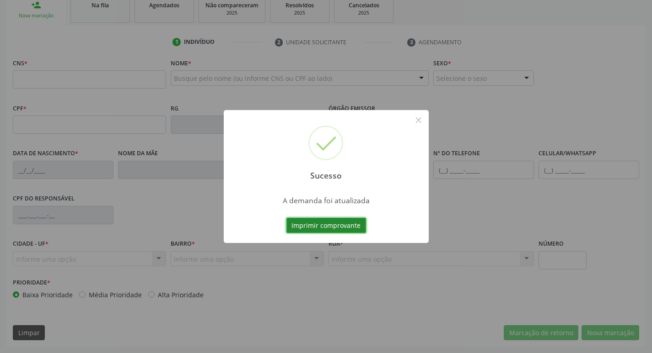
click at [315, 221] on button "Imprimir comprovante" at bounding box center [326, 226] width 80 height 16
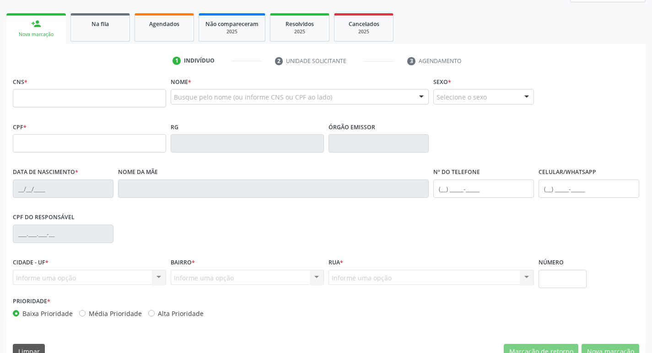
scroll to position [0, 0]
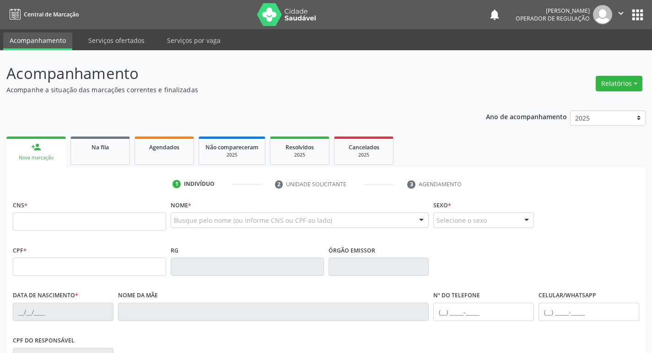
click at [621, 11] on icon "" at bounding box center [621, 13] width 10 height 10
click at [604, 58] on link "Sair" at bounding box center [597, 55] width 63 height 13
